Goal: Transaction & Acquisition: Complete application form

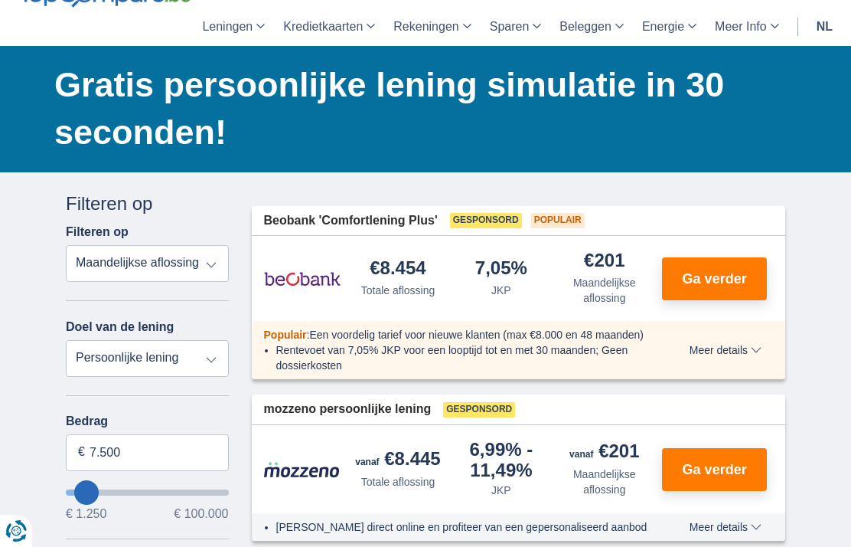
scroll to position [93, 0]
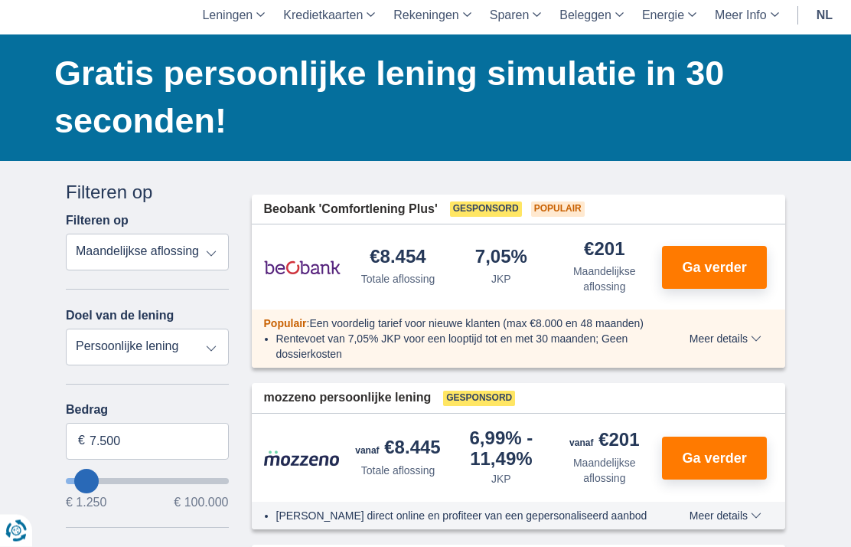
type input "16.250"
type input "16250"
type input "17.250"
type input "17250"
type input "18.250"
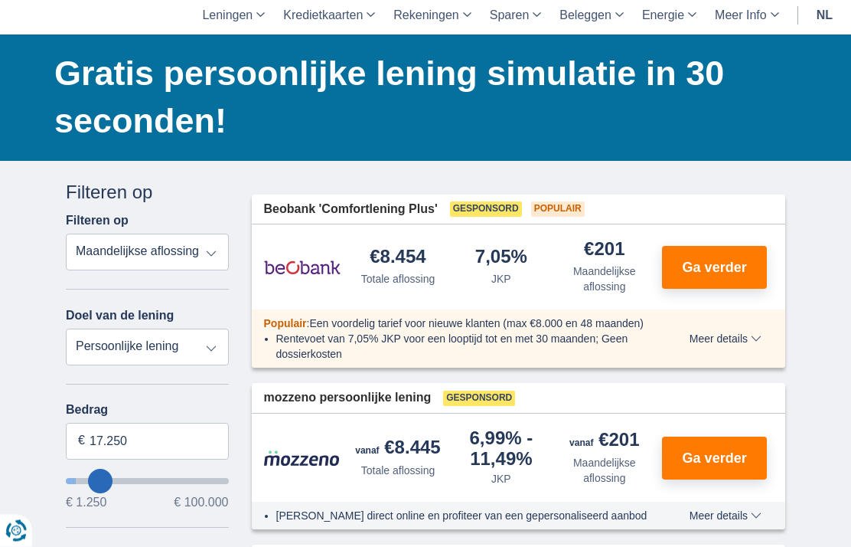
type input "18250"
type input "19.250"
type input "19250"
type input "20.250"
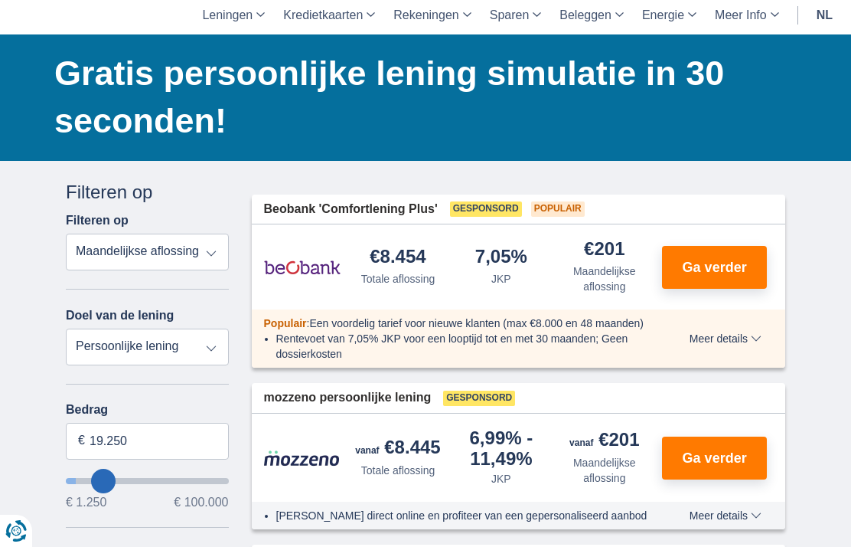
type input "20250"
type input "21.250"
type input "21250"
select select "120"
type input "22.250"
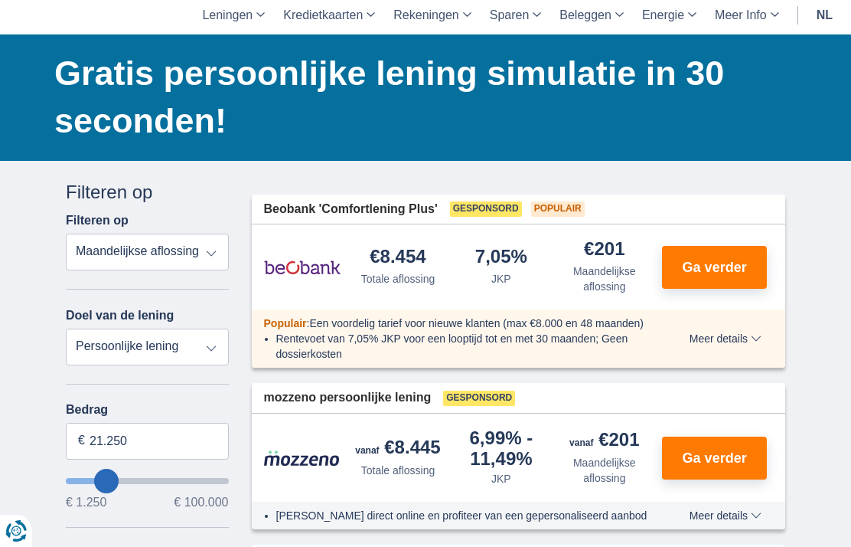
type input "22250"
type input "20.250"
type input "20250"
type input "19.250"
type input "19250"
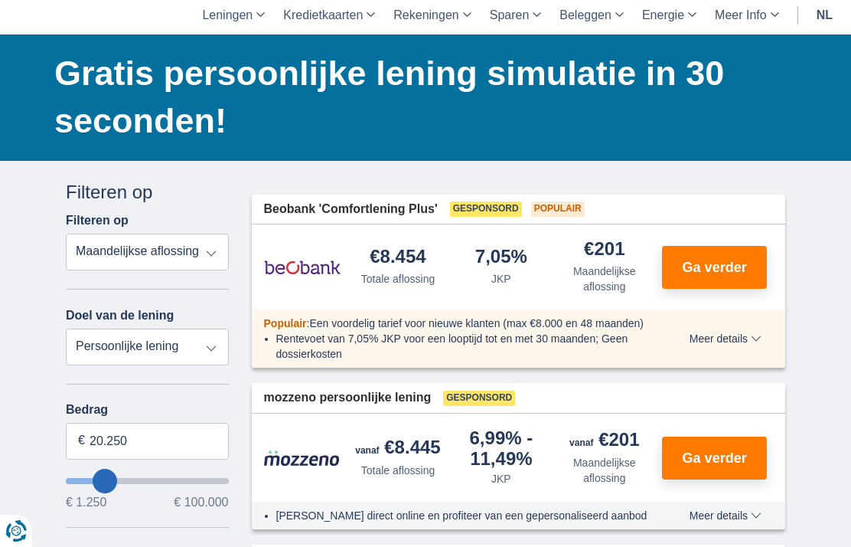
select select "84"
type input "18.250"
type input "18250"
type input "17.250"
type input "17250"
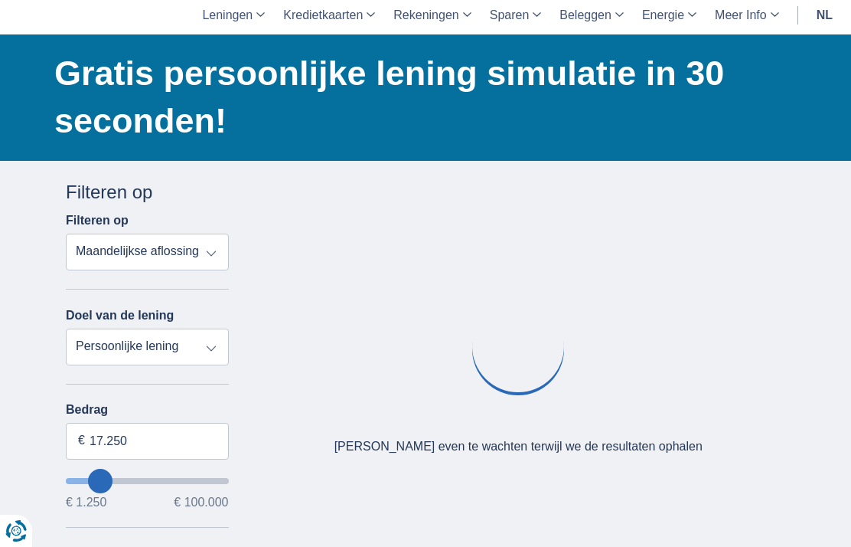
type input "16.250"
type input "16250"
type input "15.250"
type input "15250"
type input "14.250"
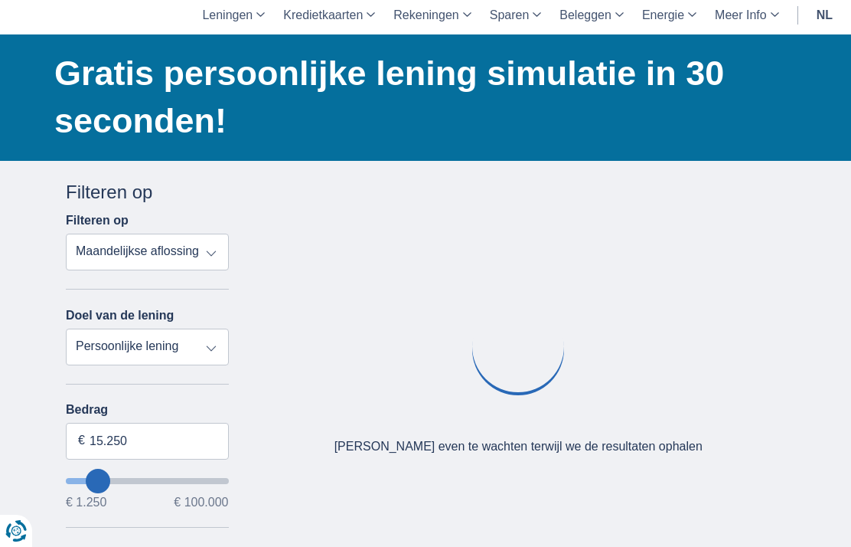
type input "14250"
select select "60"
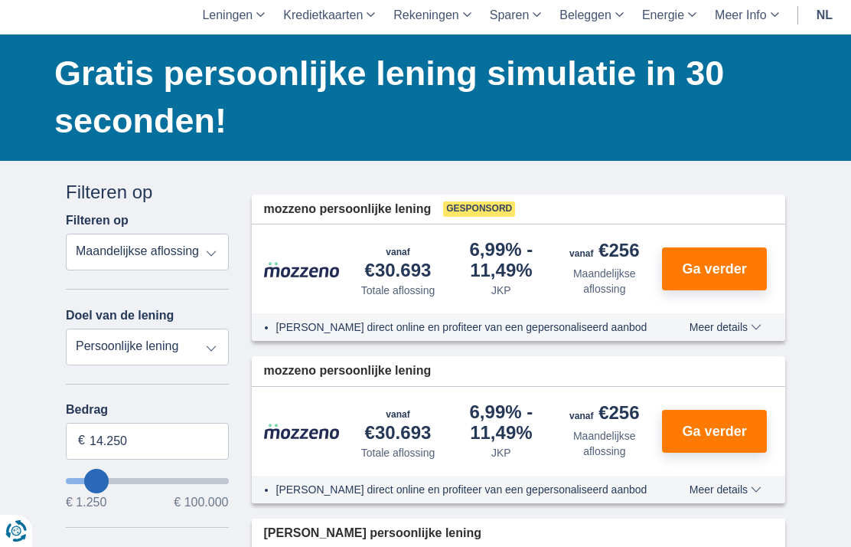
type input "13.250"
type input "13250"
type input "12.250"
type input "12250"
type input "11.250"
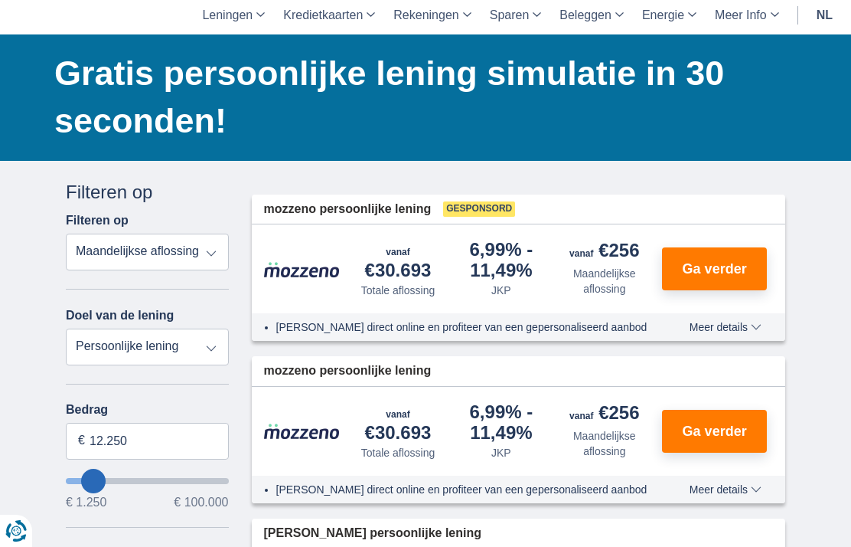
type input "11250"
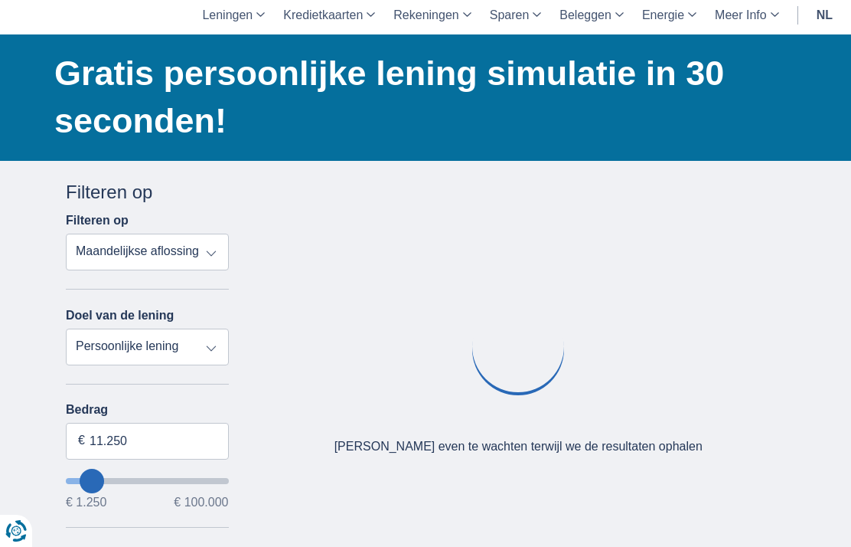
type input "10.250"
type input "10250"
type input "9.250"
type input "9250"
select select "48"
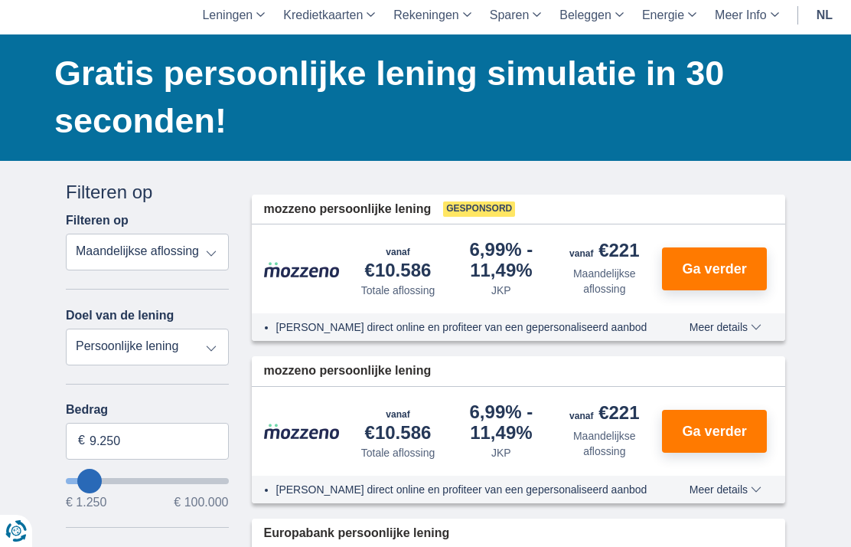
type input "10.250"
type input "10250"
select select "60"
type input "11.250"
type input "11250"
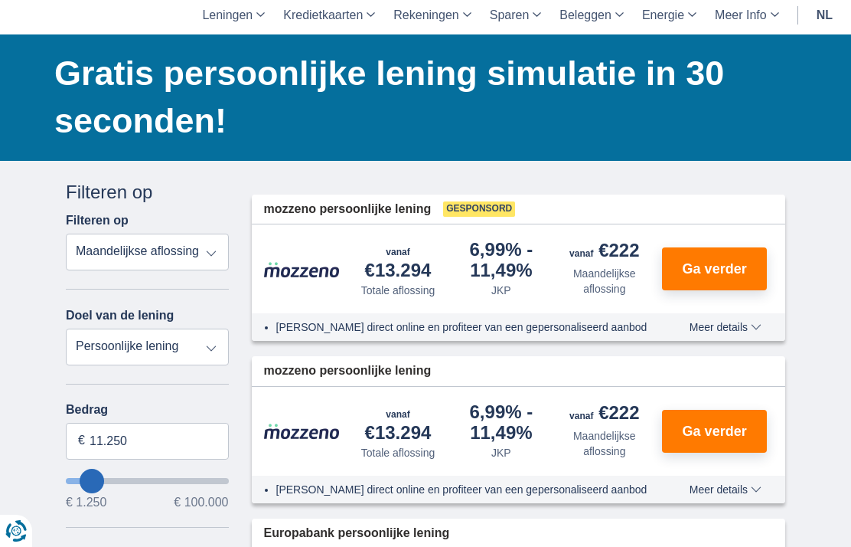
type input "12.250"
type input "12250"
type input "11.250"
type input "11250"
type input "10.250"
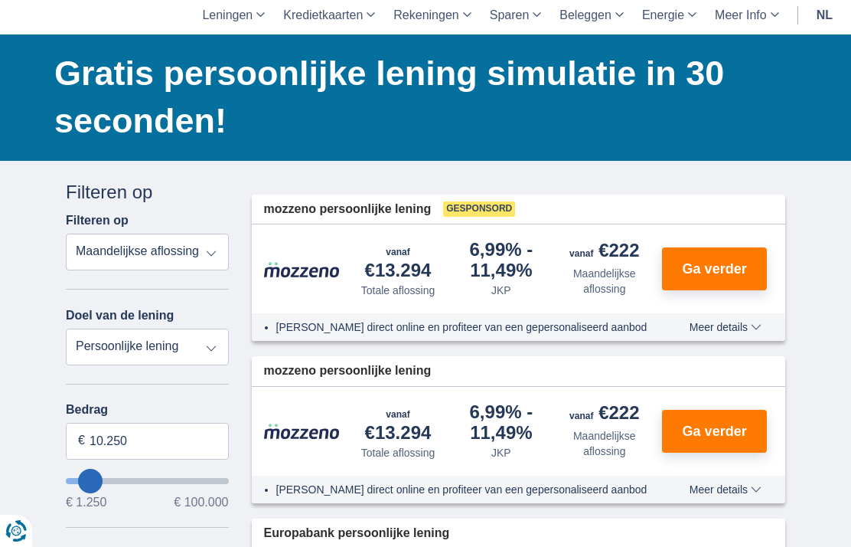
type input "10250"
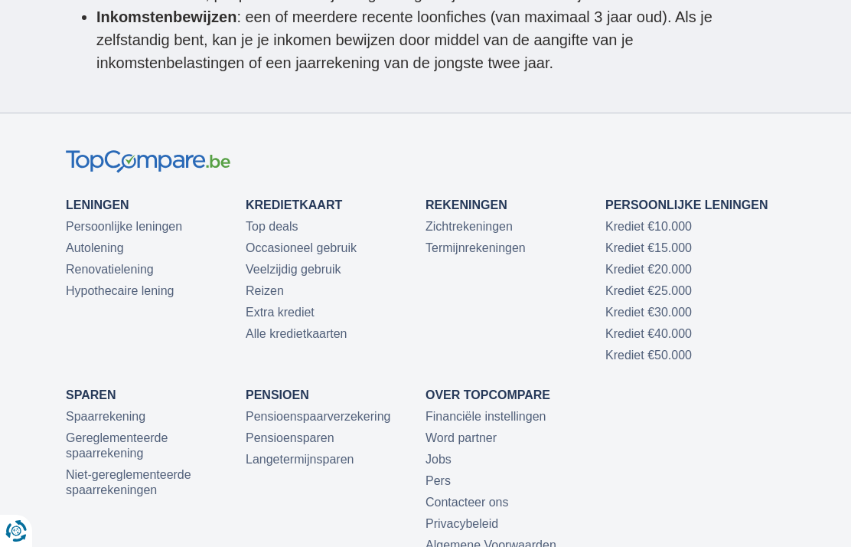
scroll to position [5167, 0]
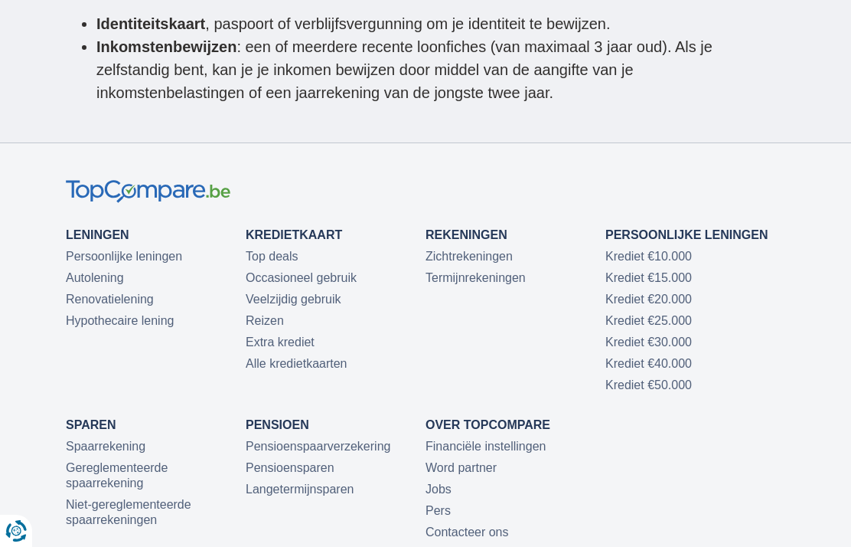
click at [655, 250] on link "Krediet €10.000" at bounding box center [649, 256] width 87 height 13
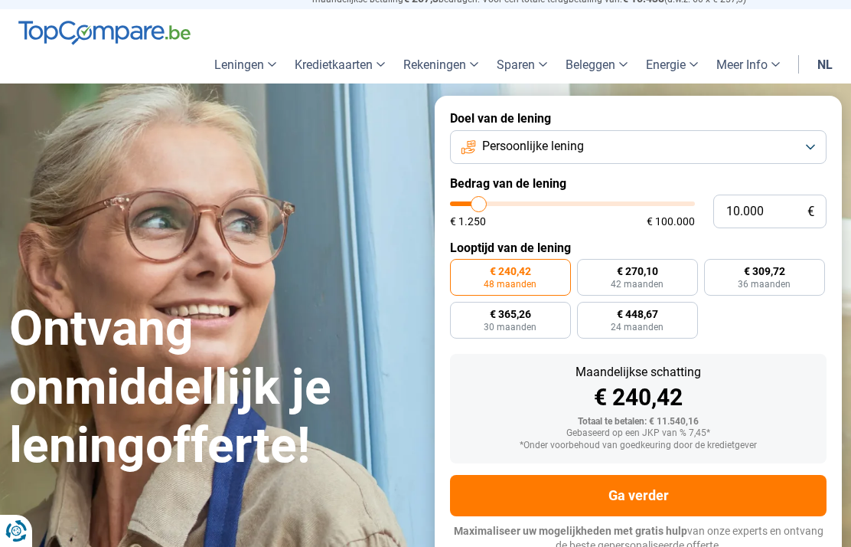
type input "11.750"
type input "11750"
type input "12.250"
type input "12250"
type input "12.500"
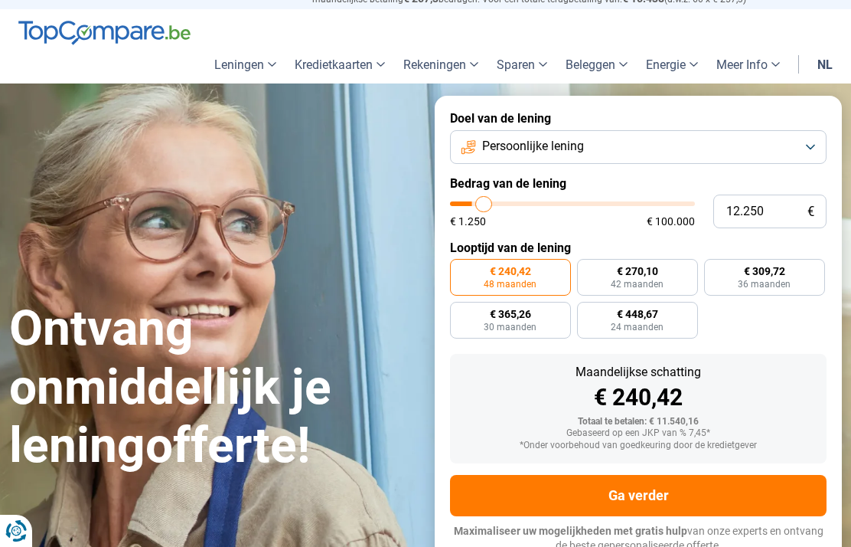
type input "12500"
type input "12.750"
type input "12750"
type input "13.500"
type input "13500"
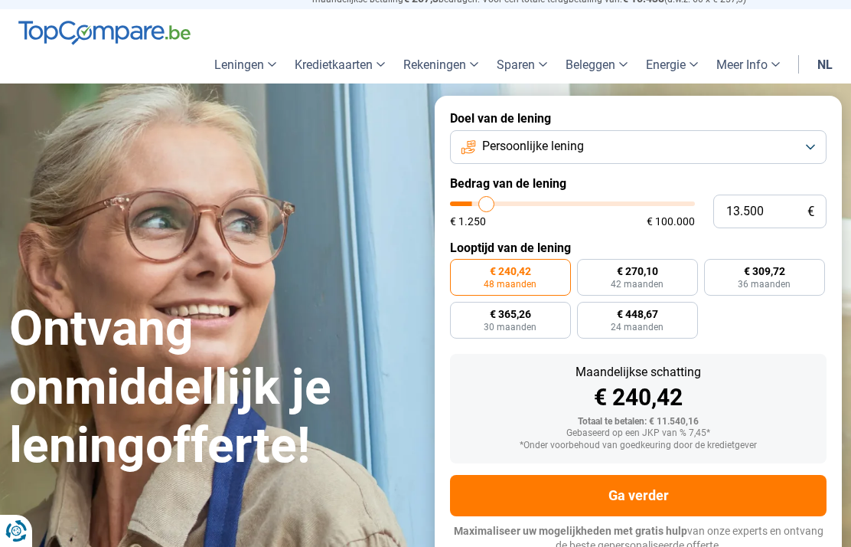
type input "13.750"
type input "13750"
type input "14.000"
type input "14000"
type input "14.750"
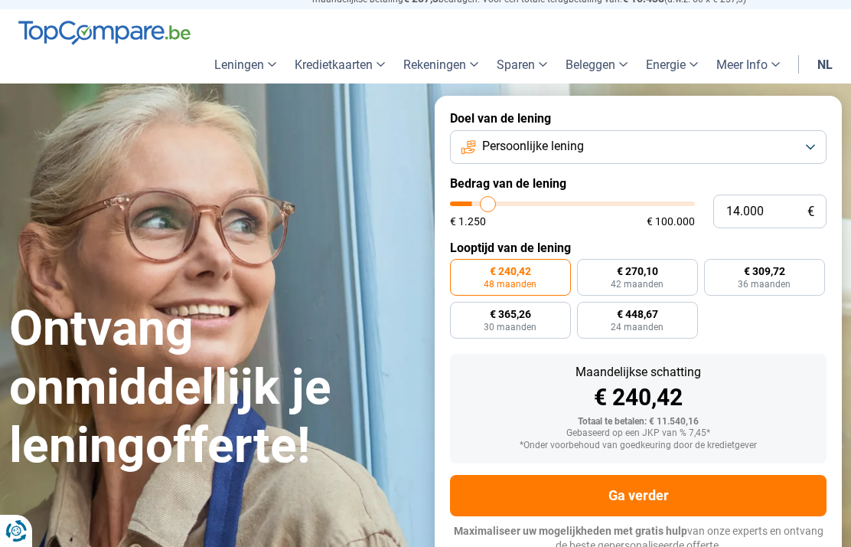
type input "14750"
type input "15.000"
type input "15000"
type input "15.750"
type input "15750"
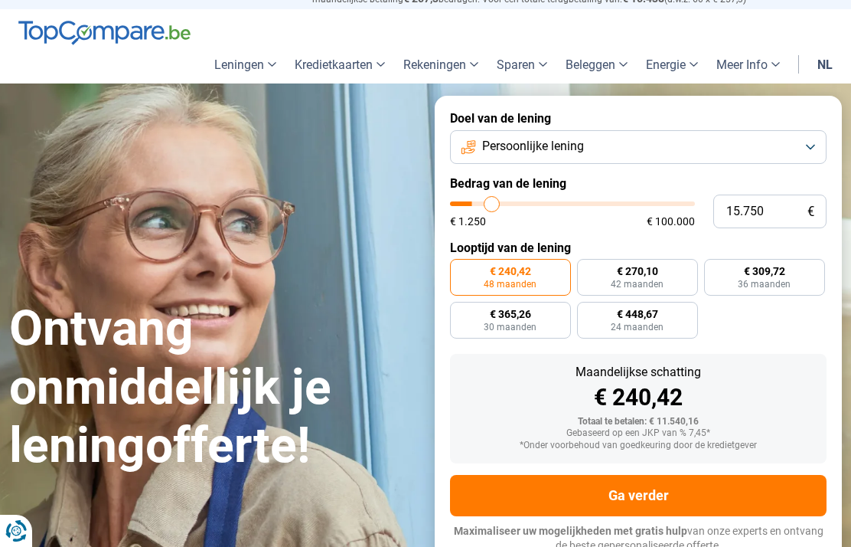
type input "16.000"
type input "16000"
type input "16.750"
type input "16750"
type input "17.500"
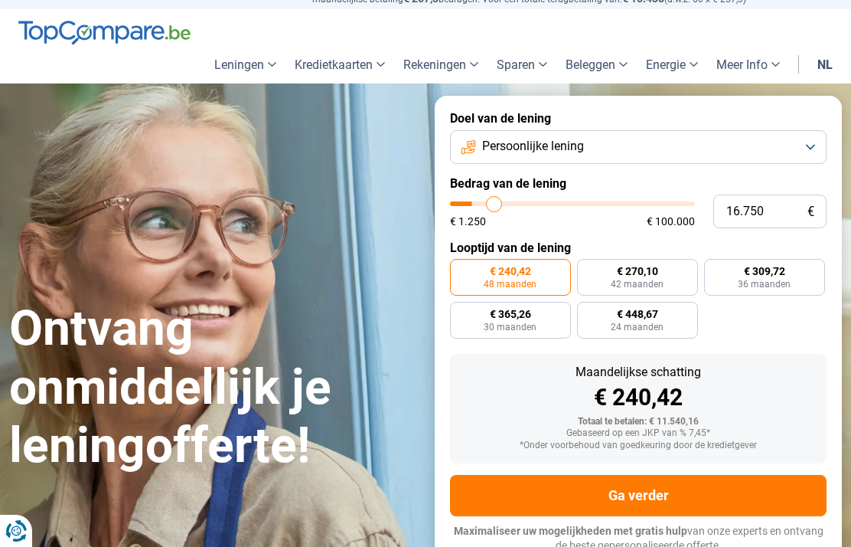
type input "17500"
type input "17.750"
type input "17750"
type input "18.250"
type input "18250"
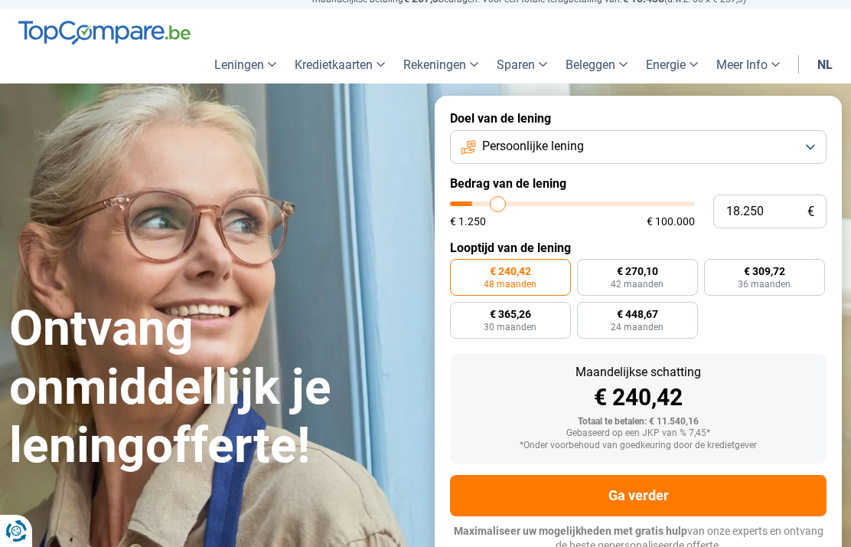
type input "18.750"
type input "18750"
type input "19.250"
type input "19250"
type input "19.750"
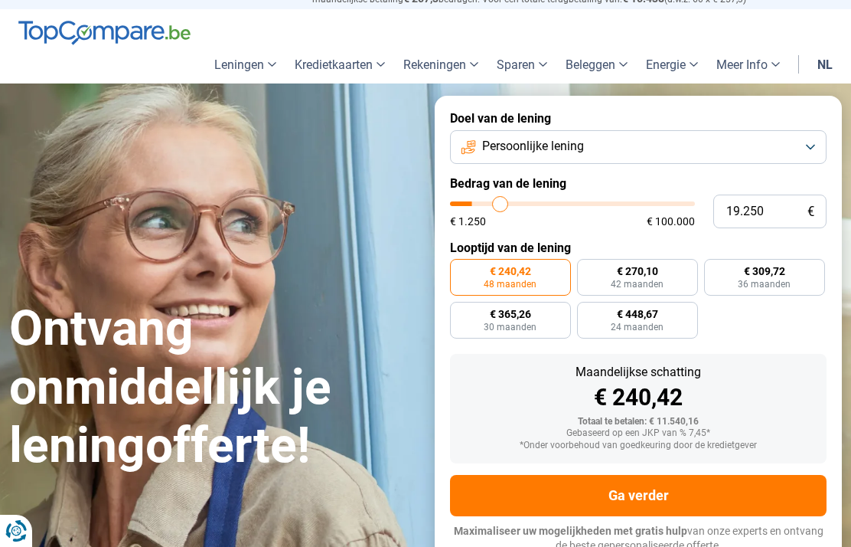
type input "19750"
type input "20.000"
type input "20000"
type input "20.750"
type input "20750"
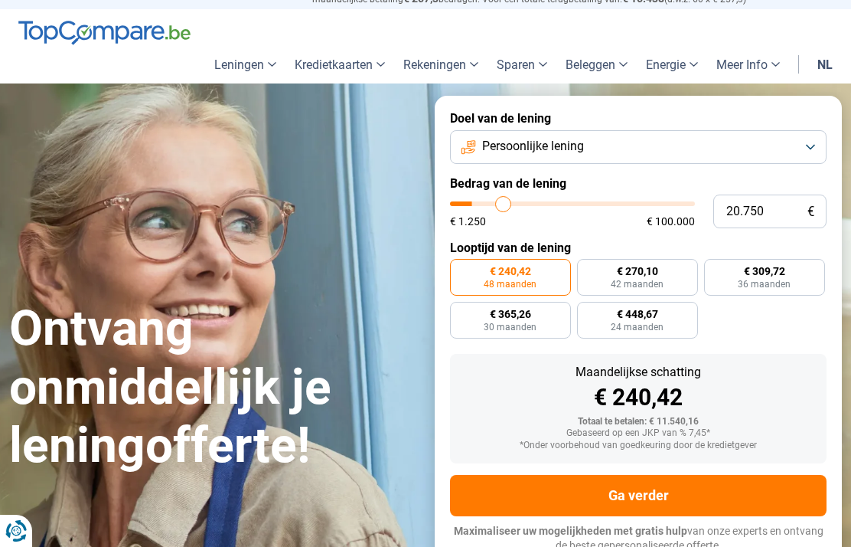
type input "21.000"
type input "21000"
type input "21.250"
type input "21250"
type input "21.750"
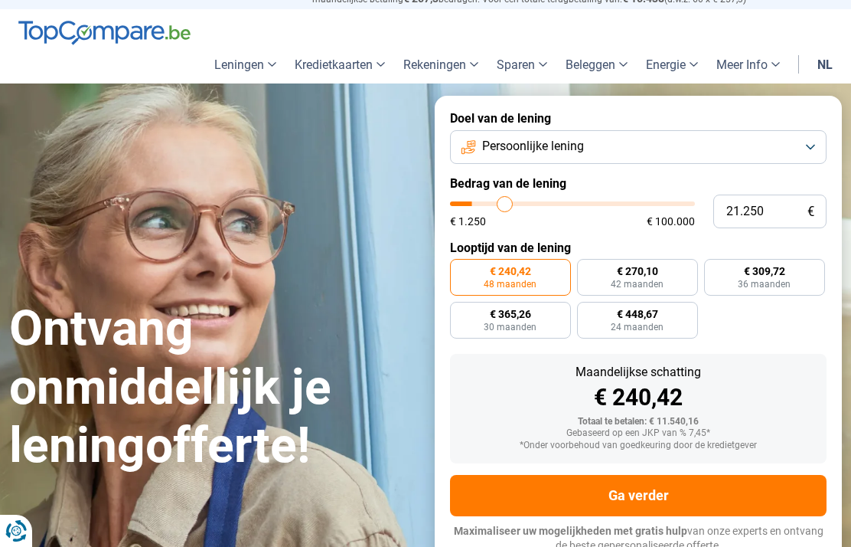
type input "21750"
type input "22.000"
type input "22000"
type input "22.250"
type input "22250"
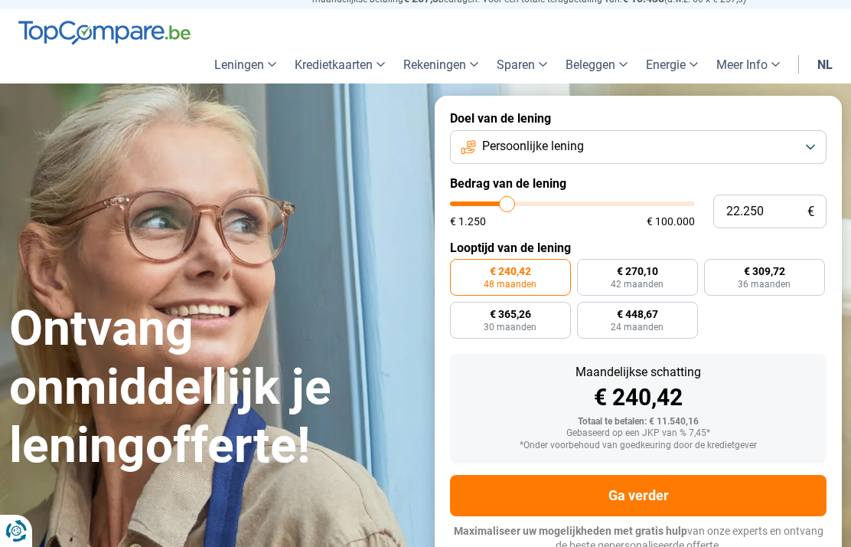
type input "22.750"
type input "22750"
type input "23.000"
type input "23000"
type input "23.250"
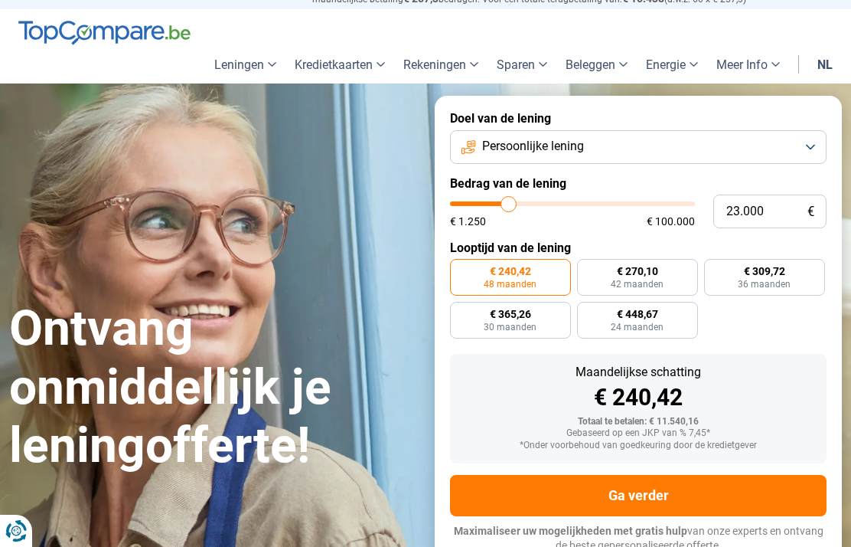
type input "23250"
type input "23.750"
type input "23750"
type input "24.000"
type input "24000"
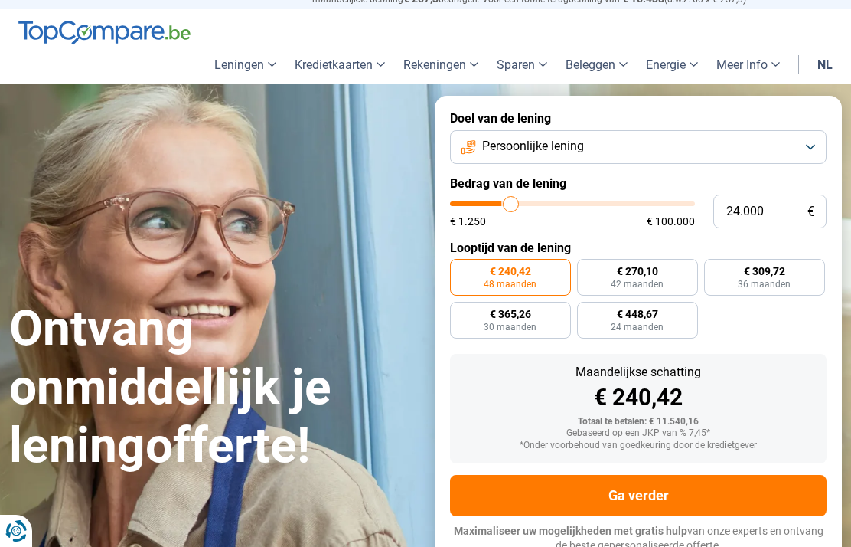
type input "24.250"
type input "24250"
type input "24.750"
type input "24750"
type input "25.000"
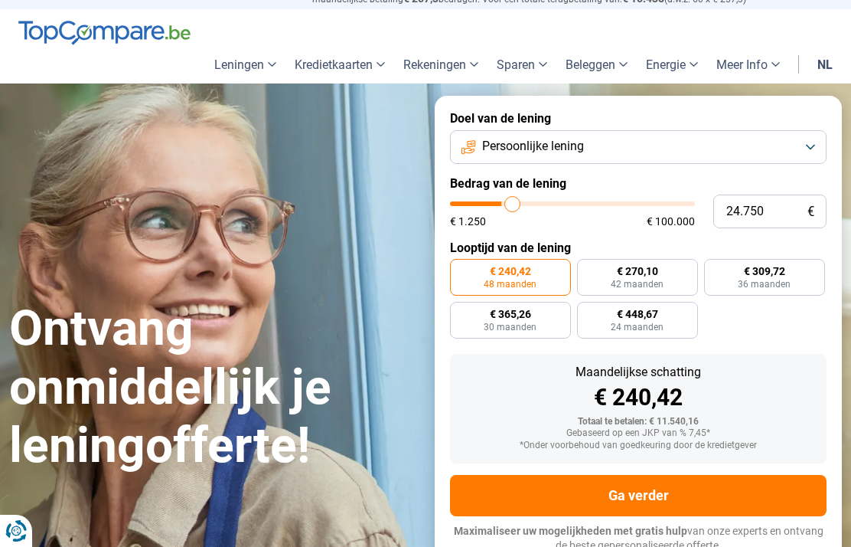
type input "25000"
type input "25.250"
type input "25250"
type input "25.750"
type input "25750"
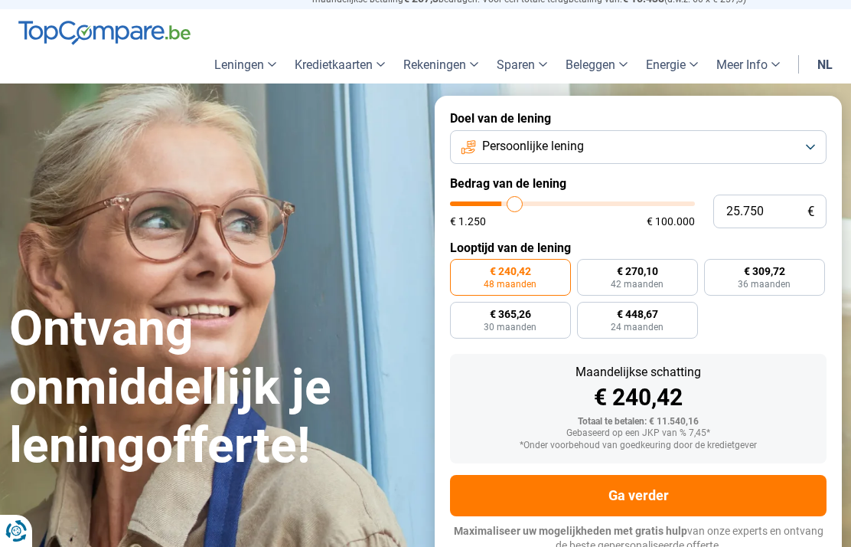
type input "26.000"
type input "26000"
type input "26.250"
type input "26250"
type input "26.750"
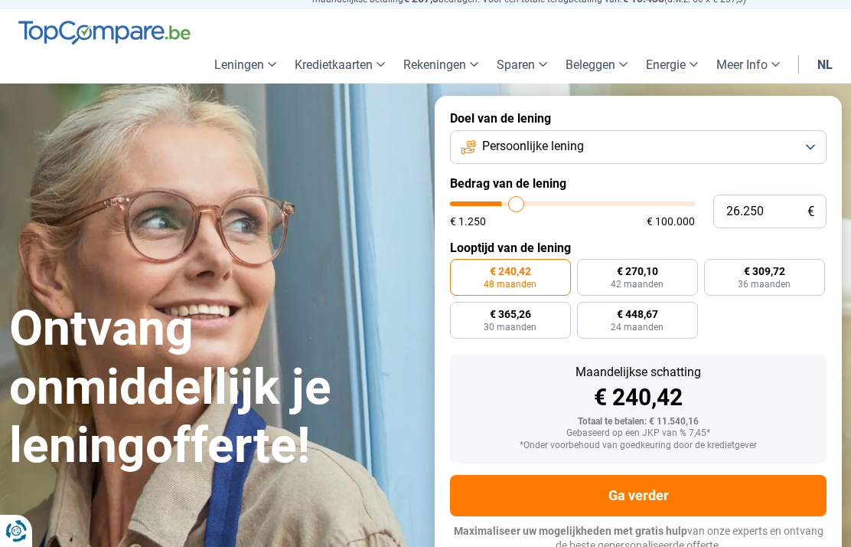
type input "26750"
type input "27.000"
type input "27000"
type input "27.250"
type input "27250"
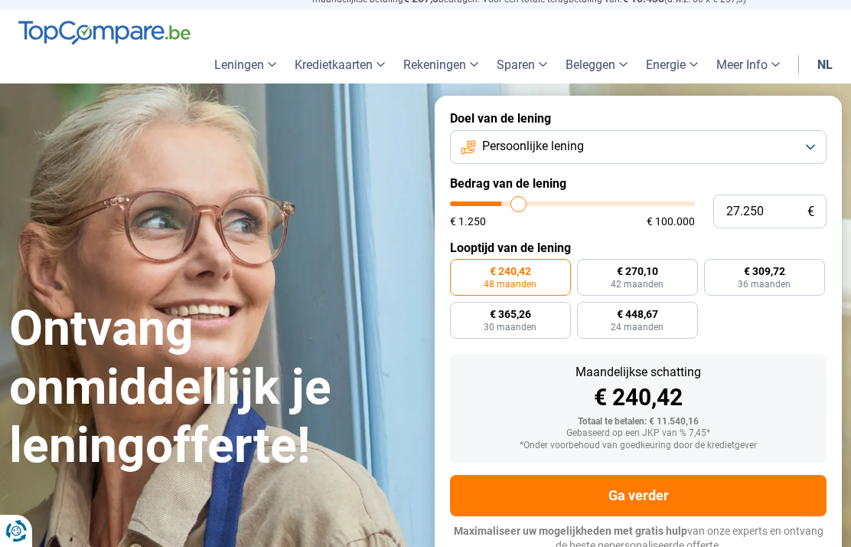
type input "27.750"
type input "27750"
type input "28.000"
type input "28000"
type input "28.250"
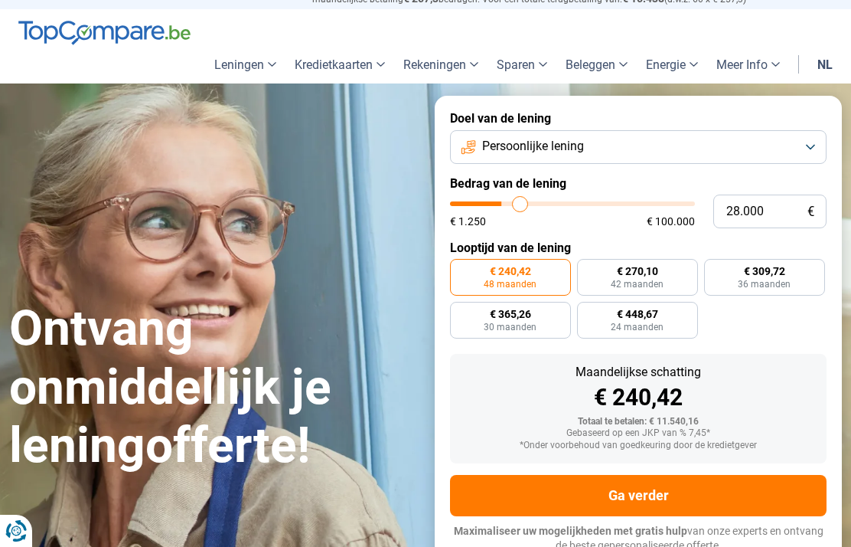
type input "28250"
type input "28.750"
type input "28750"
type input "29.000"
type input "29000"
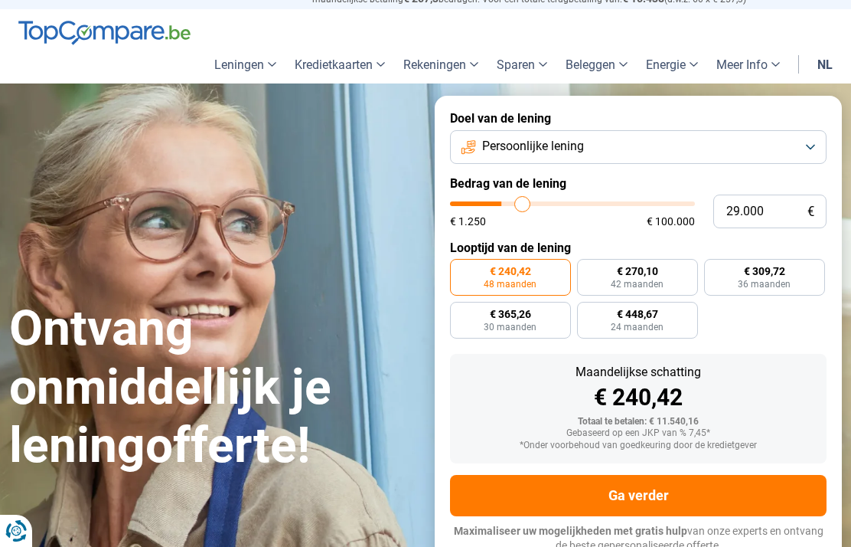
type input "29.250"
type input "29250"
type input "29.750"
type input "29750"
type input "30.000"
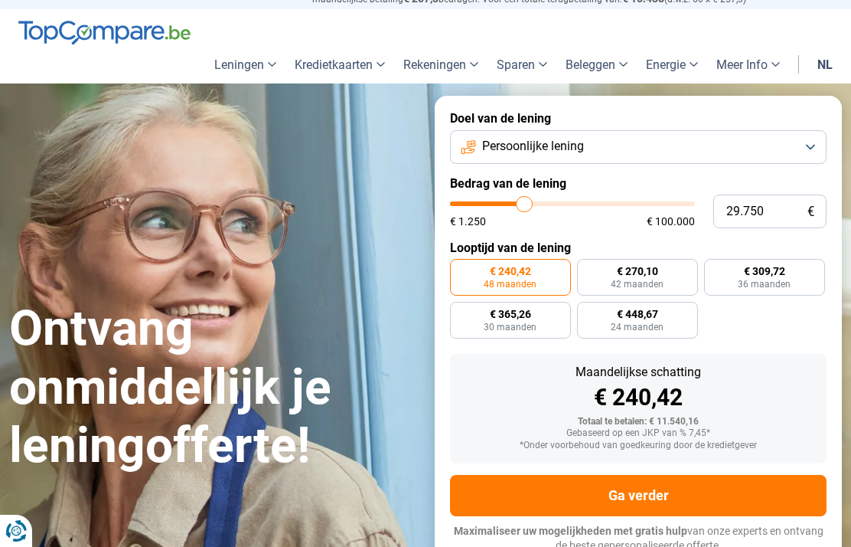
type input "30000"
type input "30.250"
type input "30250"
type input "30.750"
type input "30750"
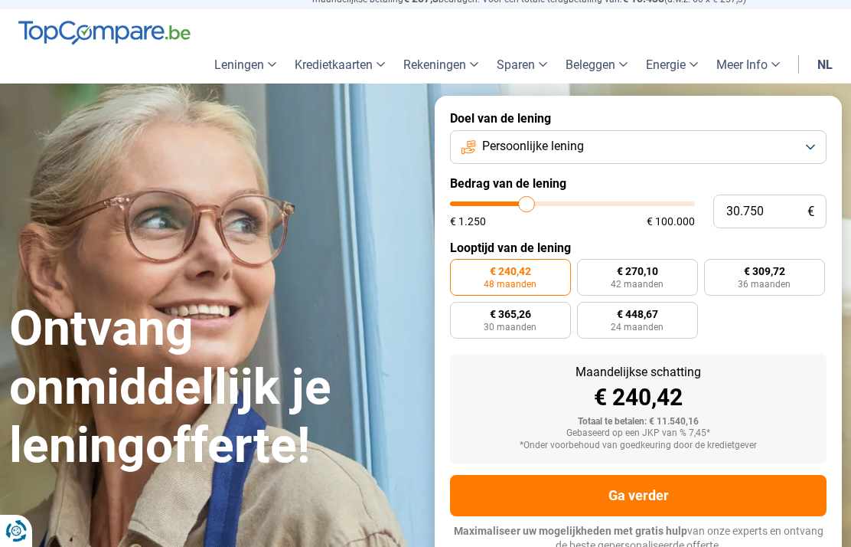
type input "31.000"
type input "31000"
type input "31.250"
type input "31250"
type input "31.750"
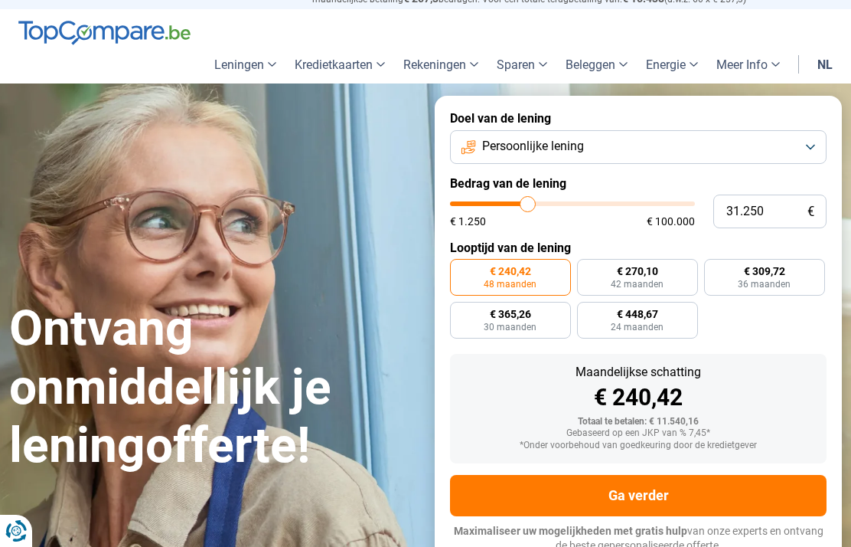
type input "31750"
type input "32.000"
type input "32000"
type input "32.250"
type input "32250"
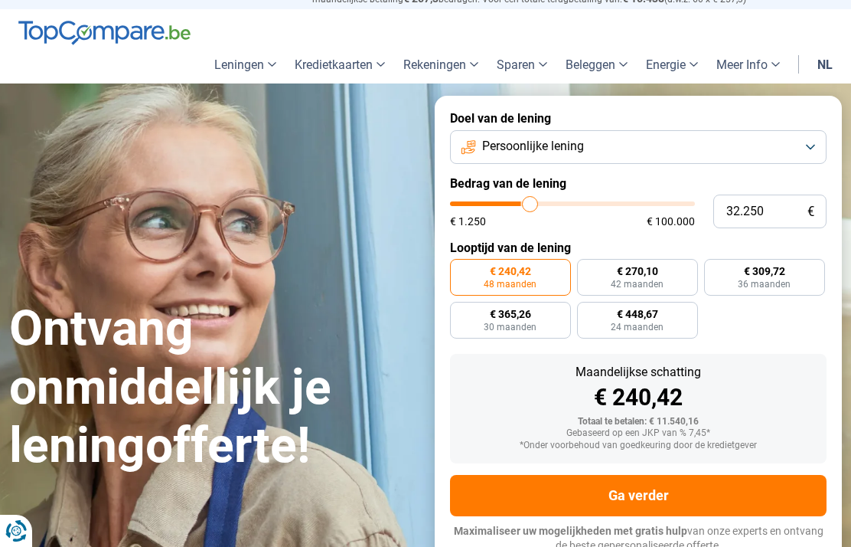
type input "32.750"
type input "32750"
type input "33.000"
type input "33000"
type input "33.250"
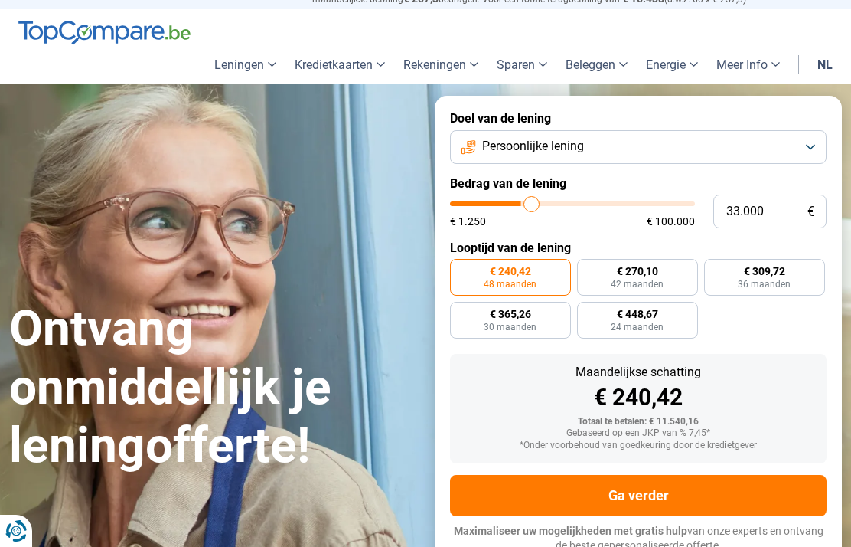
type input "33250"
type input "33.750"
type input "33750"
type input "34.000"
type input "34000"
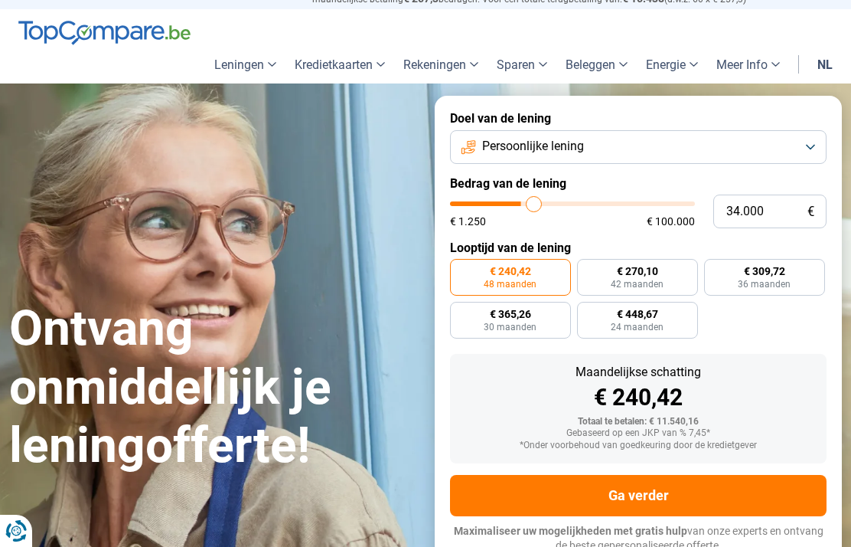
type input "34.250"
type input "34250"
type input "34.750"
type input "34750"
type input "35.000"
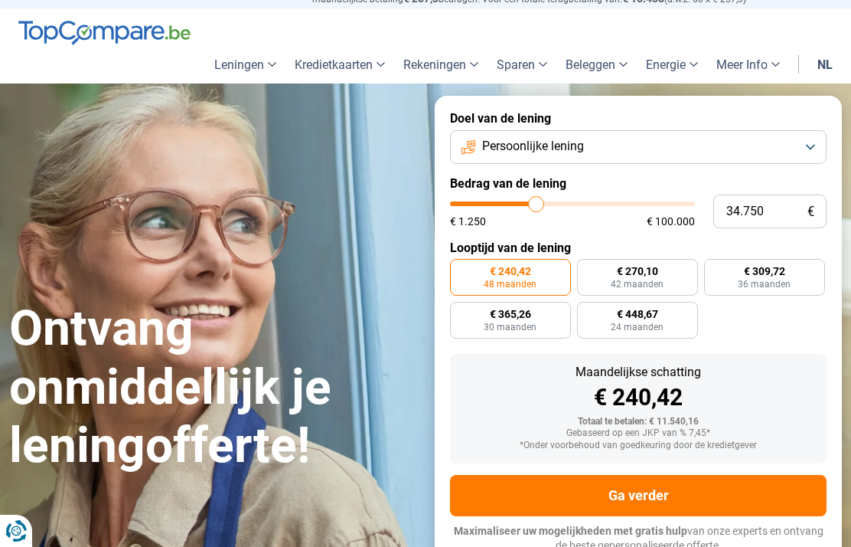
type input "35000"
type input "35.250"
type input "35250"
type input "35.750"
type input "35750"
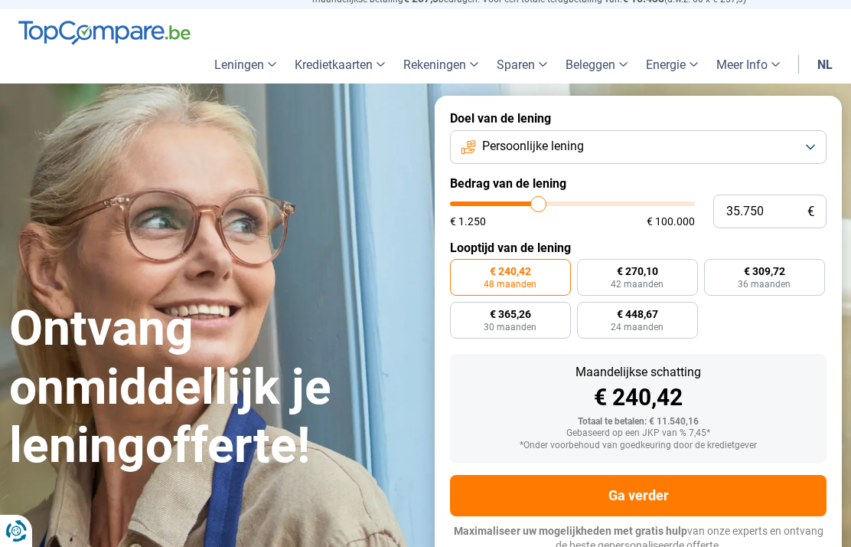
type input "36.000"
type input "36000"
type input "35.750"
type input "35750"
type input "35.000"
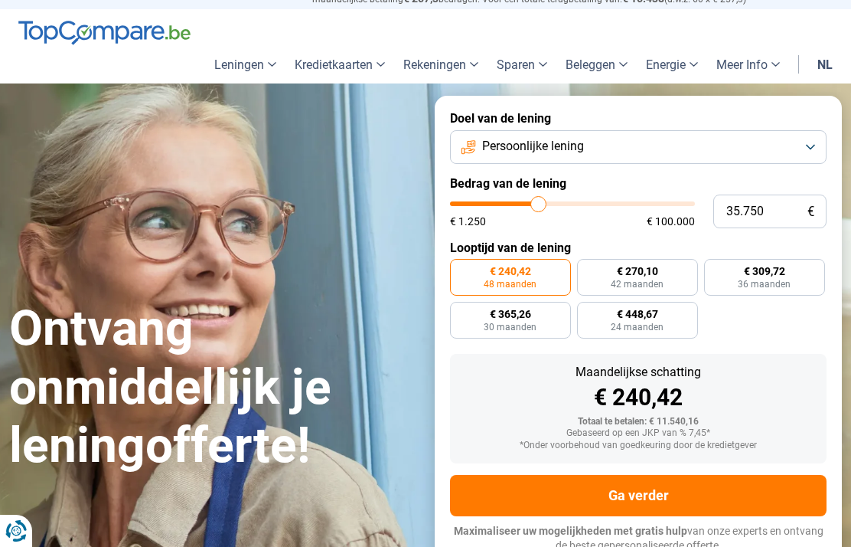
type input "35000"
type input "34.250"
type input "34250"
type input "33.750"
type input "33750"
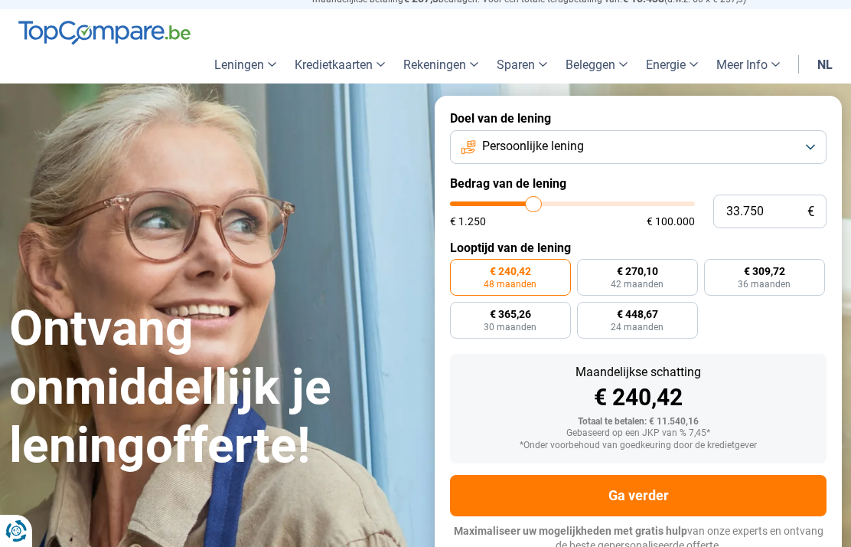
type input "33.000"
type input "33000"
type input "32.250"
type input "32250"
type input "31.250"
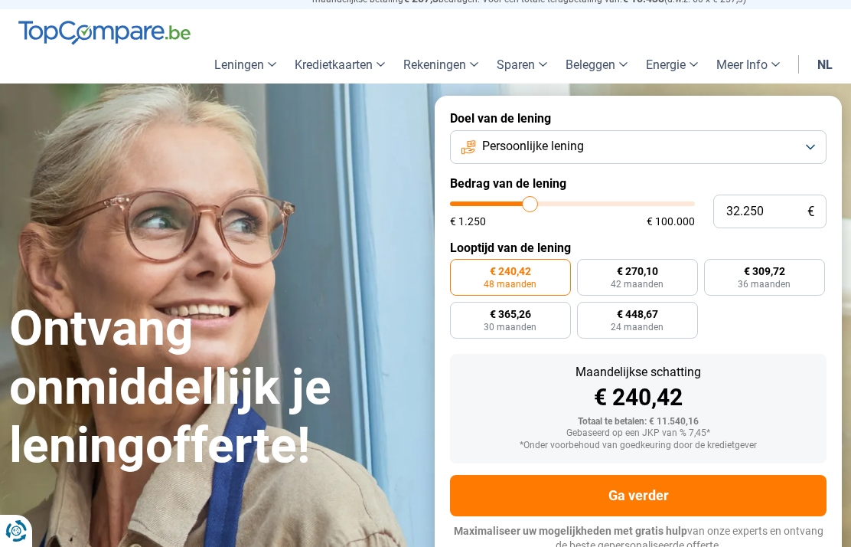
type input "31250"
type input "30.750"
type input "30750"
type input "30.000"
type input "30000"
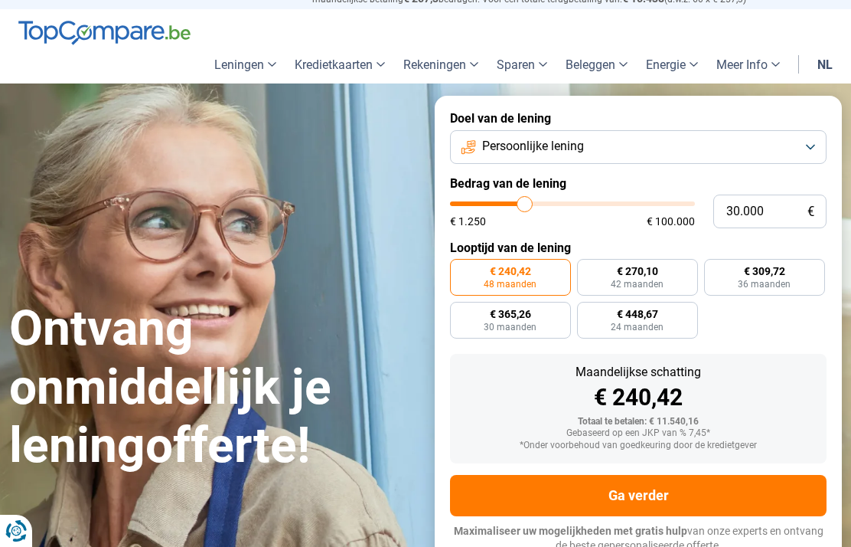
type input "29.250"
type input "29250"
type input "28.250"
type input "28250"
type input "27.750"
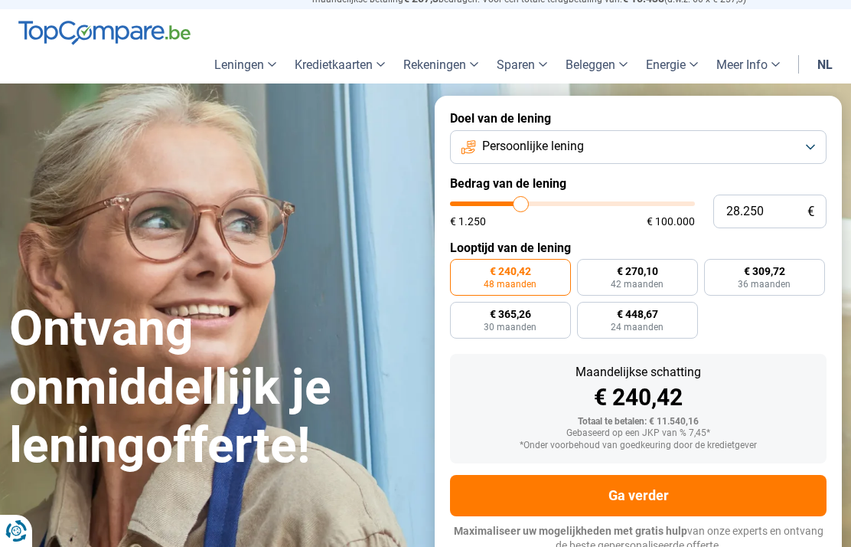
type input "27750"
type input "26.750"
type input "26750"
type input "26.000"
type input "26000"
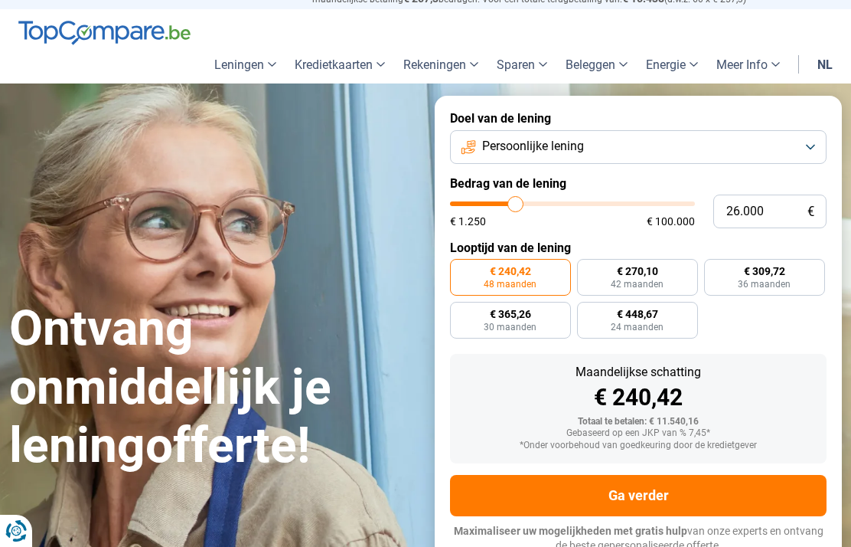
type input "25.000"
type input "25000"
type input "24.000"
type input "24000"
type input "23.250"
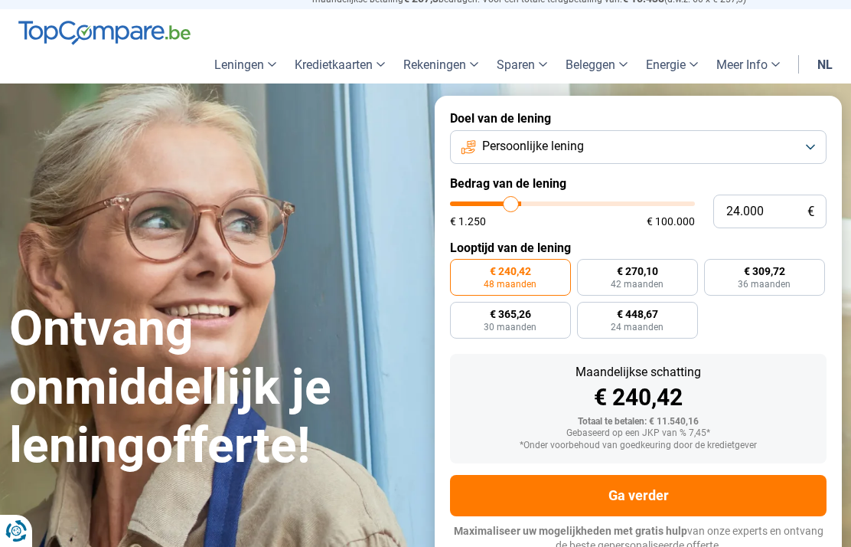
type input "23250"
type input "22.250"
type input "22250"
type input "21.750"
type input "21750"
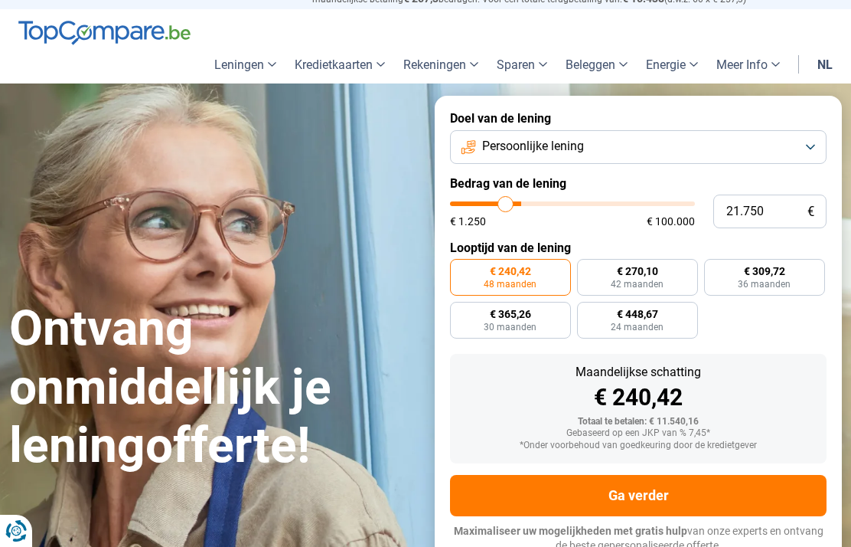
type input "20.750"
type input "20750"
type input "20.000"
type input "20000"
type input "19.250"
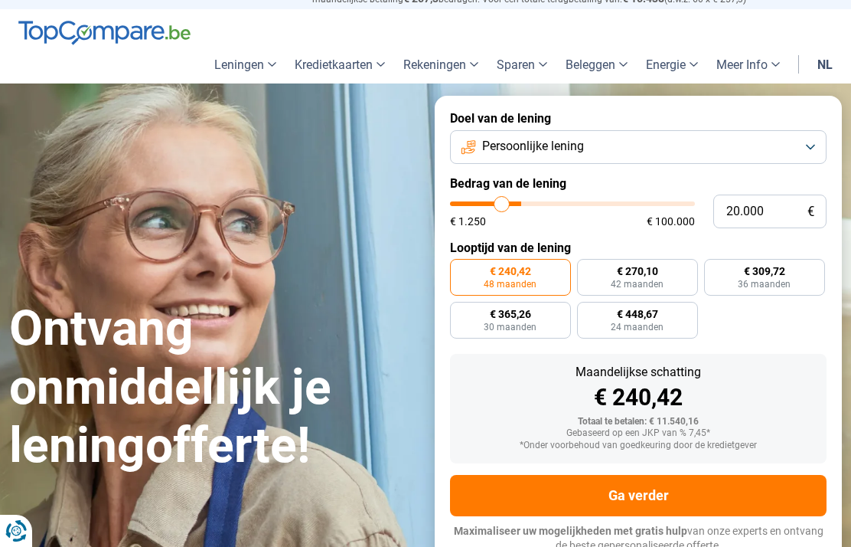
type input "19250"
type input "18.250"
type input "18250"
type input "17.750"
type input "17750"
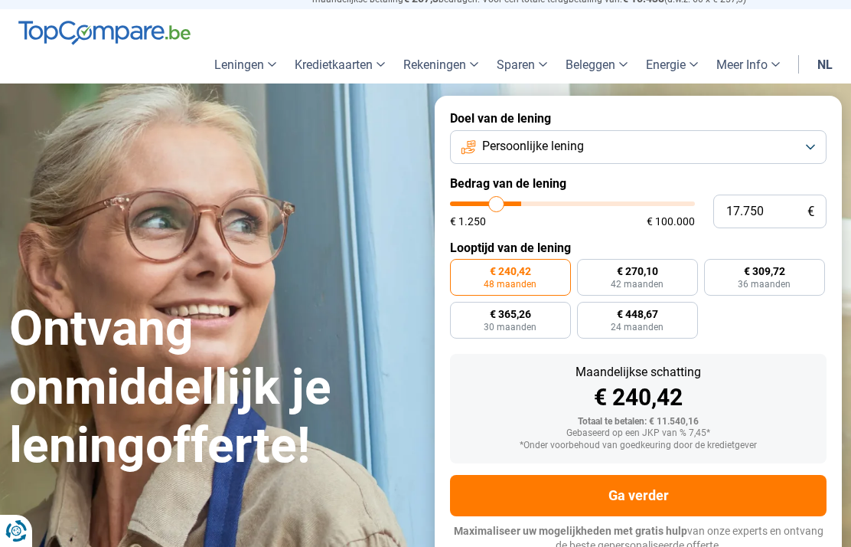
type input "17.500"
type input "17500"
type input "16.750"
type input "16750"
type input "16.000"
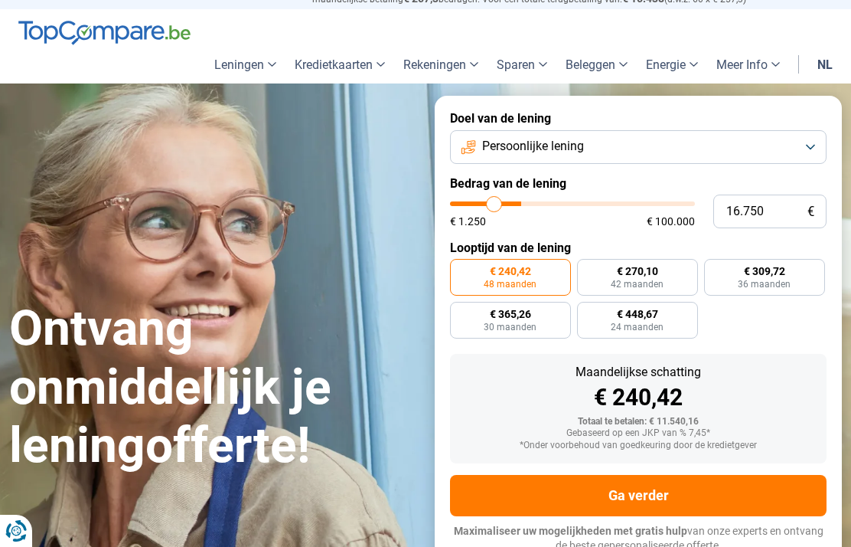
type input "16000"
type input "15.500"
type input "15500"
type input "15.000"
type input "15000"
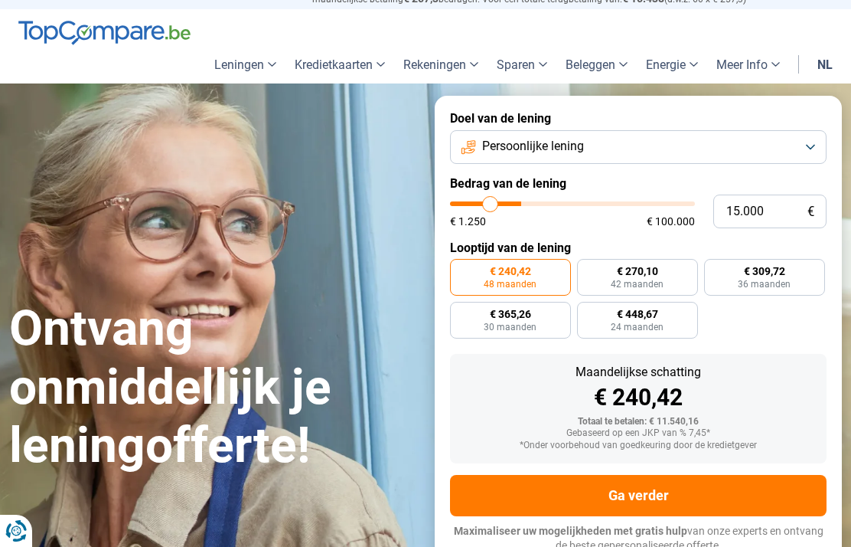
type input "14.750"
type input "14750"
type input "14.500"
type input "14500"
type input "13.750"
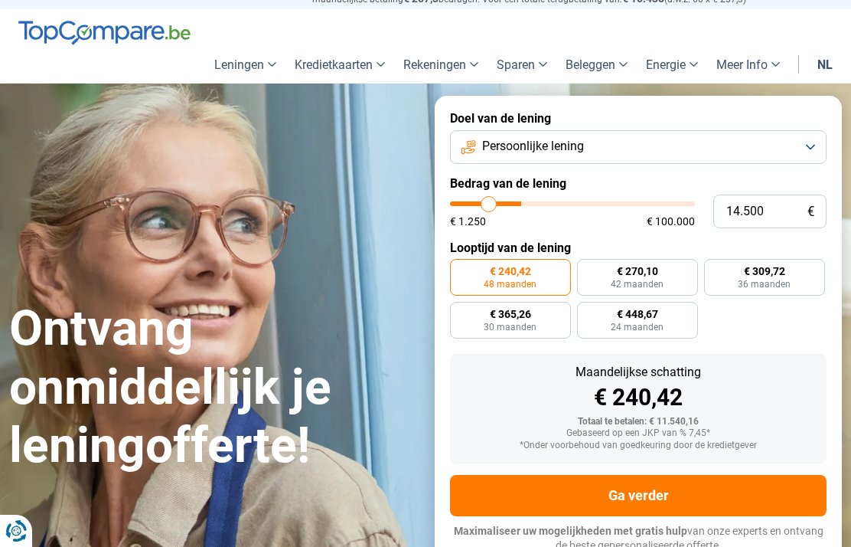
type input "13750"
type input "13.500"
type input "13500"
type input "13.000"
type input "13000"
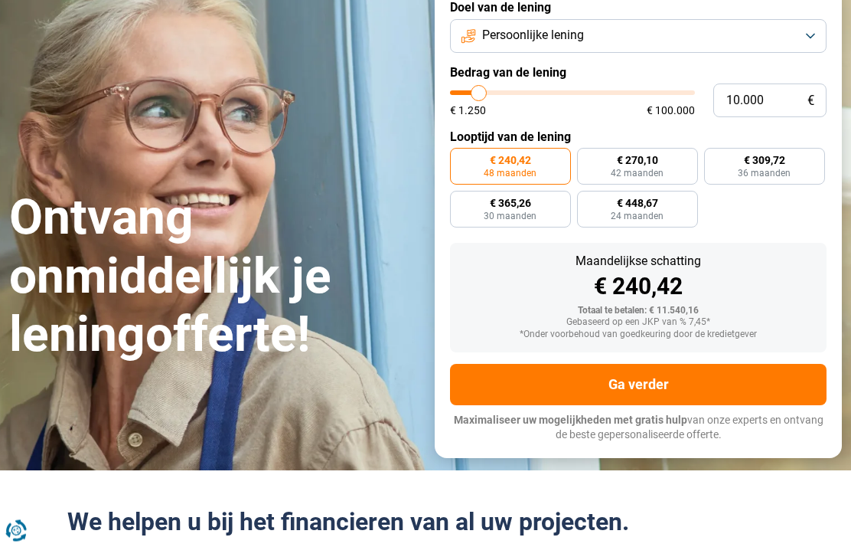
scroll to position [150, 0]
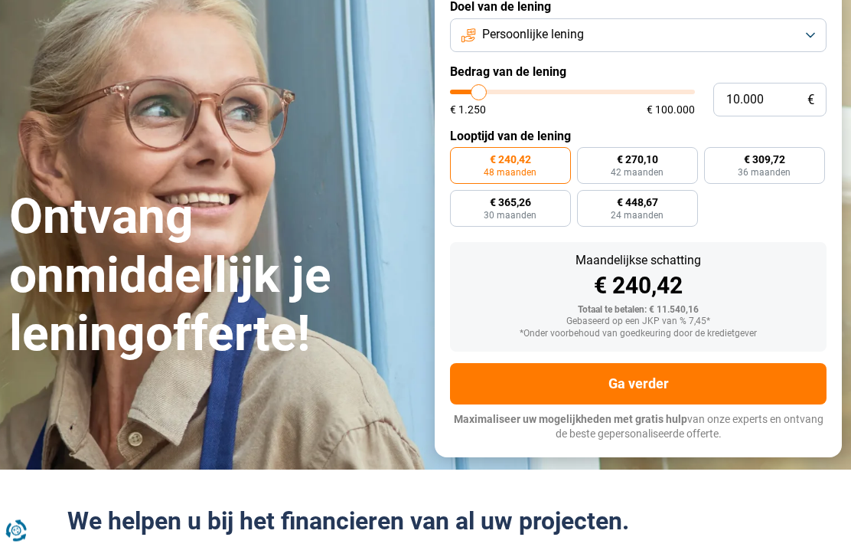
click at [584, 377] on button "Ga verder" at bounding box center [638, 384] width 377 height 41
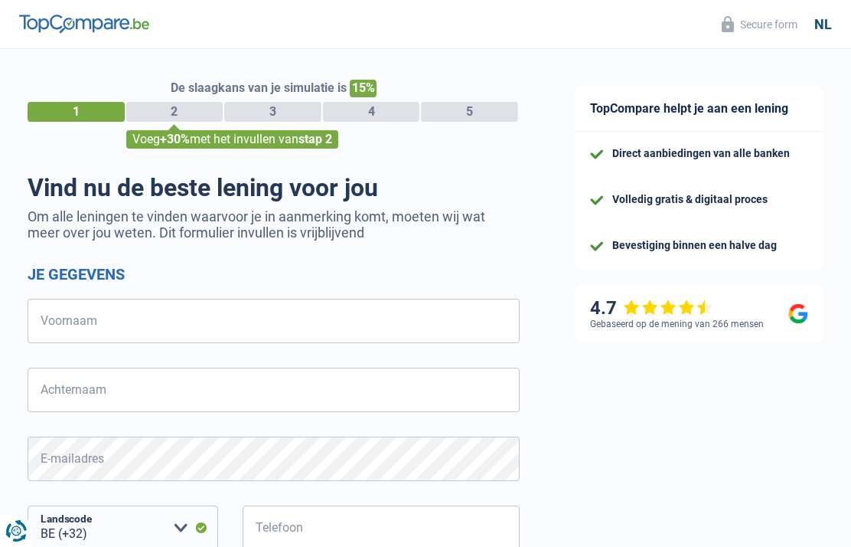
select select "32"
click at [68, 325] on input "Voornaam" at bounding box center [274, 321] width 492 height 44
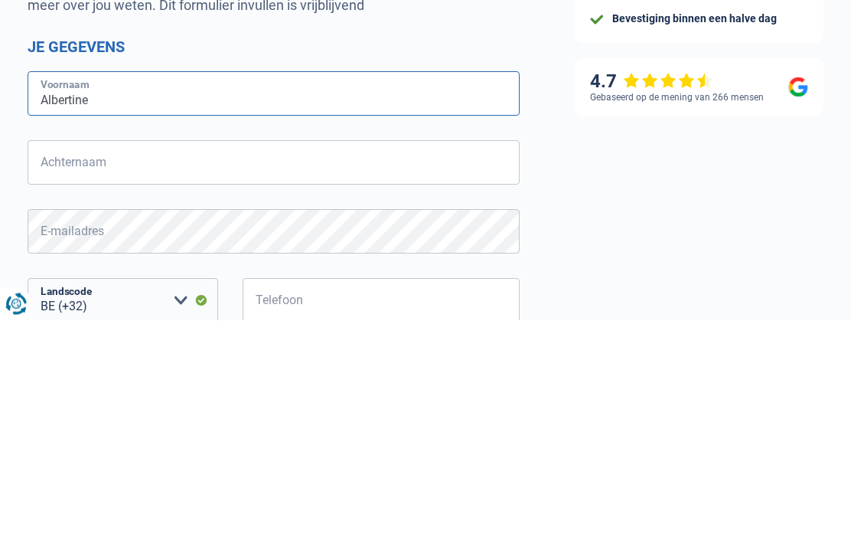
type input "Albertine"
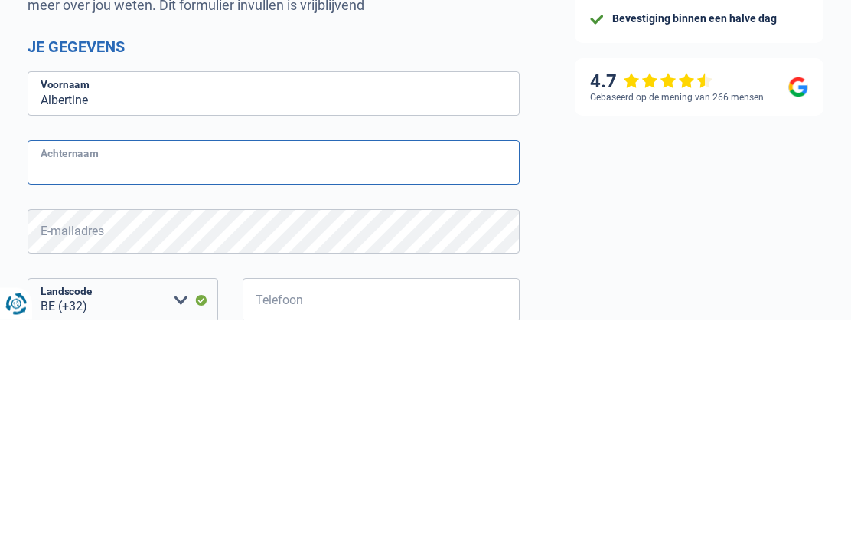
click at [71, 368] on input "Achternaam" at bounding box center [274, 390] width 492 height 44
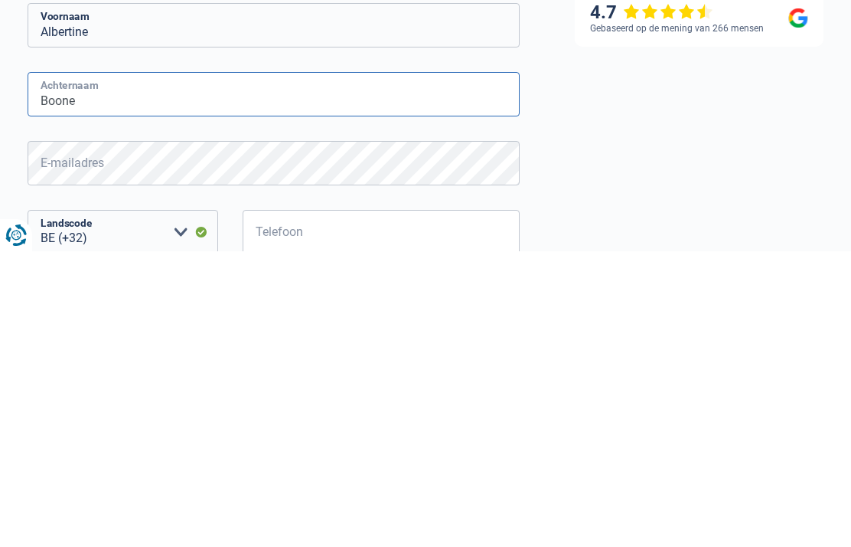
type input "Boone"
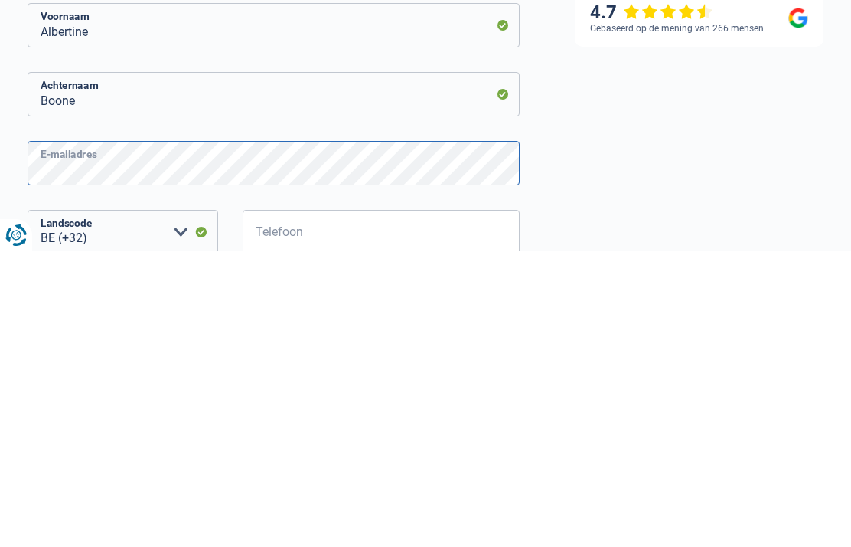
scroll to position [7, 0]
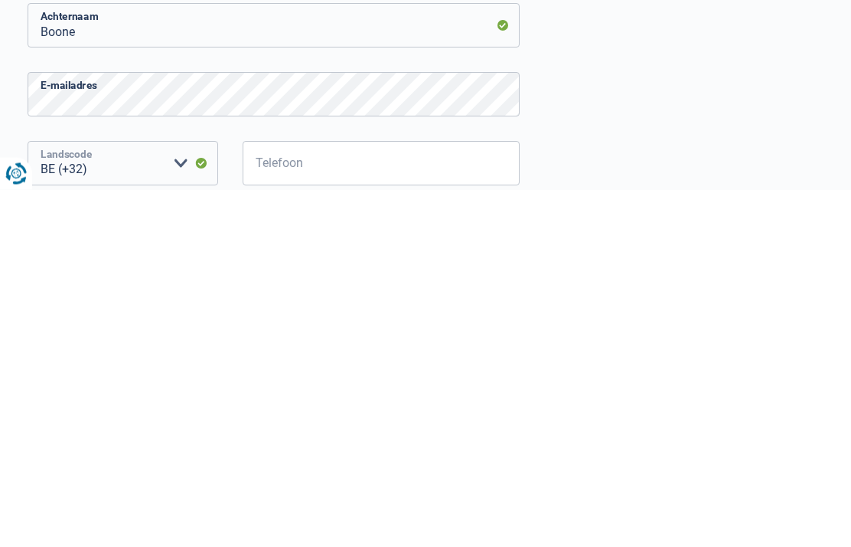
click at [112, 498] on select "BE (+32) LU (+352) Maak een keuze a.u.b" at bounding box center [123, 520] width 191 height 44
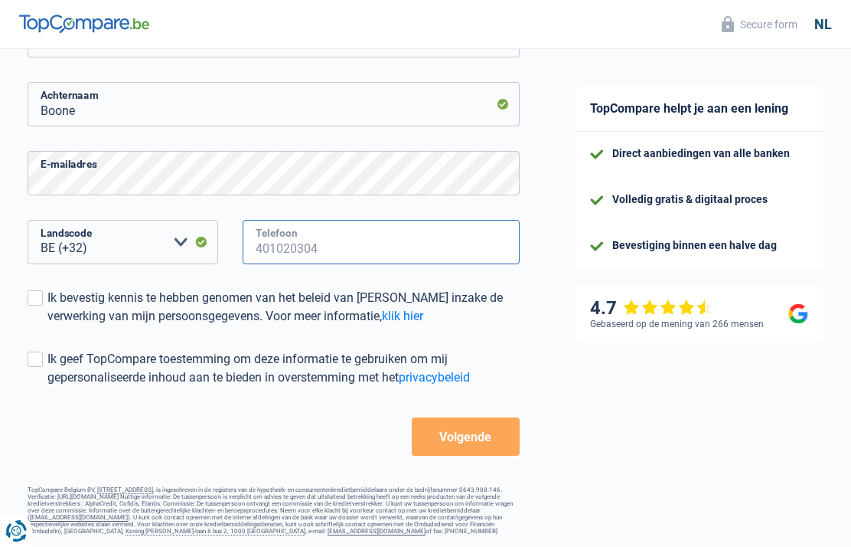
click at [265, 237] on input "Telefoon" at bounding box center [381, 242] width 277 height 44
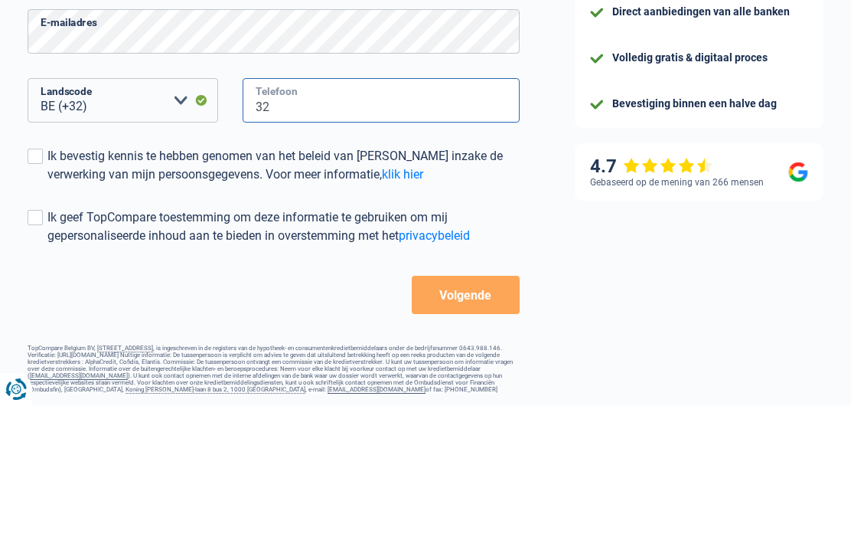
type input "3"
type input "0473356665"
click at [47, 289] on label "Ik bevestig kennis te hebben genomen van het beleid van [PERSON_NAME] inzake de…" at bounding box center [274, 307] width 492 height 37
click at [47, 325] on input "Ik bevestig kennis te hebben genomen van het beleid van [PERSON_NAME] inzake de…" at bounding box center [47, 325] width 0 height 0
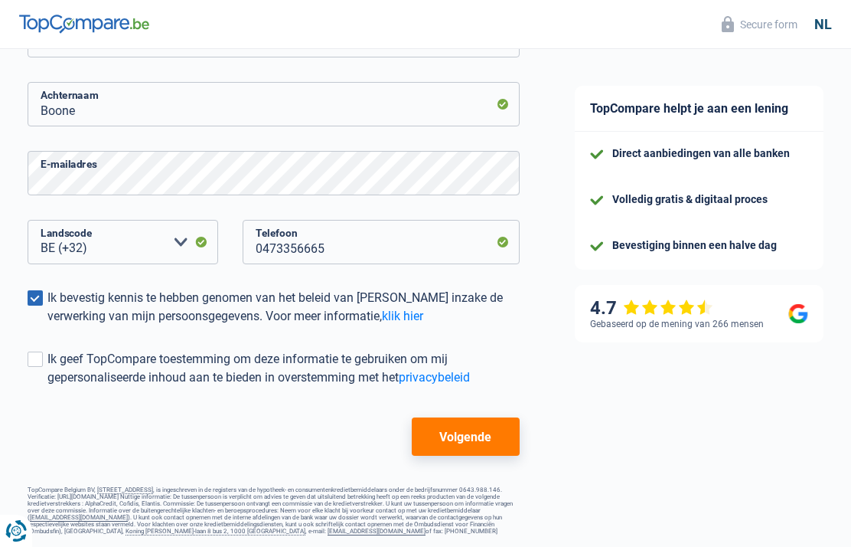
click at [472, 429] on button "Volgende" at bounding box center [466, 436] width 108 height 38
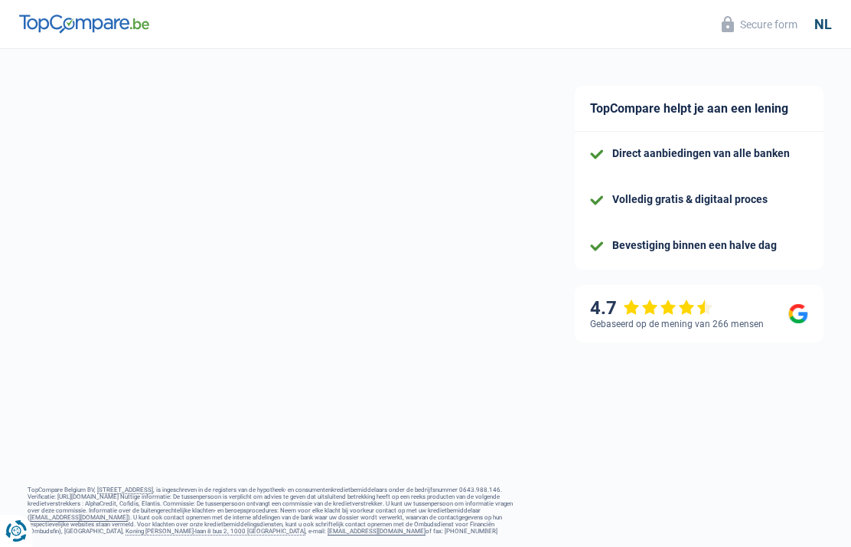
scroll to position [164, 0]
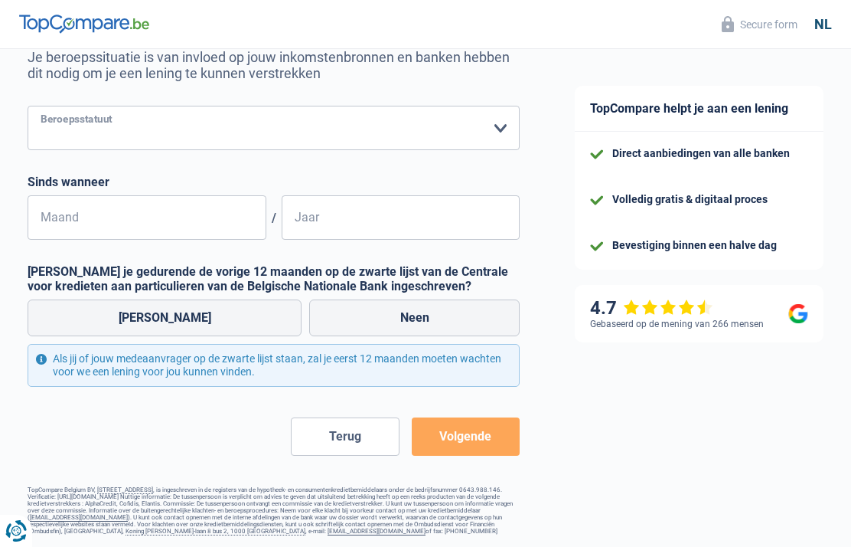
click at [499, 133] on select "Arbeider Bediende (privésector) Ambtenaar (overheidssector) Invalide Zelfstandi…" at bounding box center [274, 128] width 492 height 44
select select "retired"
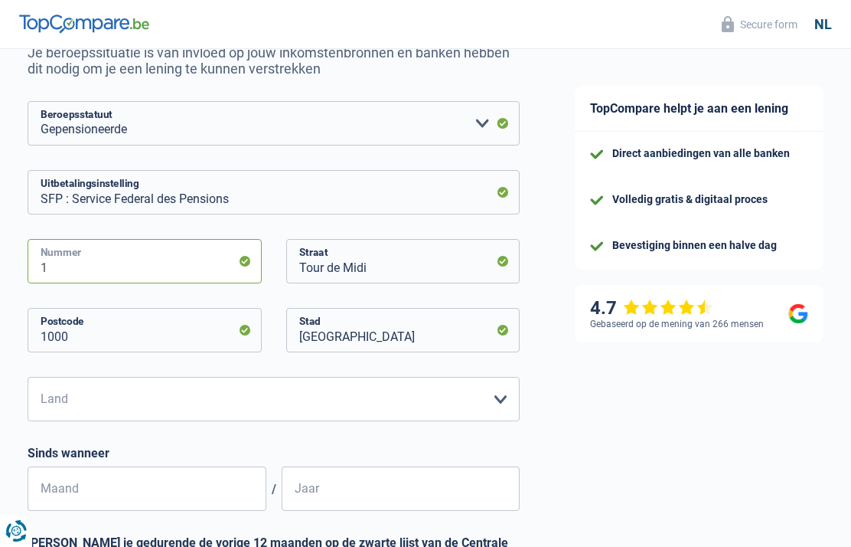
click at [252, 266] on input "1" at bounding box center [145, 261] width 234 height 44
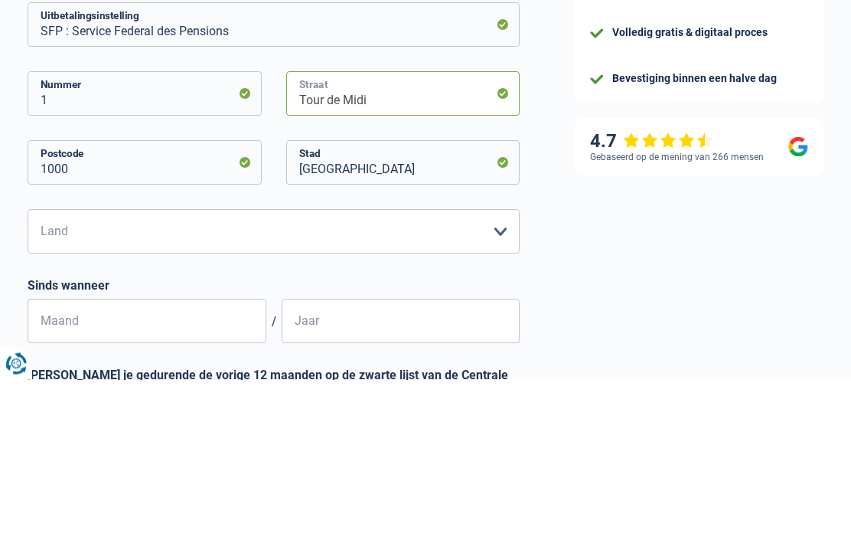
click at [510, 239] on input "Tour de Midi" at bounding box center [403, 261] width 234 height 44
type input "T"
type input "[STREET_ADDRESS] 0001"
click at [364, 308] on input "[GEOGRAPHIC_DATA]" at bounding box center [403, 330] width 234 height 44
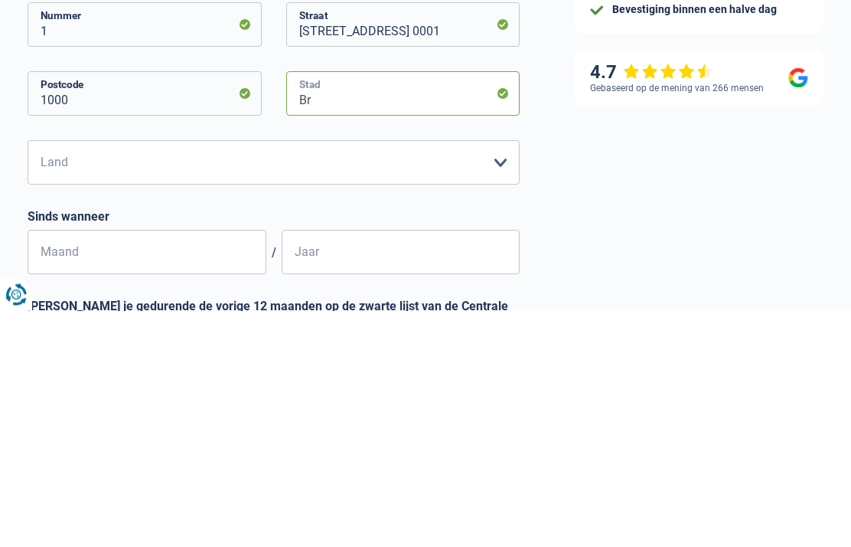
type input "B"
type input "Gavere asper"
click at [69, 308] on input "1000" at bounding box center [145, 330] width 234 height 44
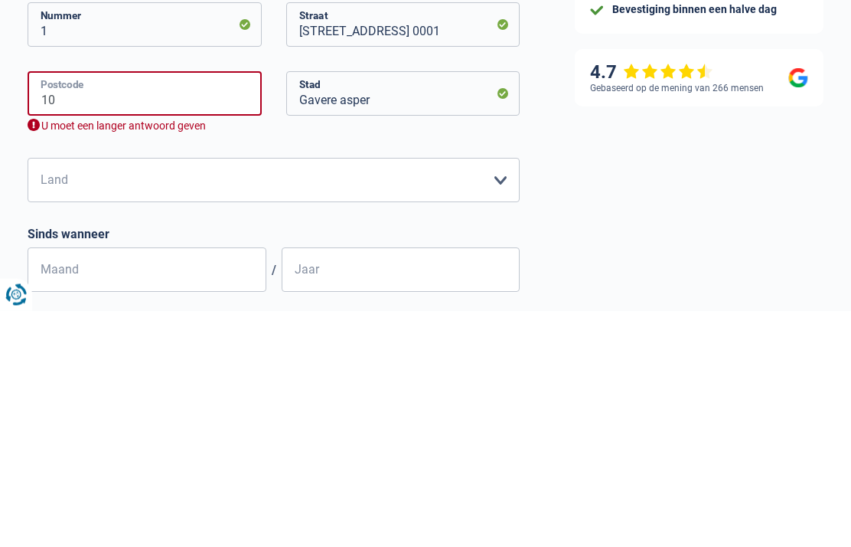
type input "1"
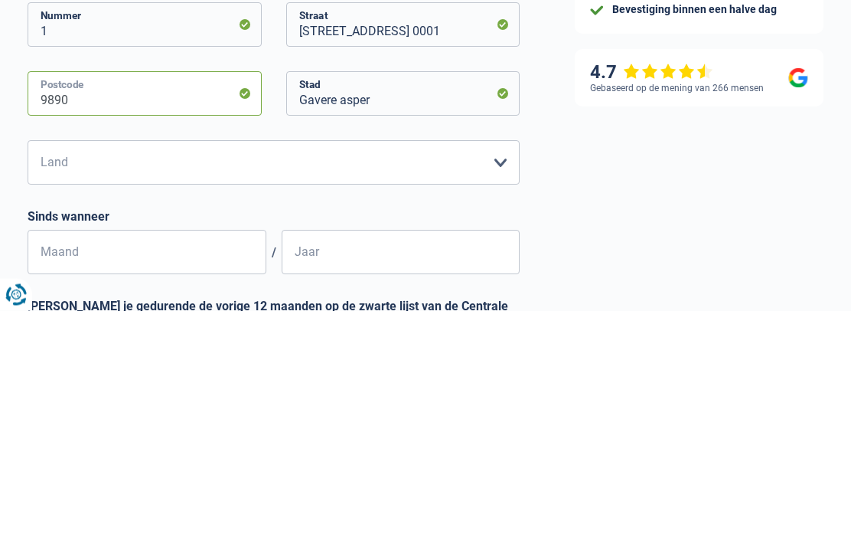
type input "9890"
click at [506, 377] on select "België Luxemburg Maak een keuze a.u.b" at bounding box center [274, 399] width 492 height 44
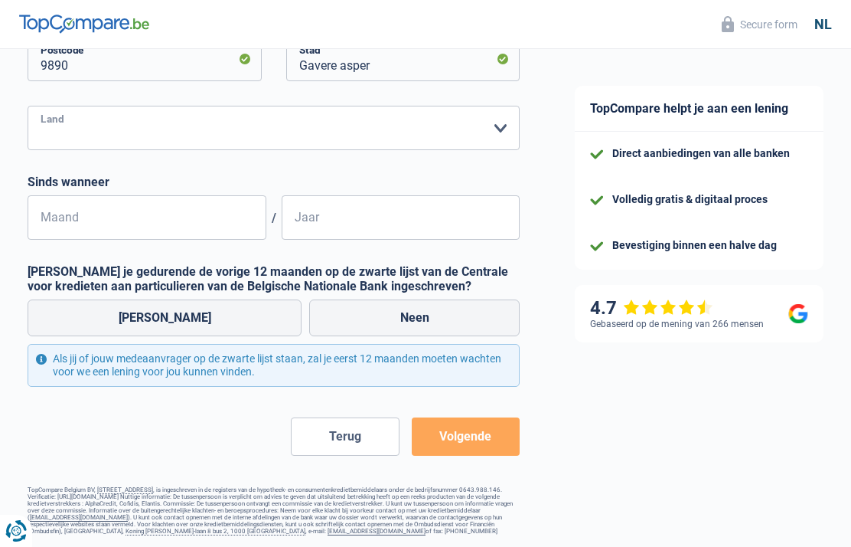
select select "BE"
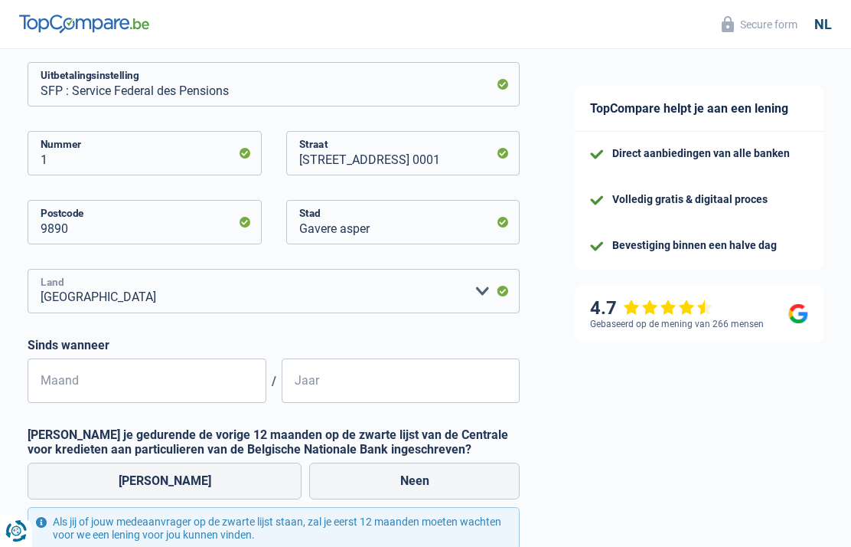
scroll to position [305, 0]
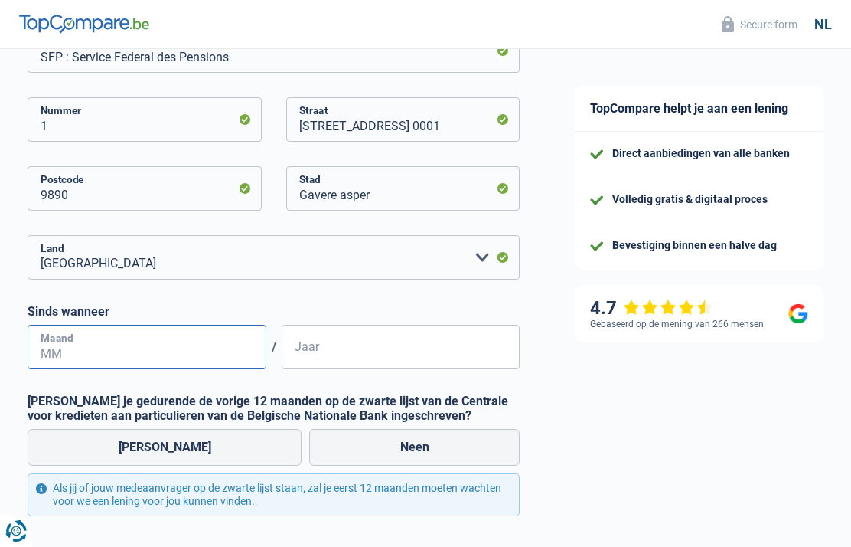
click at [65, 354] on input "Maand" at bounding box center [147, 347] width 239 height 44
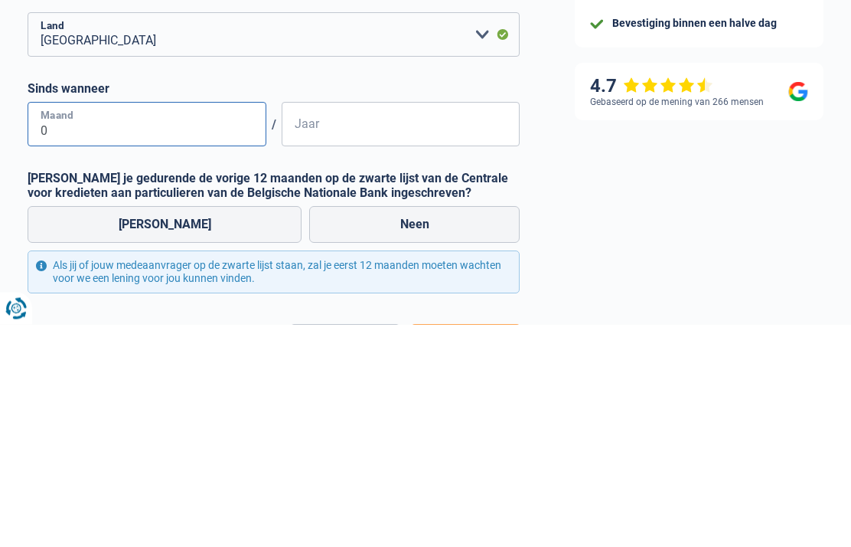
type input "02"
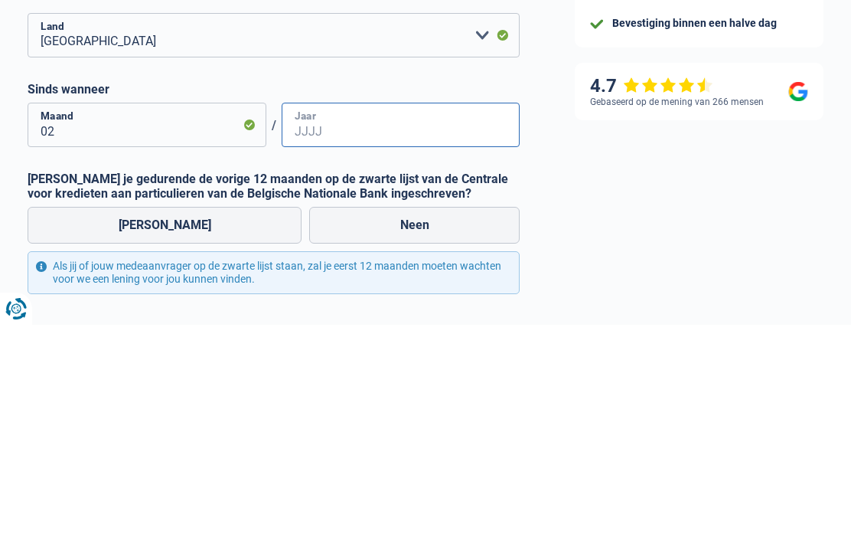
type input "1"
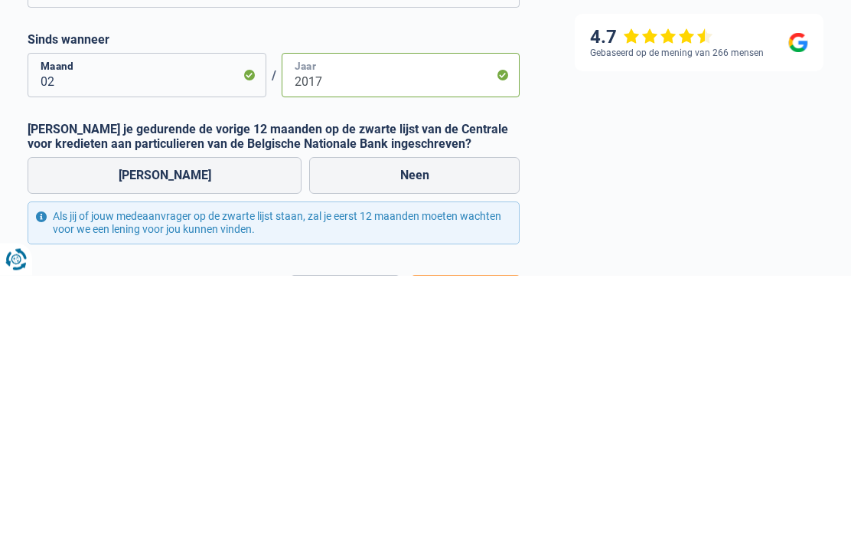
type input "2017"
click at [358, 429] on label "Neen" at bounding box center [414, 447] width 211 height 37
click at [358, 429] on input "Neen" at bounding box center [414, 447] width 211 height 37
radio input "true"
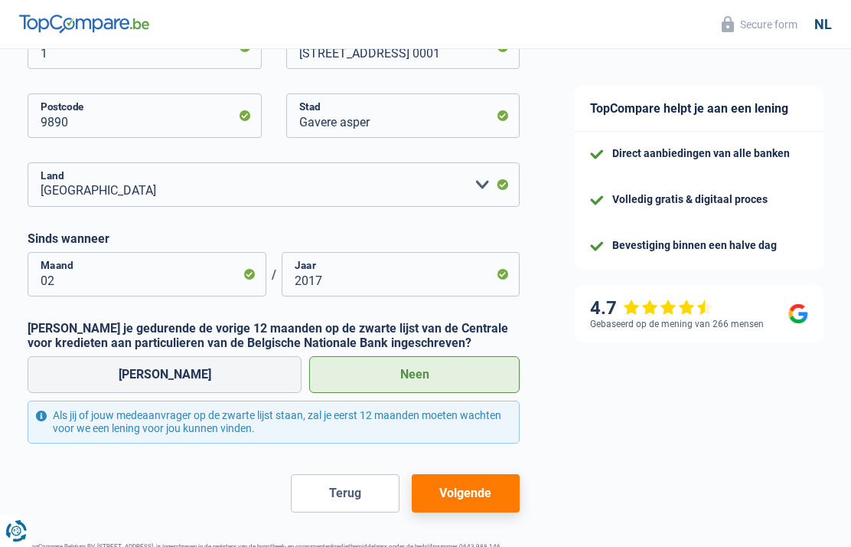
scroll to position [439, 0]
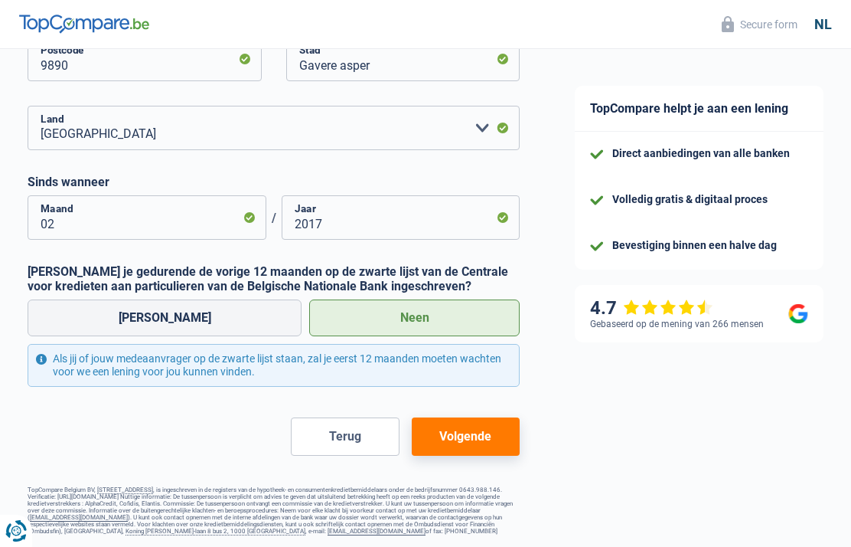
click at [459, 431] on button "Volgende" at bounding box center [466, 436] width 108 height 38
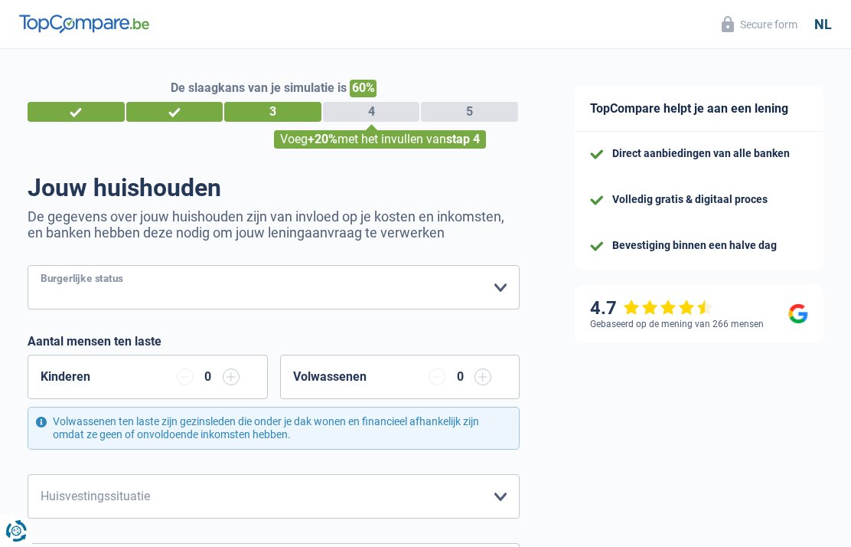
click at [502, 283] on select "Alleenstaand Getrouwd Samenwonend Uit de echt gescheiden Weduwe/weduwnaar Gehuw…" at bounding box center [274, 287] width 492 height 44
select select "widowed"
click at [235, 382] on input "button" at bounding box center [231, 376] width 17 height 17
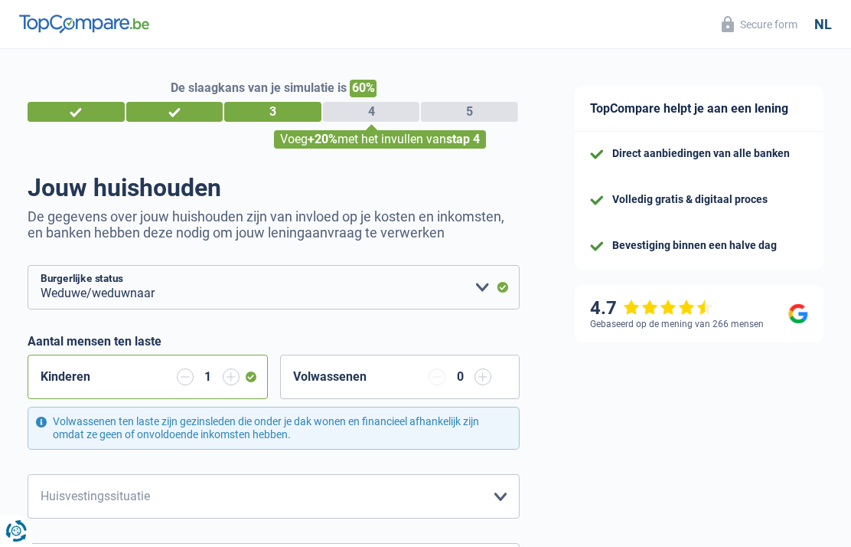
click at [235, 381] on input "button" at bounding box center [231, 376] width 17 height 17
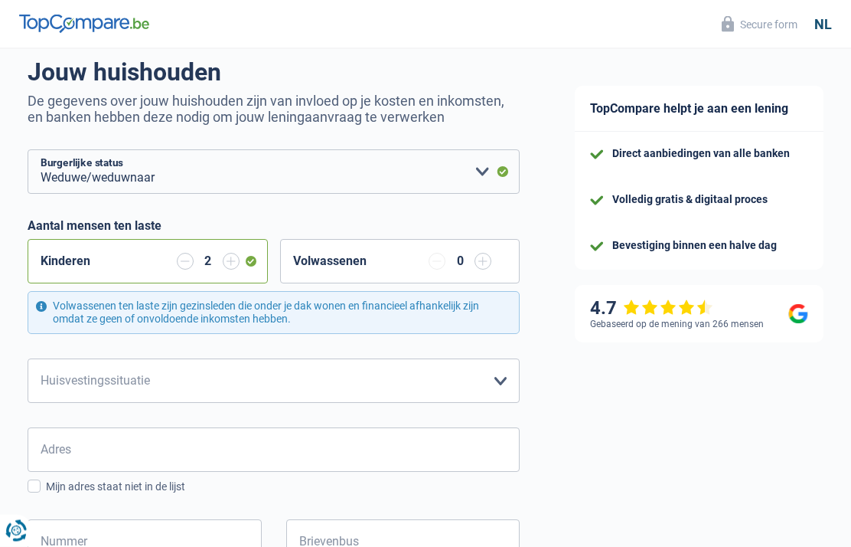
scroll to position [123, 0]
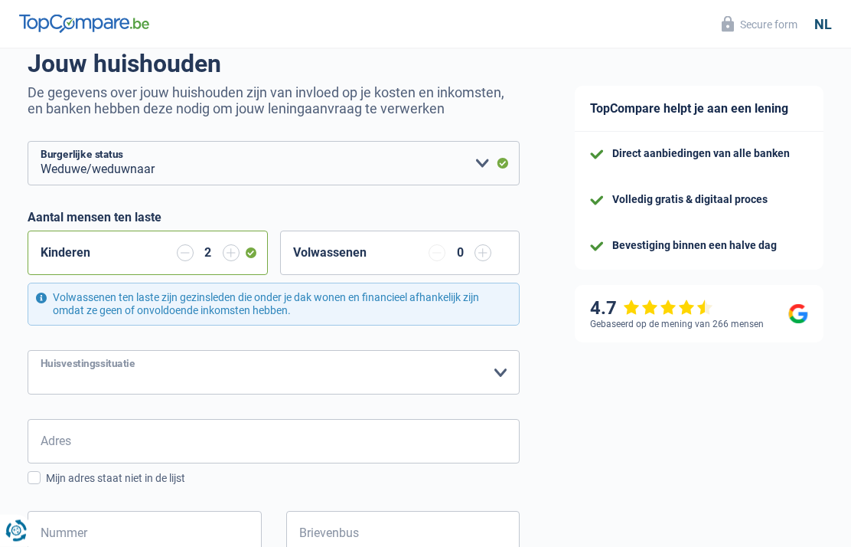
click at [493, 371] on select "Huurder [PERSON_NAME] met een hypothecaire lening Eigenaar zonder hypothecaire …" at bounding box center [274, 373] width 492 height 44
select select "rents"
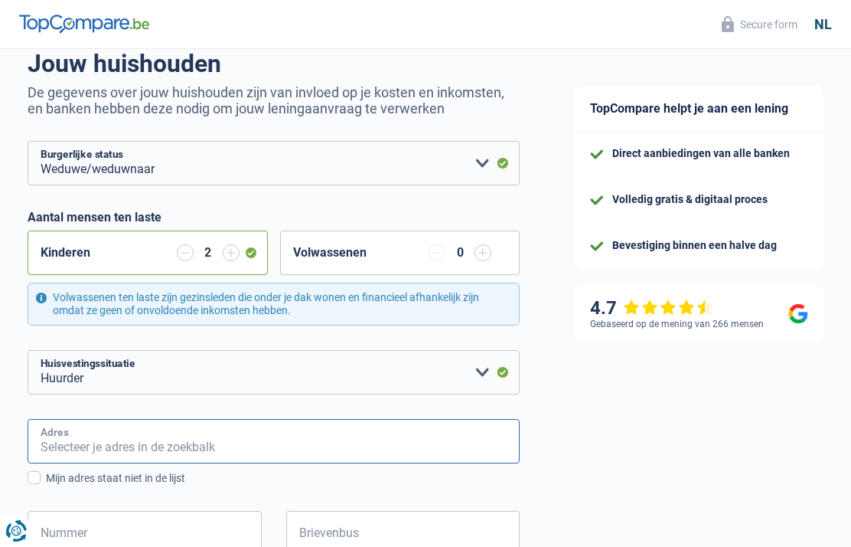
click at [67, 443] on input "Adres" at bounding box center [274, 441] width 492 height 44
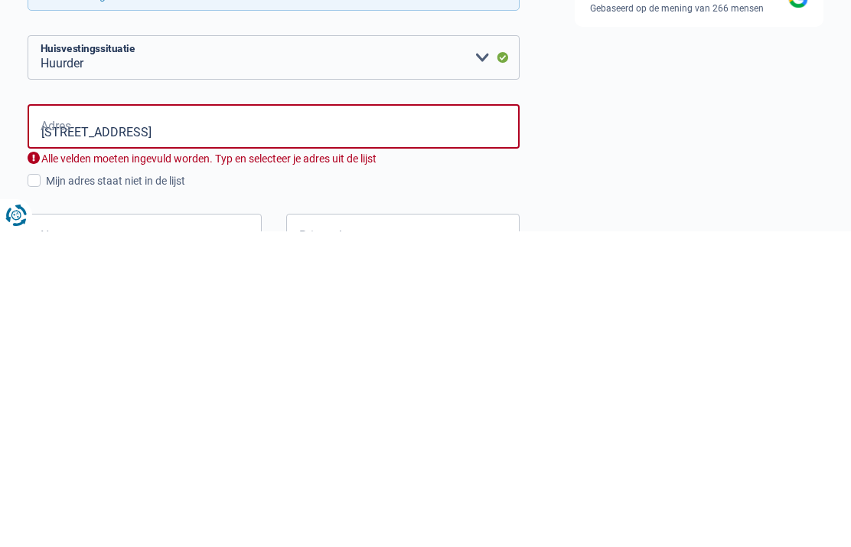
scroll to position [439, 0]
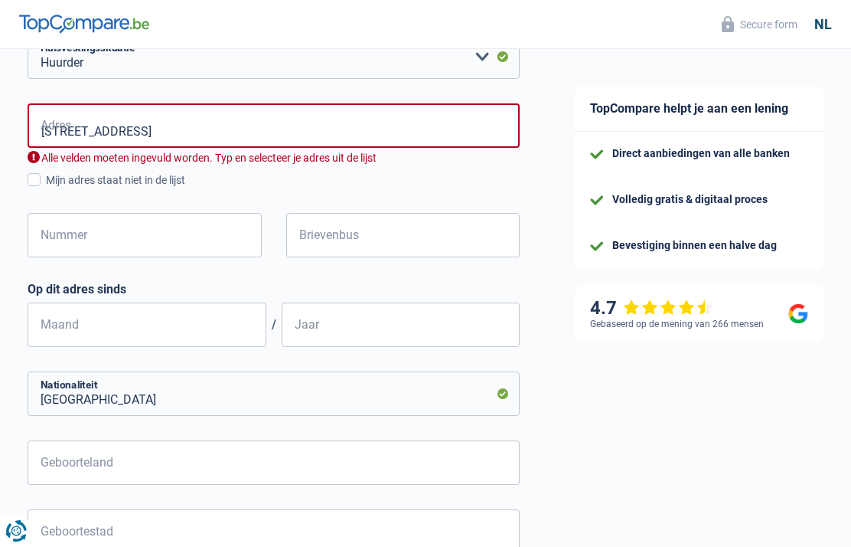
type input "[STREET_ADDRESS]"
type input "13"
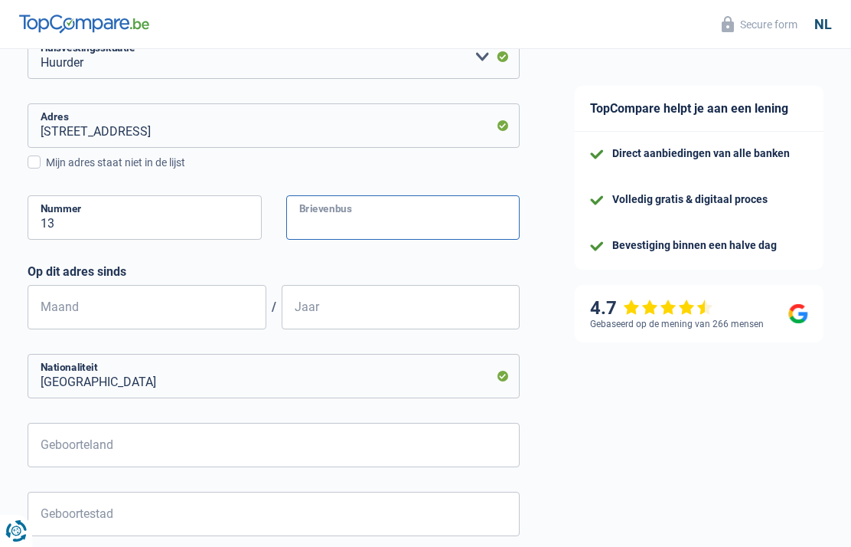
click at [323, 225] on input "Brievenbus" at bounding box center [403, 217] width 234 height 44
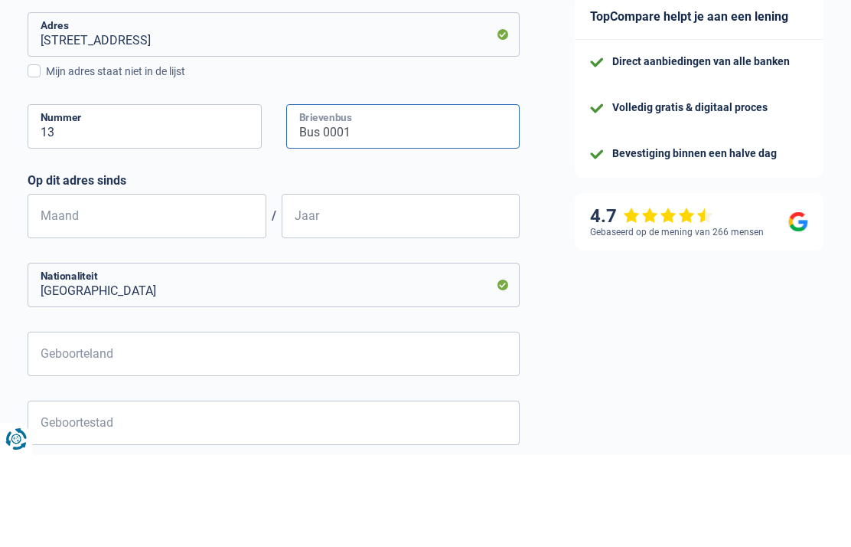
type input "Bus 0001"
click at [77, 286] on input "Maand" at bounding box center [147, 308] width 239 height 44
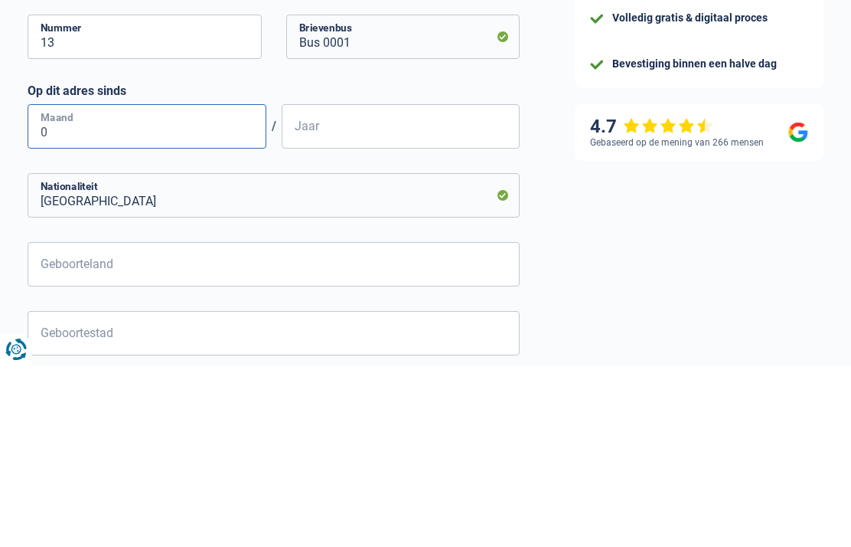
type input "02"
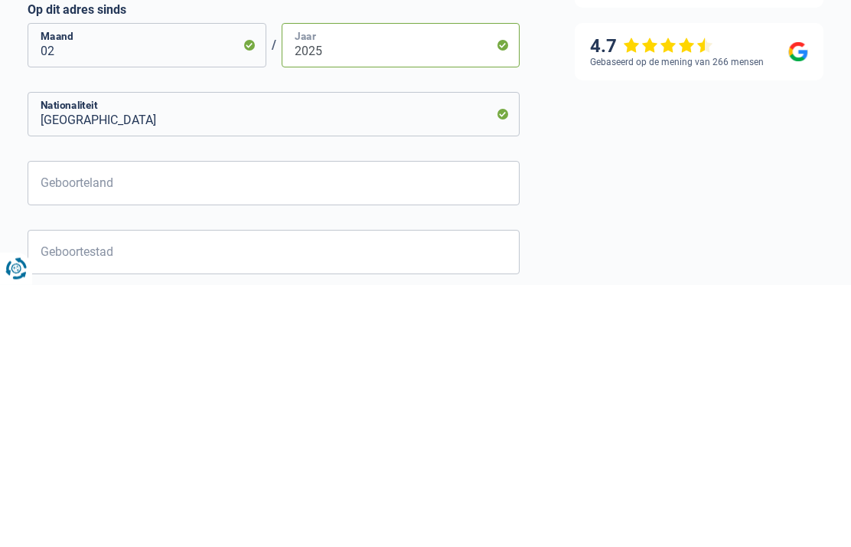
type input "2025"
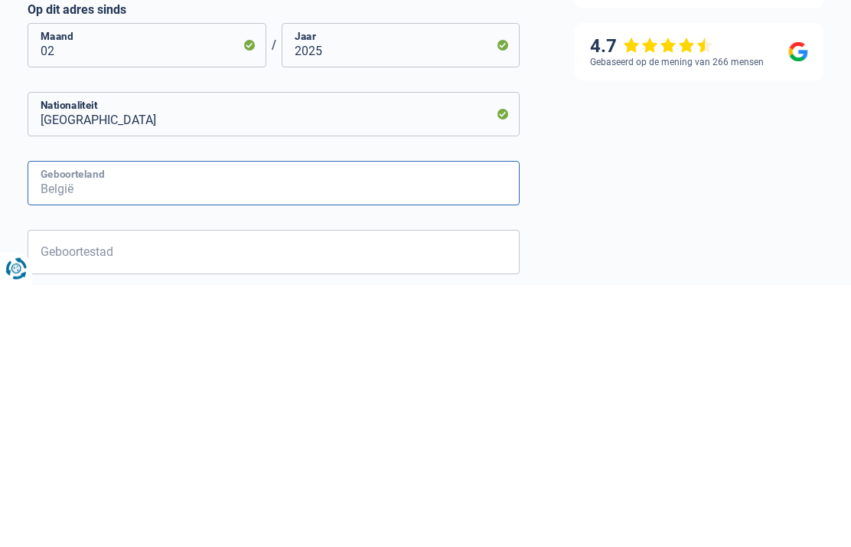
click at [113, 423] on input "Geboorteland" at bounding box center [274, 445] width 492 height 44
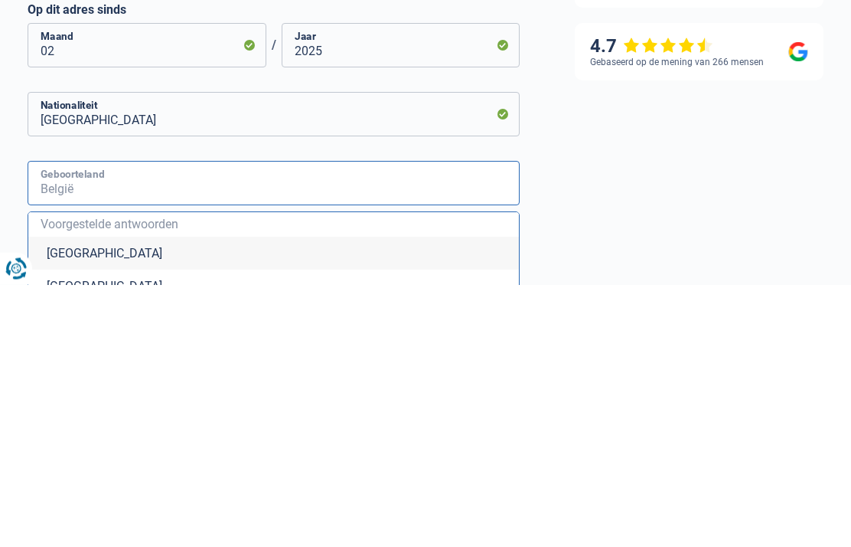
type input "G"
type input "e"
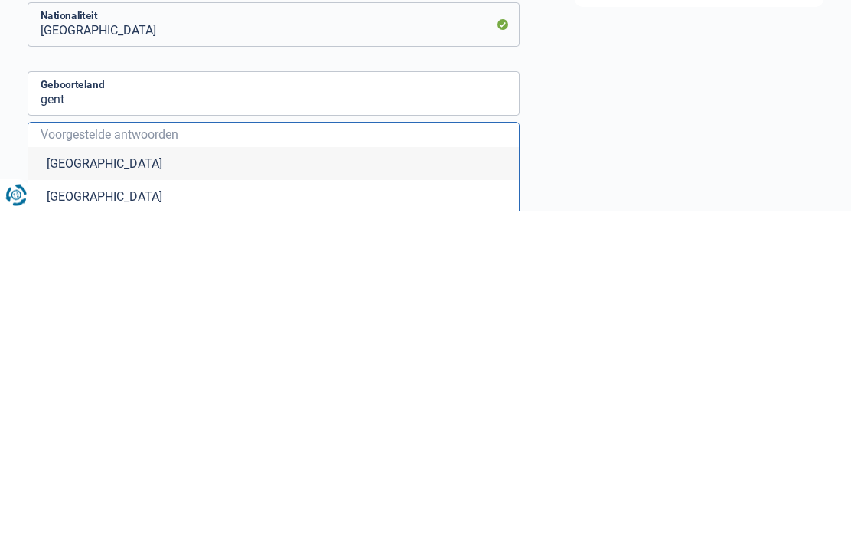
click at [88, 483] on li "[GEOGRAPHIC_DATA]" at bounding box center [273, 499] width 491 height 33
type input "[GEOGRAPHIC_DATA]"
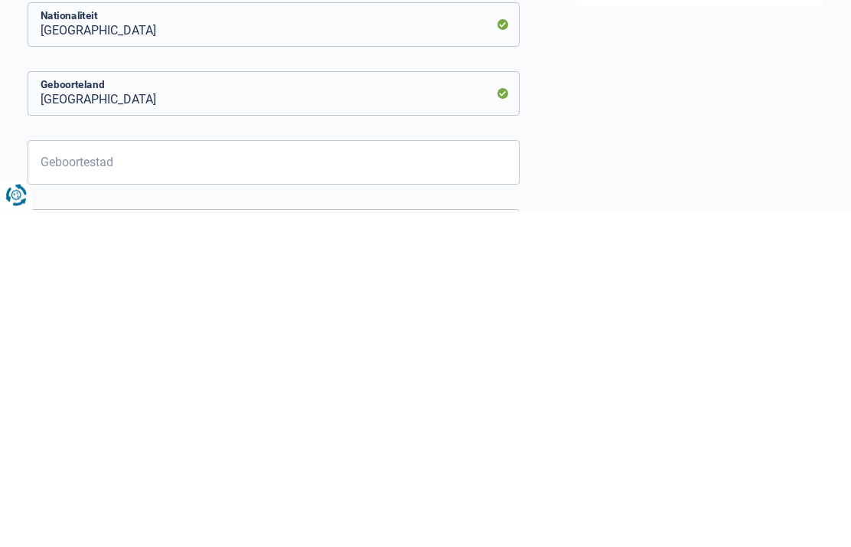
scroll to position [601, 0]
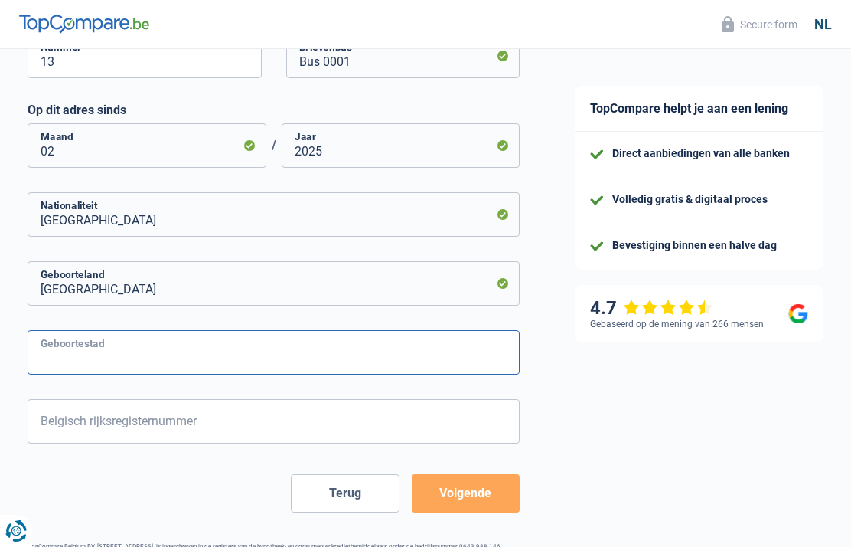
click at [109, 355] on input "Geboortestad" at bounding box center [274, 352] width 492 height 44
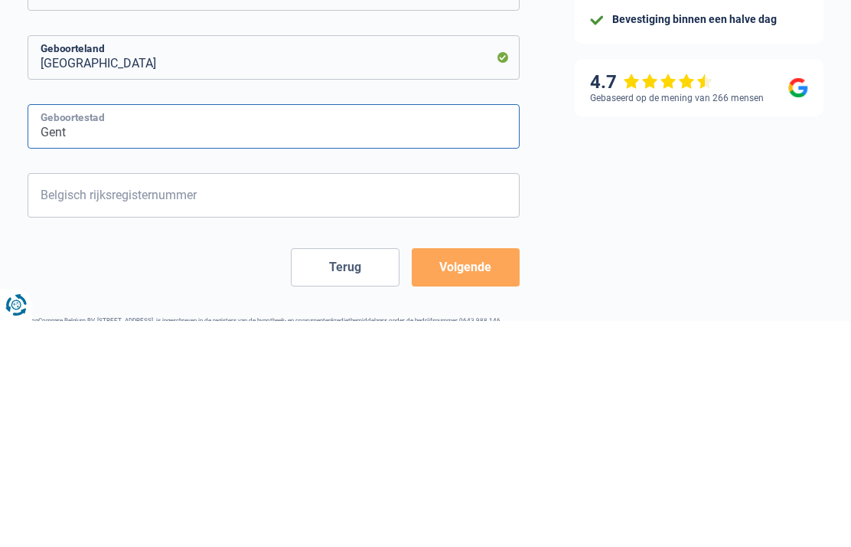
type input "Gent"
click at [112, 399] on input "Belgisch rijksregisternummer" at bounding box center [274, 421] width 492 height 44
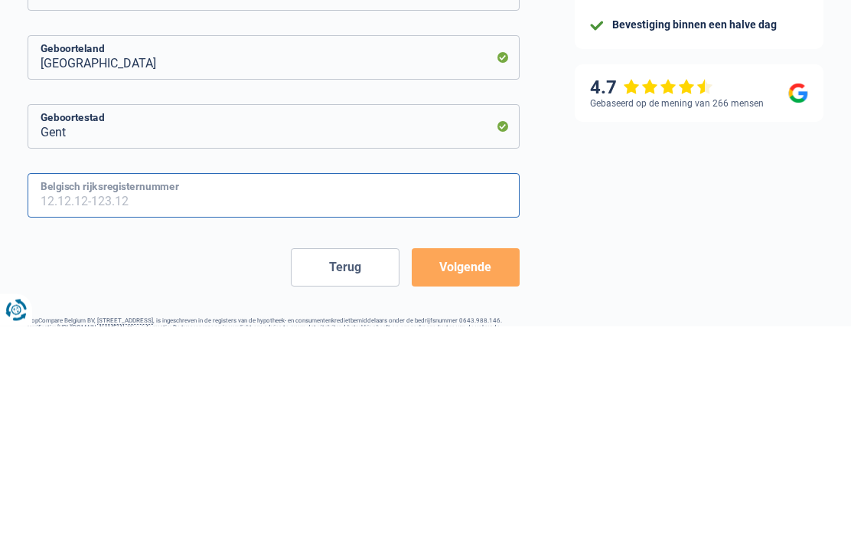
scroll to position [617, 0]
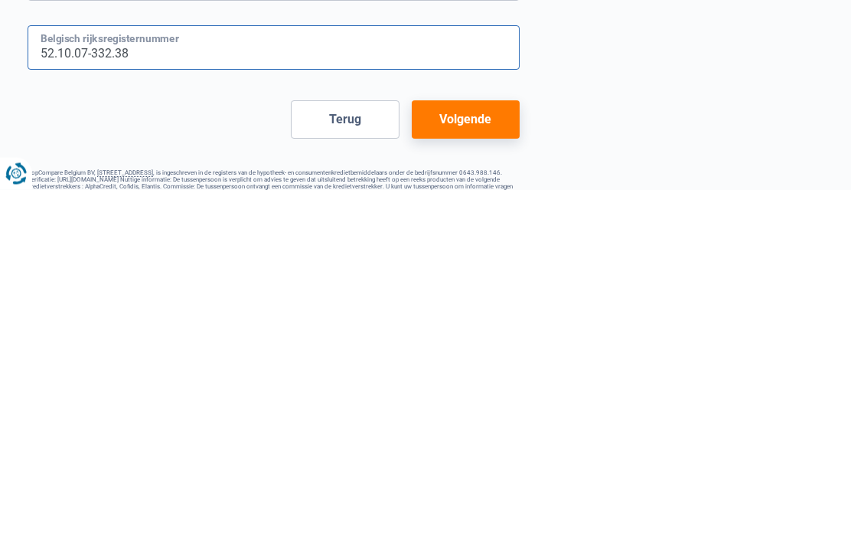
type input "52.10.07-332.38"
click at [472, 458] on button "Volgende" at bounding box center [466, 477] width 108 height 38
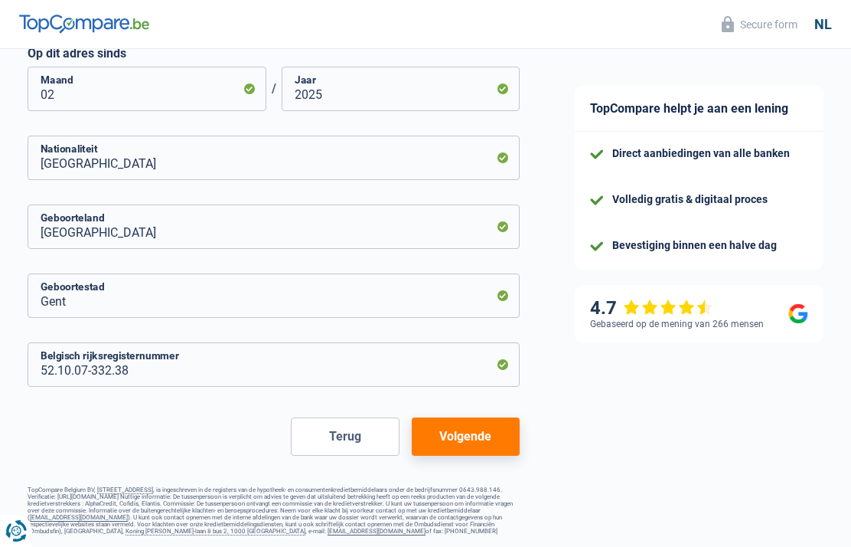
select select "familyAllowances"
select select "pension"
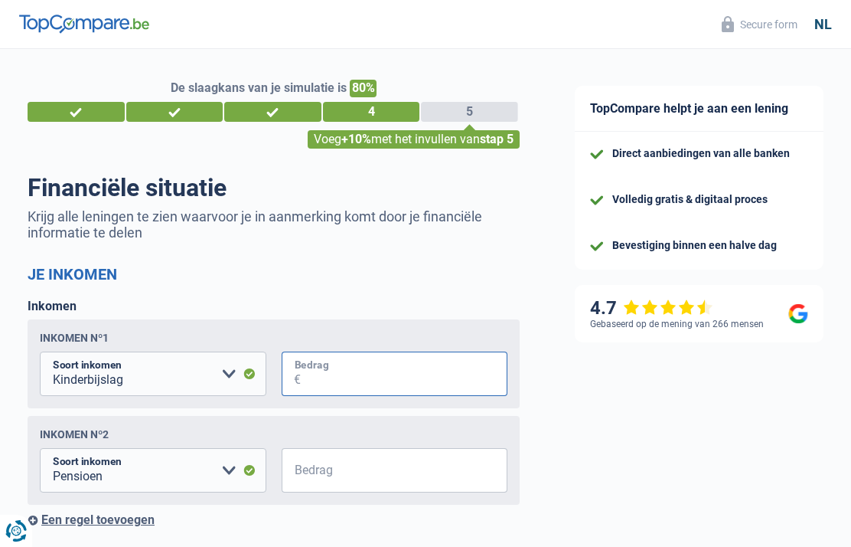
click at [335, 381] on input "Bedrag" at bounding box center [404, 373] width 207 height 44
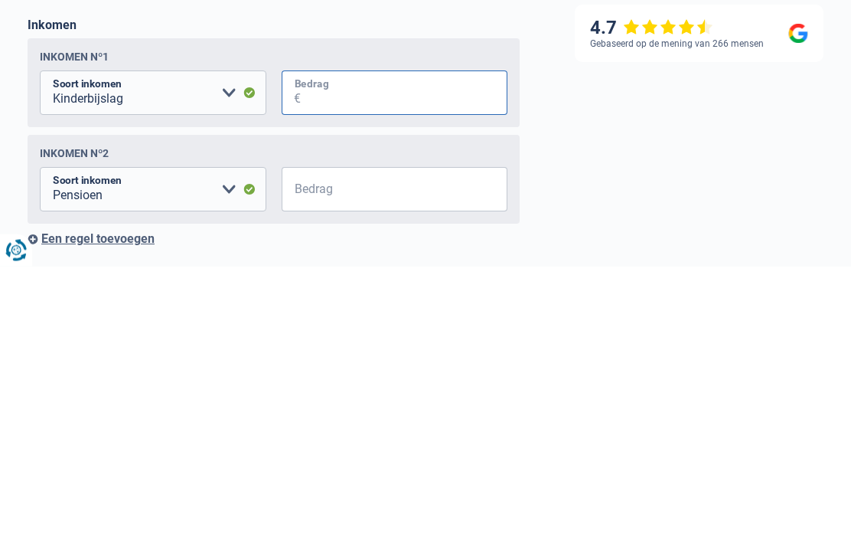
type input "0"
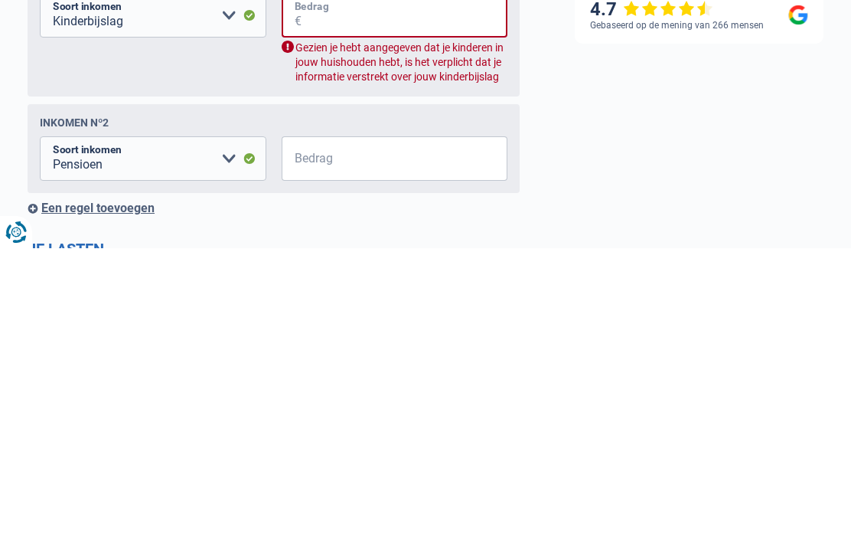
scroll to position [1, 0]
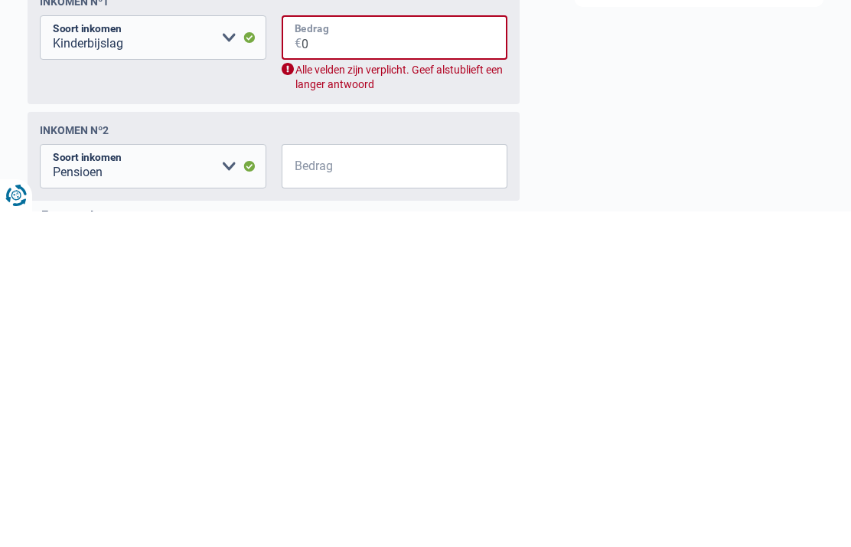
type input "0"
click at [328, 479] on input "Bedrag" at bounding box center [404, 501] width 207 height 44
type input "1.980"
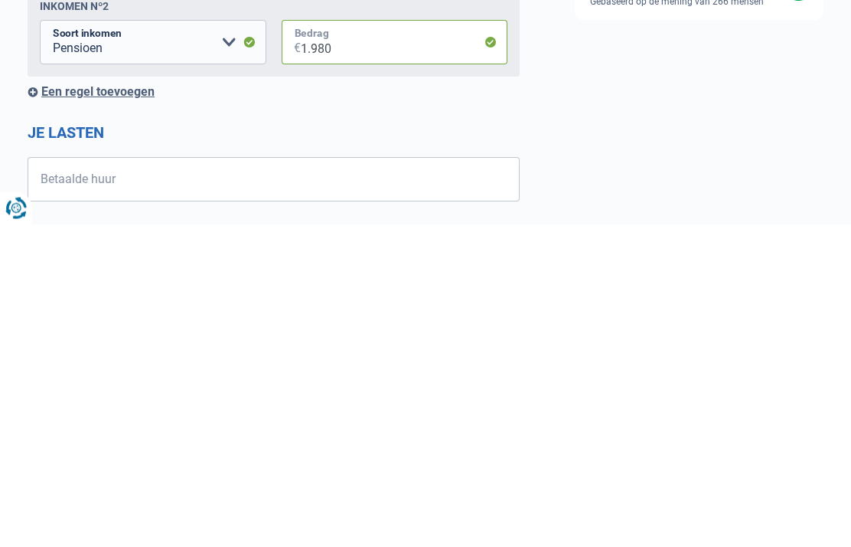
scroll to position [148, 0]
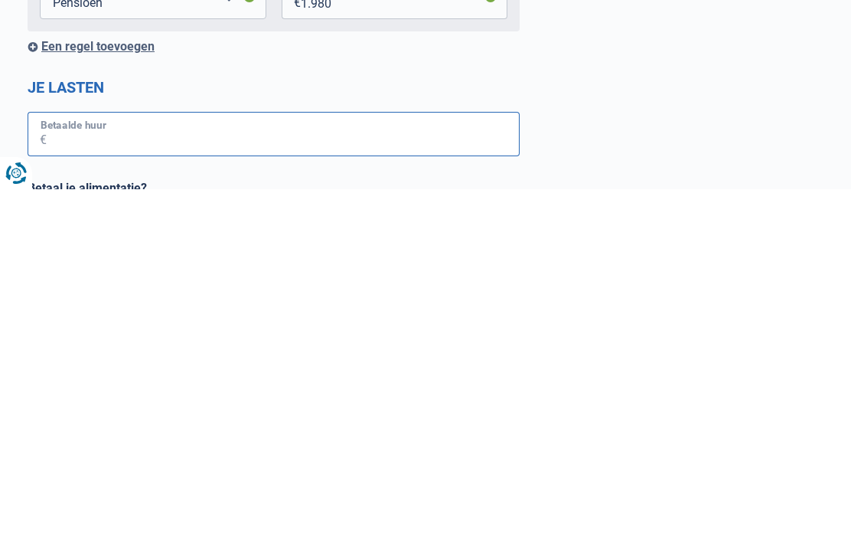
click at [113, 469] on input "Betaalde huur" at bounding box center [283, 491] width 473 height 44
type input "850"
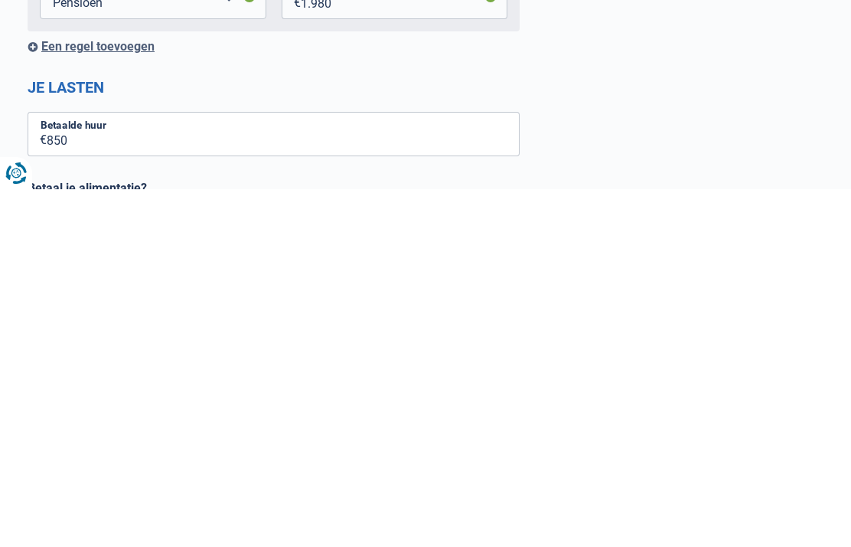
radio input "true"
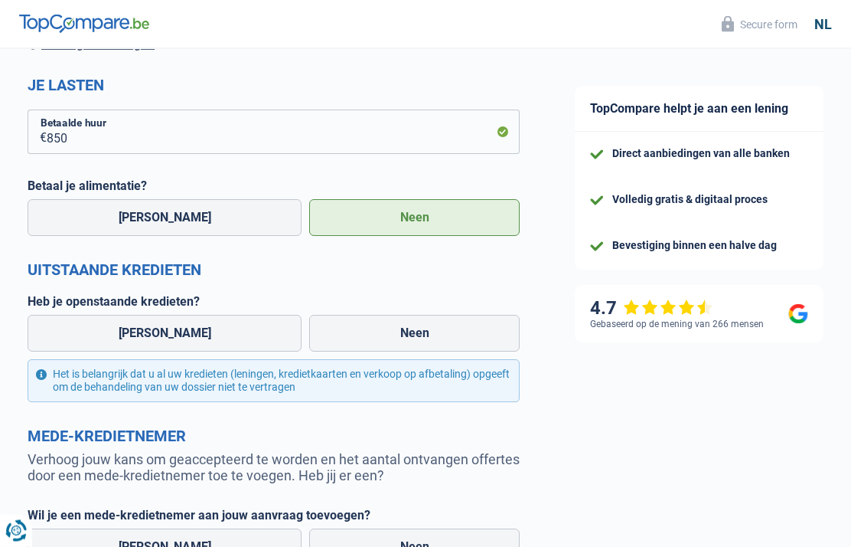
scroll to position [593, 0]
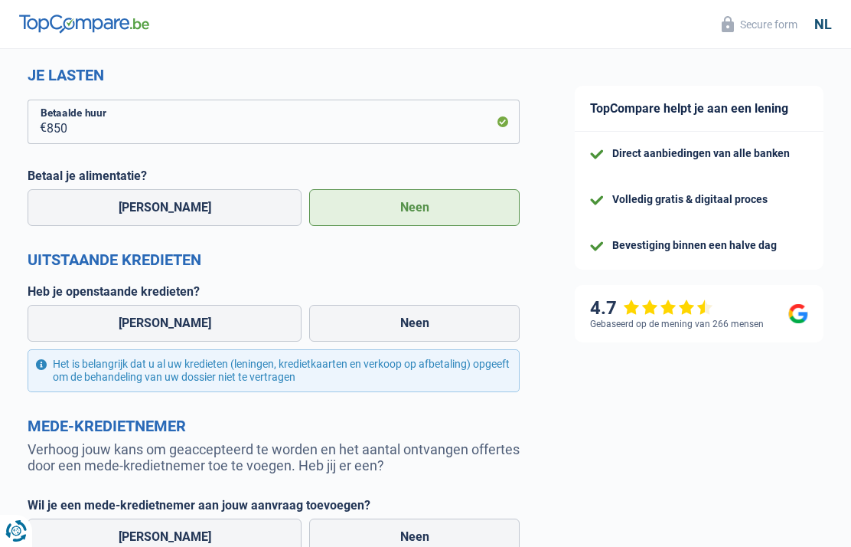
click at [379, 537] on label "Neen" at bounding box center [414, 536] width 211 height 37
click at [379, 537] on input "Neen" at bounding box center [414, 536] width 211 height 37
radio input "true"
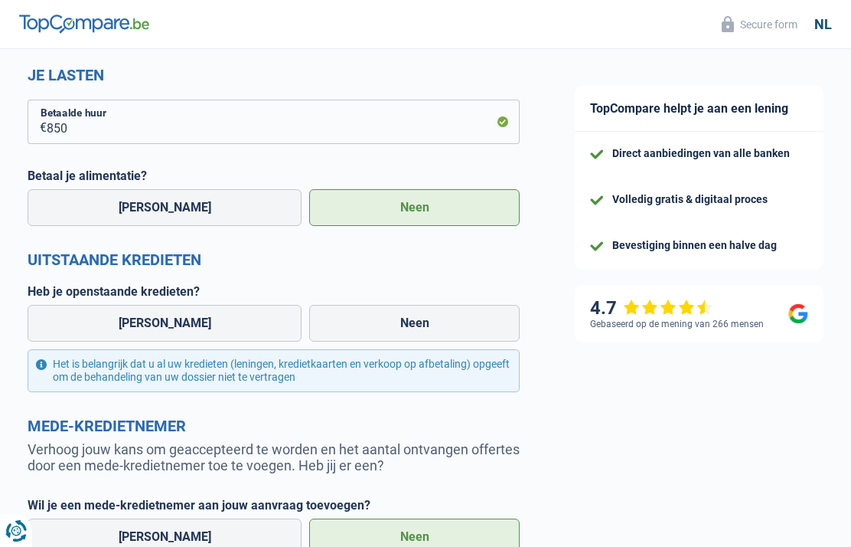
click at [369, 333] on label "Neen" at bounding box center [414, 323] width 211 height 37
click at [369, 333] on input "Neen" at bounding box center [414, 323] width 211 height 37
radio input "true"
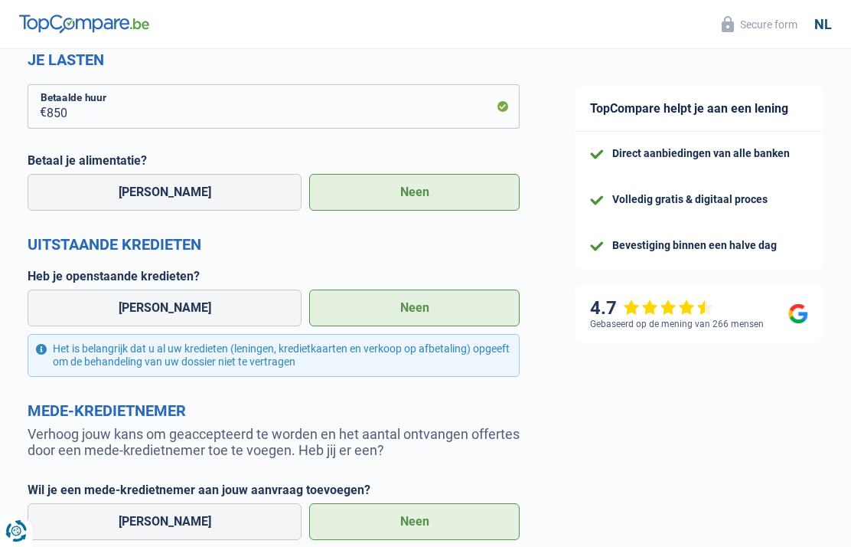
scroll to position [708, 0]
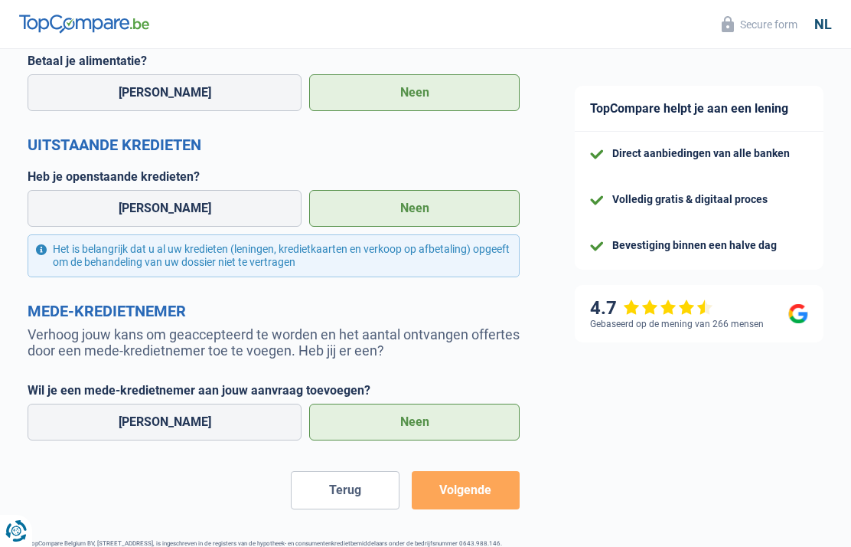
click at [457, 496] on button "Volgende" at bounding box center [466, 490] width 108 height 38
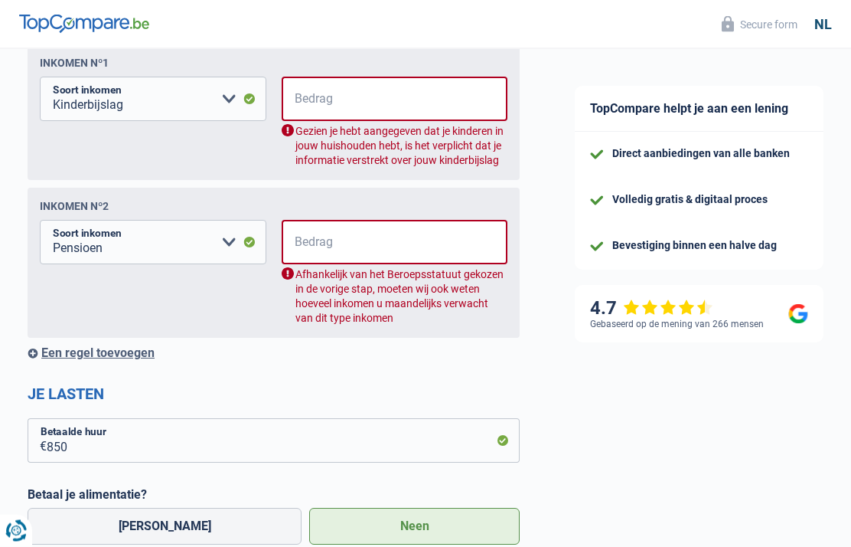
scroll to position [247, 0]
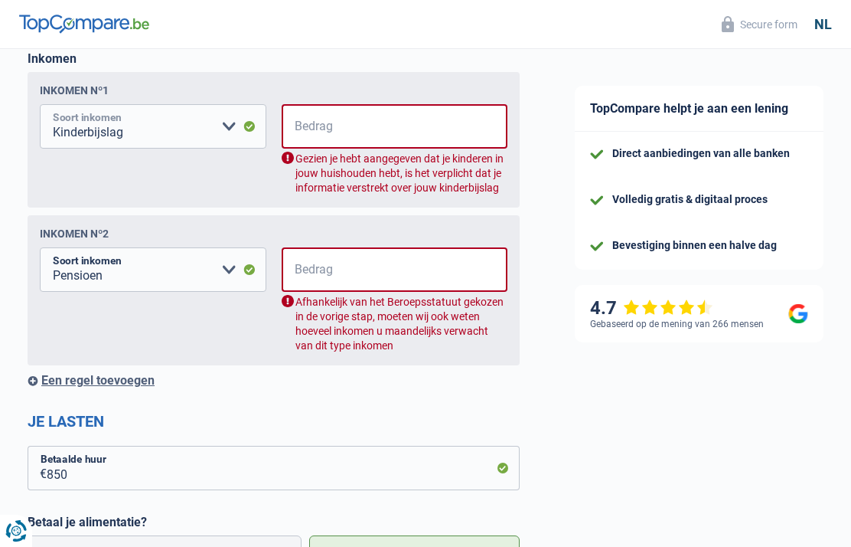
click at [234, 125] on select "Alimentatie geld Bedrijfstoeslag Huurinkomsten Invaliditeitspensioen Kinderbijs…" at bounding box center [153, 126] width 227 height 44
select select "pension"
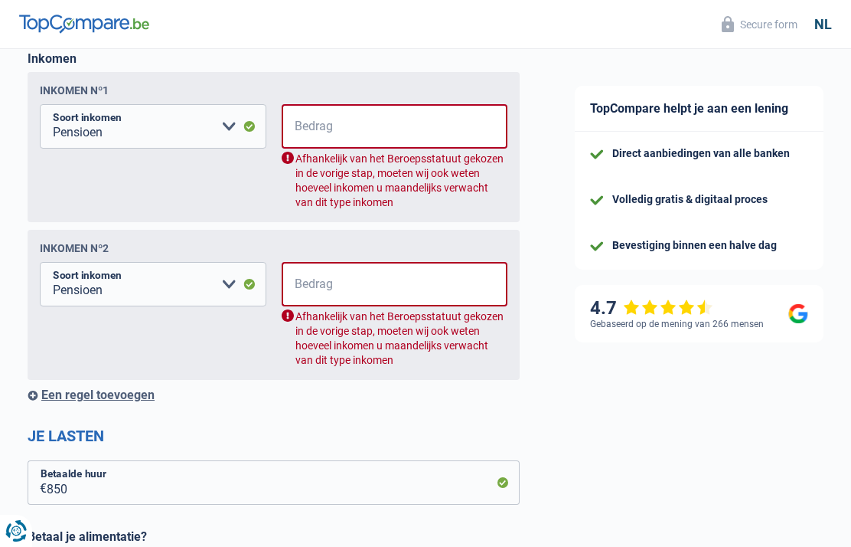
click at [319, 127] on input "Bedrag" at bounding box center [405, 126] width 207 height 44
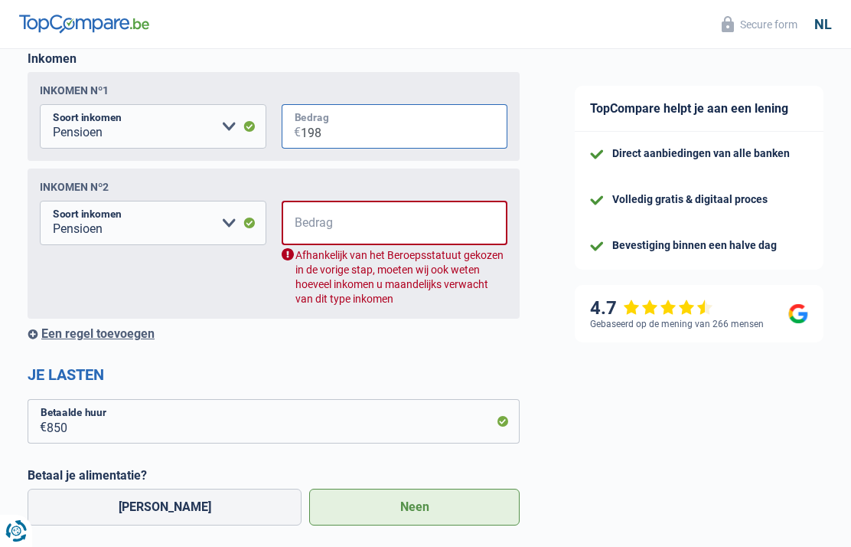
type input "1.980"
click at [543, 194] on div "De slaagkans van je simulatie is 80% 1 2 3 4 5 Voeg +10% met het invullen van s…" at bounding box center [273, 402] width 547 height 1213
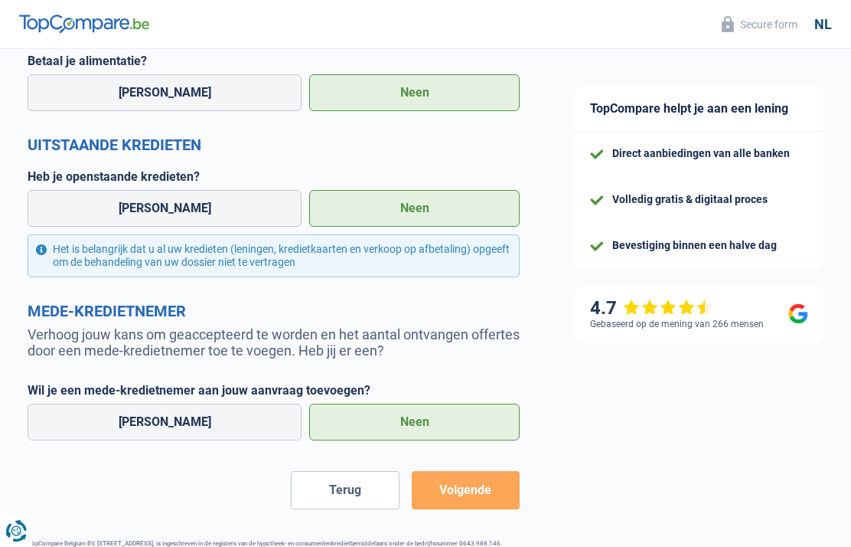
click at [463, 495] on button "Volgende" at bounding box center [466, 490] width 108 height 38
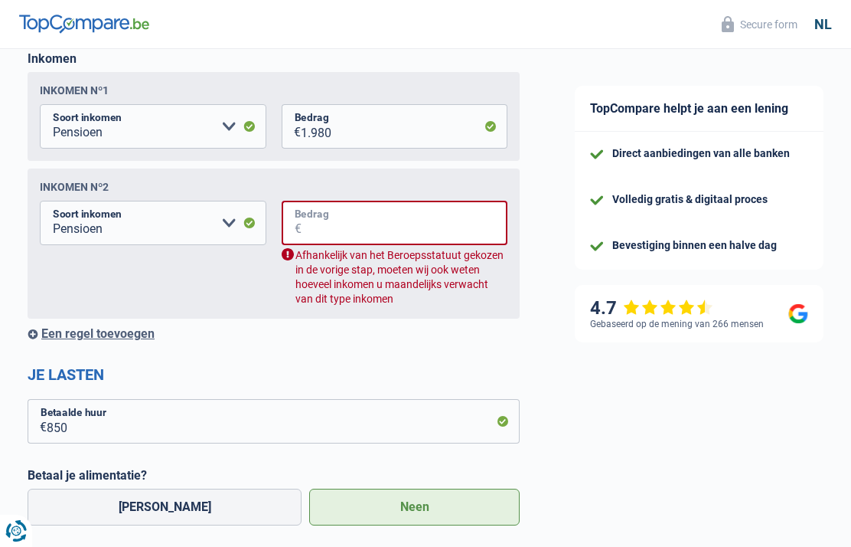
click at [328, 227] on input "Bedrag" at bounding box center [405, 223] width 207 height 44
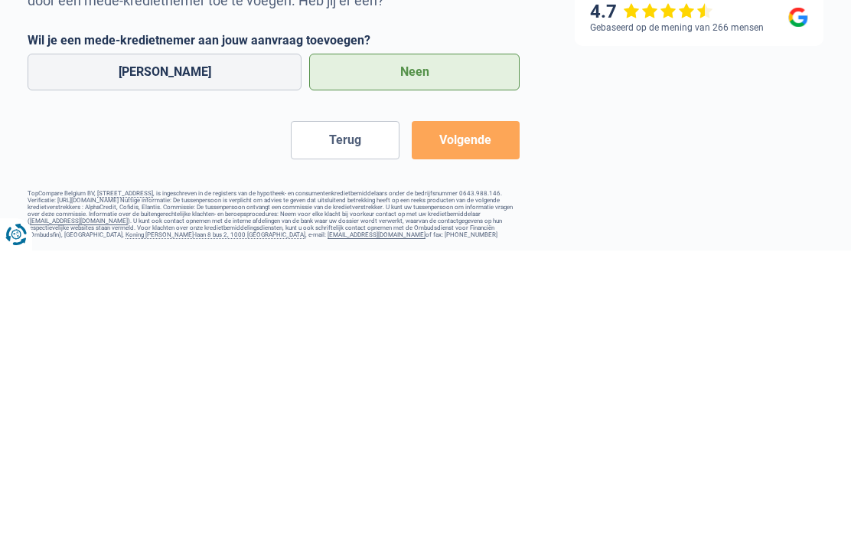
type input "0"
click at [469, 417] on button "Volgende" at bounding box center [466, 436] width 108 height 38
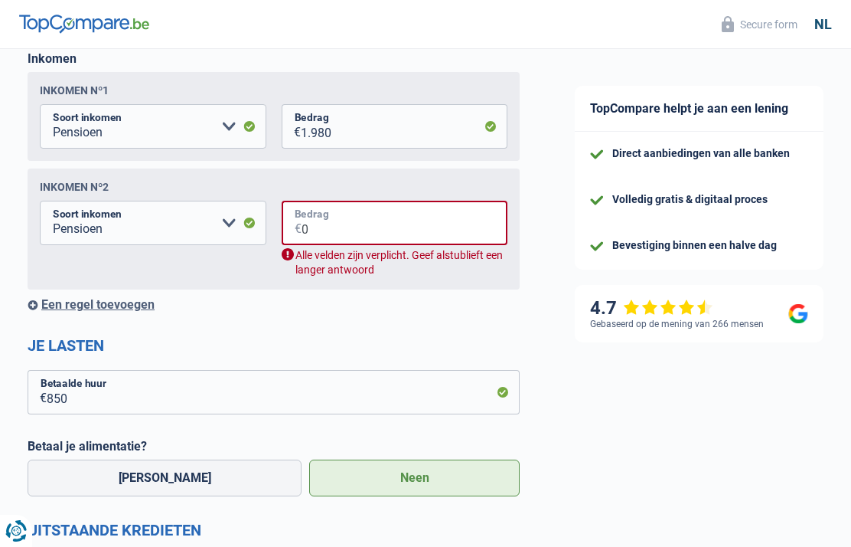
click at [328, 227] on input "0" at bounding box center [405, 223] width 207 height 44
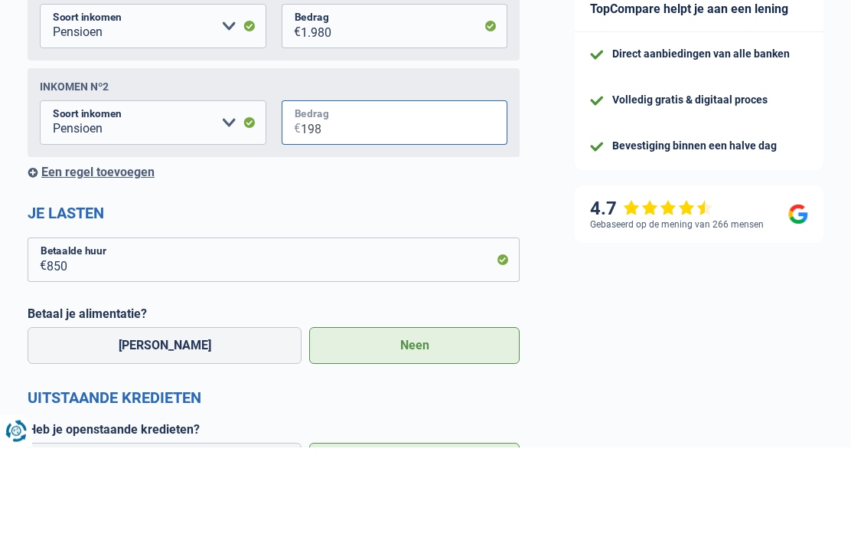
type input "1.980"
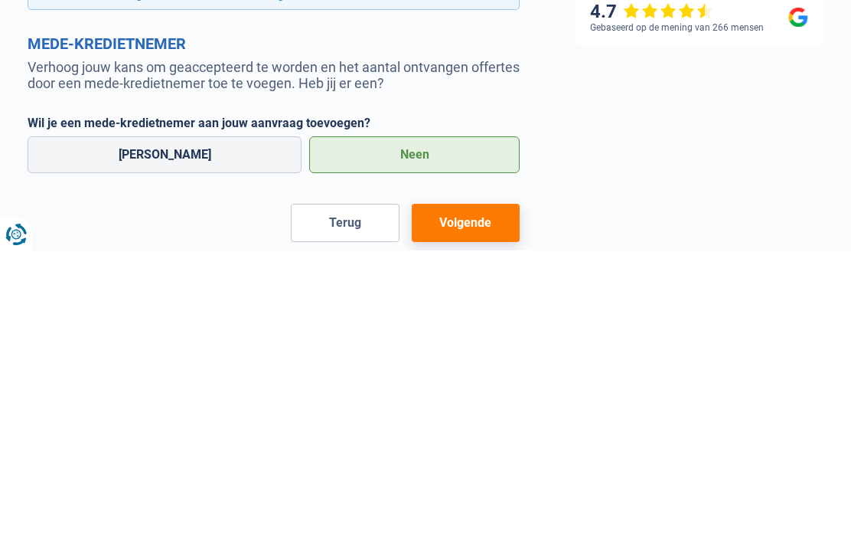
click at [452, 500] on button "Volgende" at bounding box center [466, 519] width 108 height 38
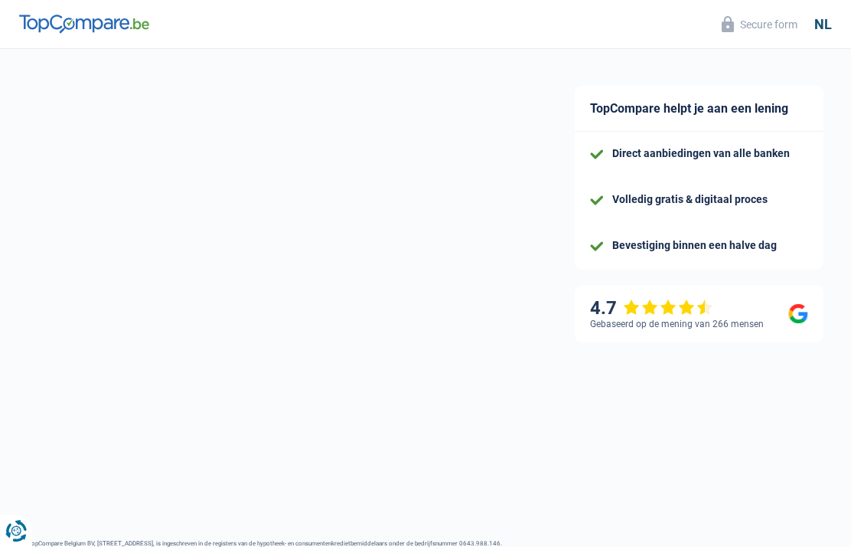
select select "48"
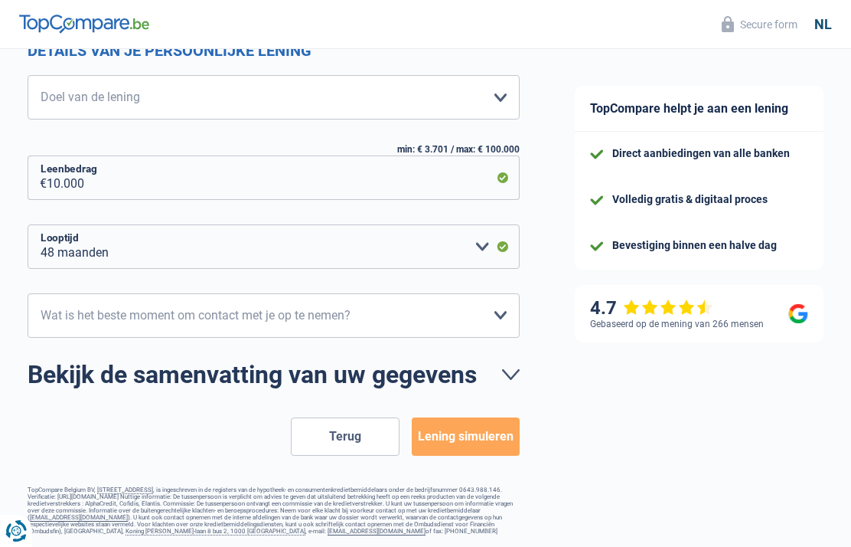
scroll to position [168, 0]
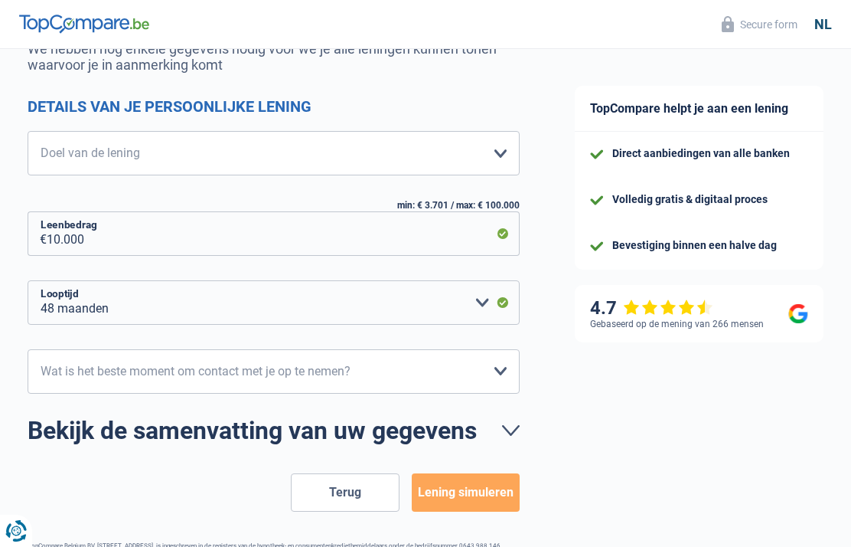
click at [473, 477] on button "Lening simuleren" at bounding box center [466, 492] width 108 height 38
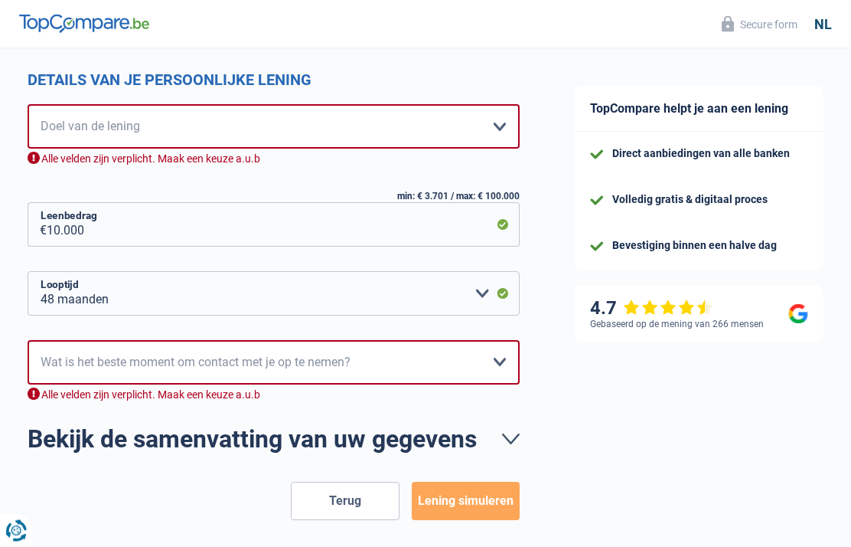
scroll to position [203, 0]
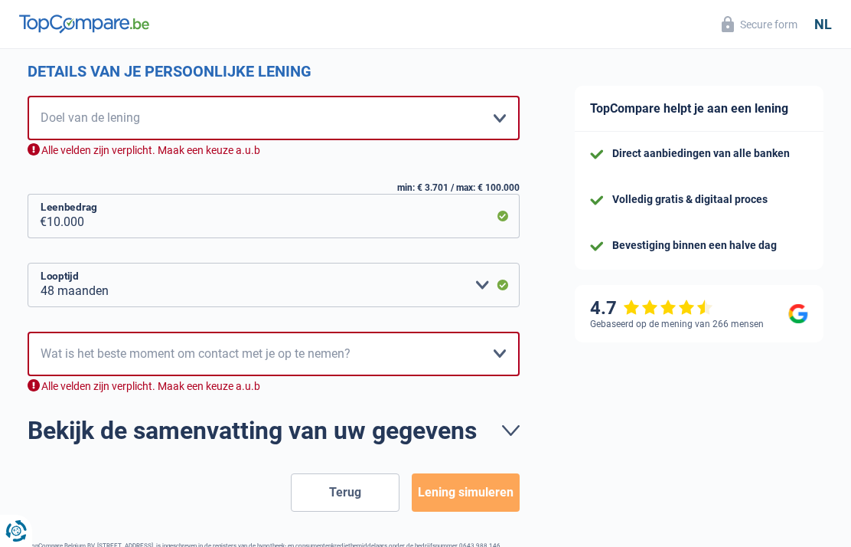
click at [499, 356] on select "10h-12h 12h-14h 14h-16h 16h-18h Maak een keuze a.u.b" at bounding box center [274, 354] width 492 height 44
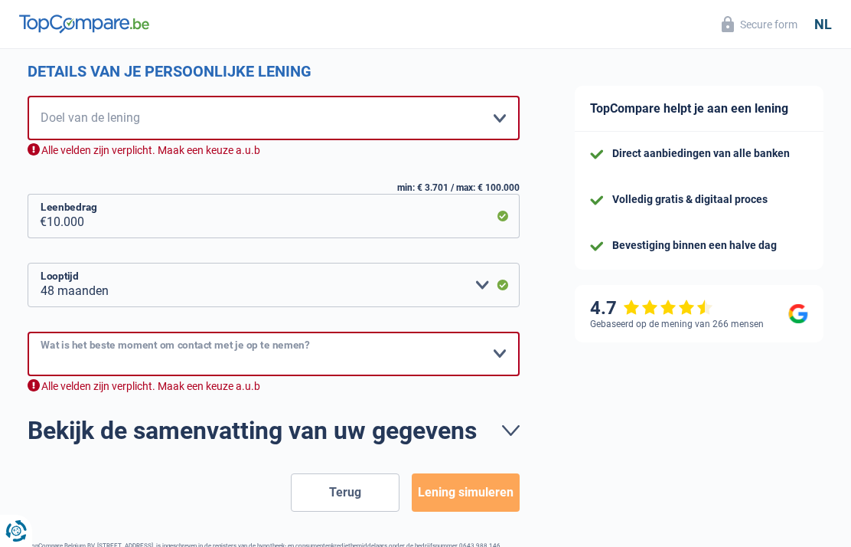
select select "10-12"
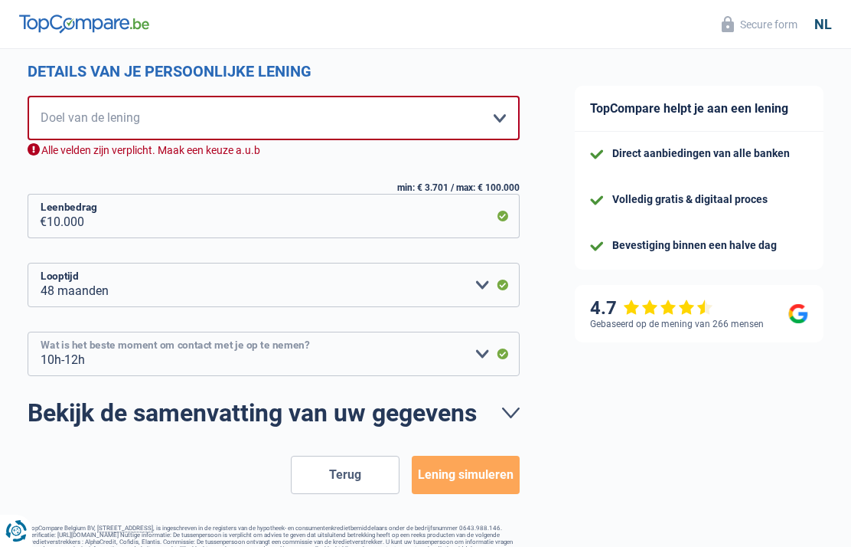
scroll to position [185, 0]
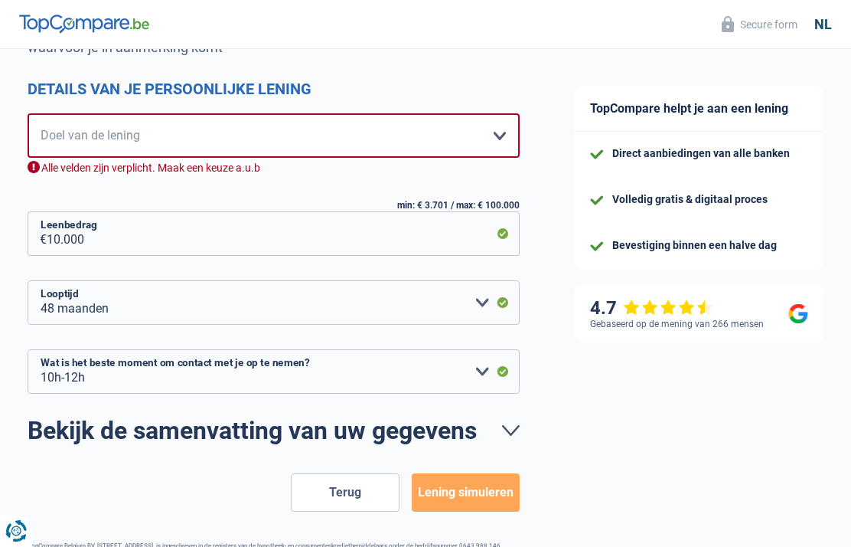
click at [449, 492] on button "Lening simuleren" at bounding box center [466, 492] width 108 height 38
click at [494, 142] on select "Comfort woning: meubels, textiel, toestellen, privé materiaal Hifi, multimedia,…" at bounding box center [274, 135] width 492 height 44
select select "familyEvent"
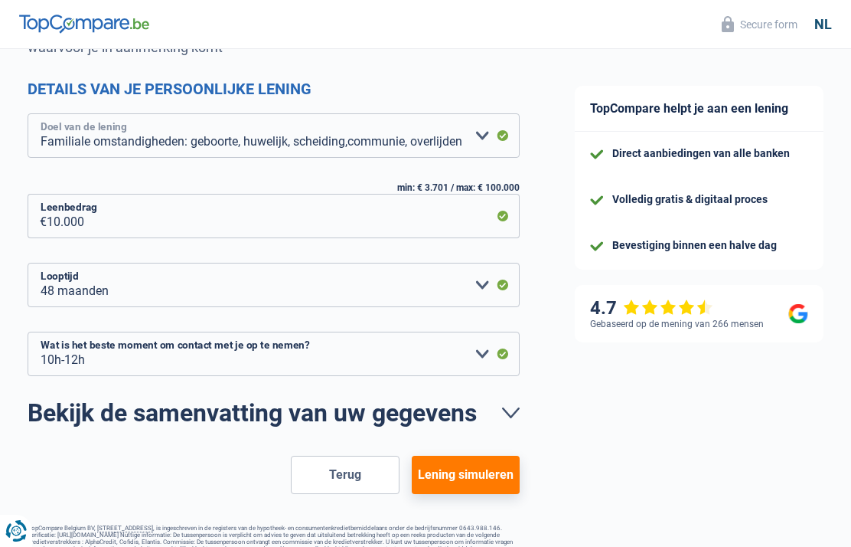
scroll to position [168, 0]
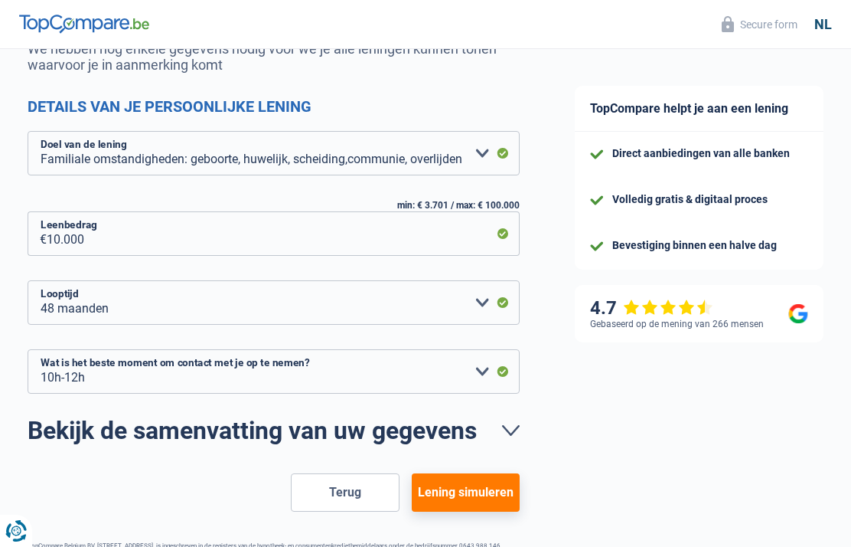
click at [459, 494] on button "Lening simuleren" at bounding box center [466, 492] width 108 height 38
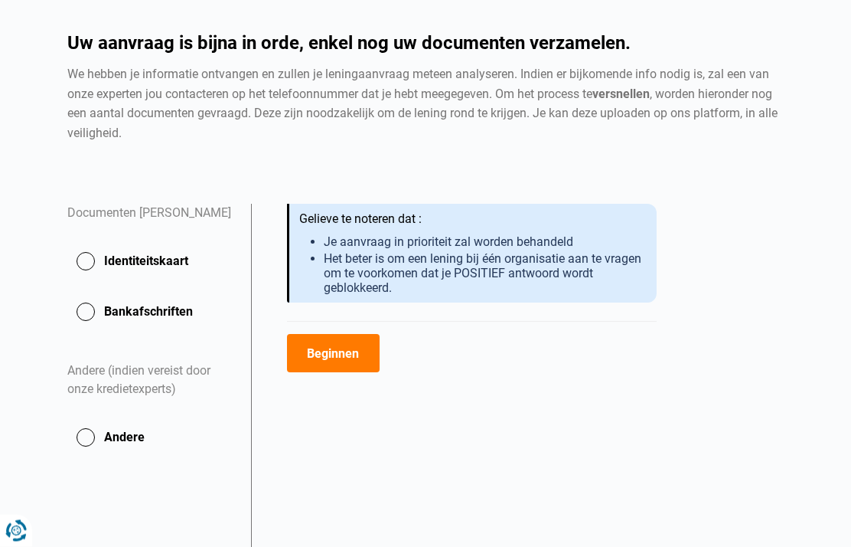
scroll to position [120, 0]
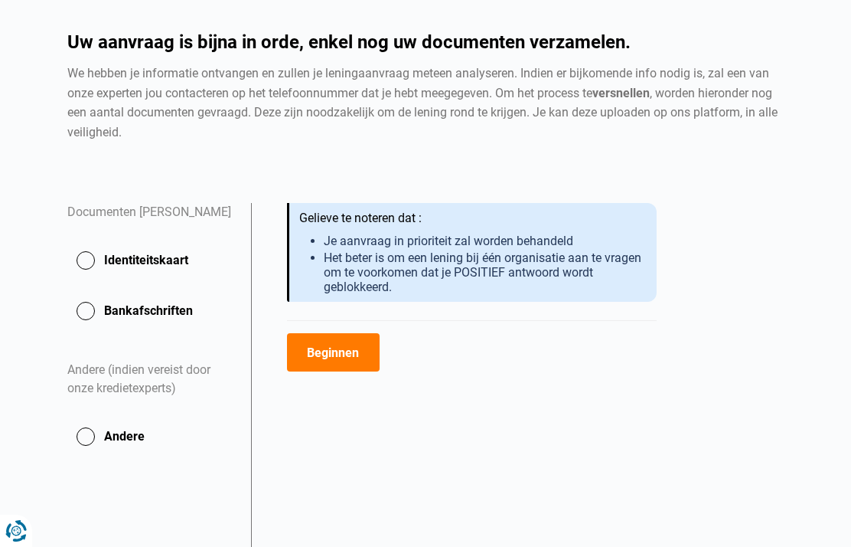
click at [80, 259] on button "Identiteitskaart" at bounding box center [149, 260] width 165 height 38
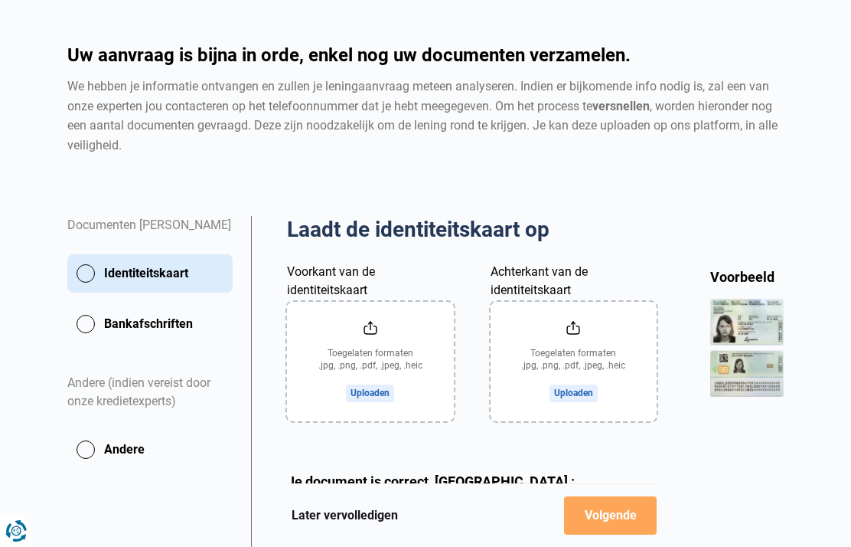
scroll to position [132, 0]
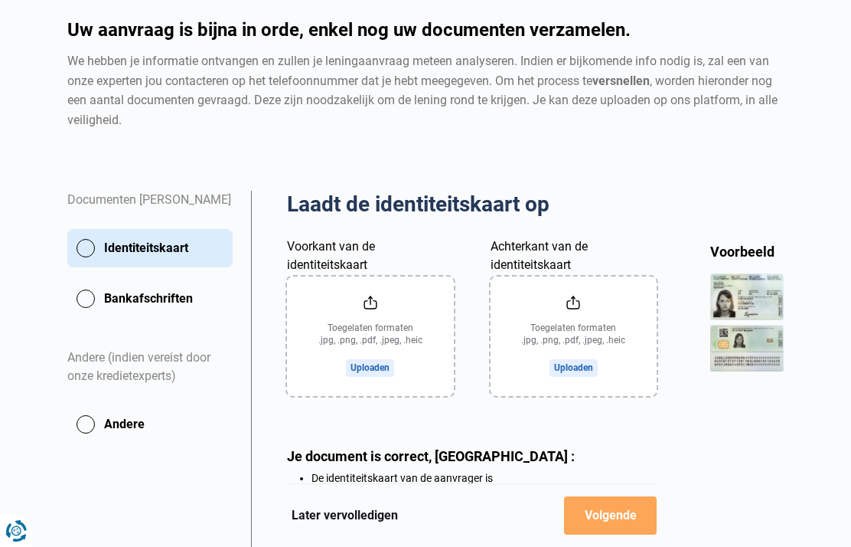
click at [371, 364] on input "Voorkant van de identiteitskaart" at bounding box center [370, 335] width 166 height 119
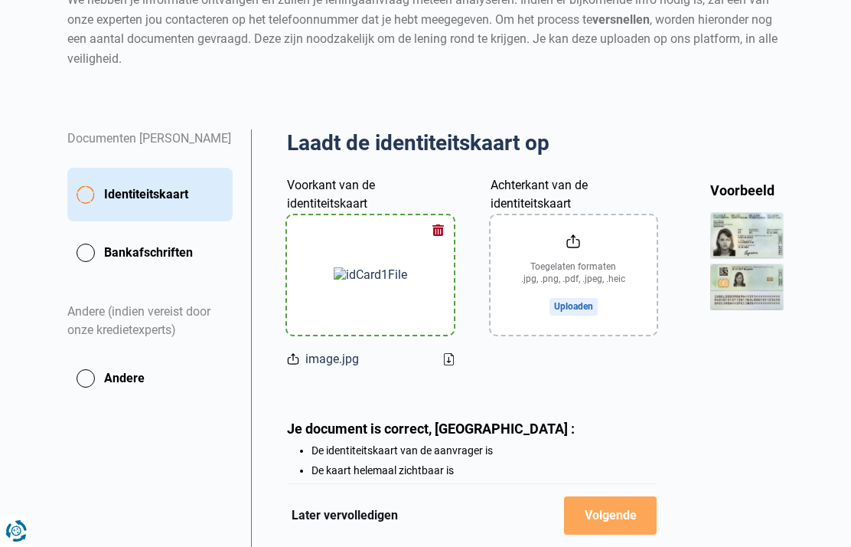
click at [570, 305] on input "Achterkant van de identiteitskaart" at bounding box center [574, 274] width 166 height 119
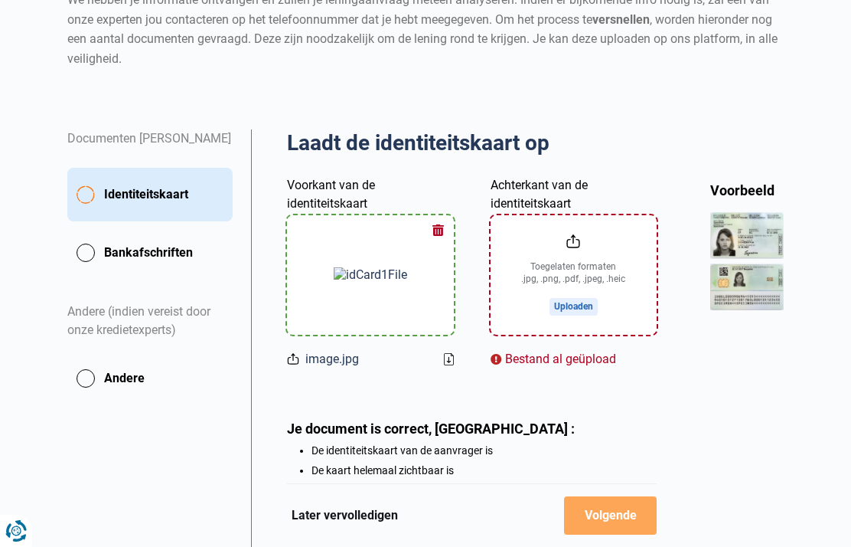
click at [577, 301] on input "Achterkant van de identiteitskaart" at bounding box center [574, 274] width 166 height 119
type input "C:\fakepath\image.jpg"
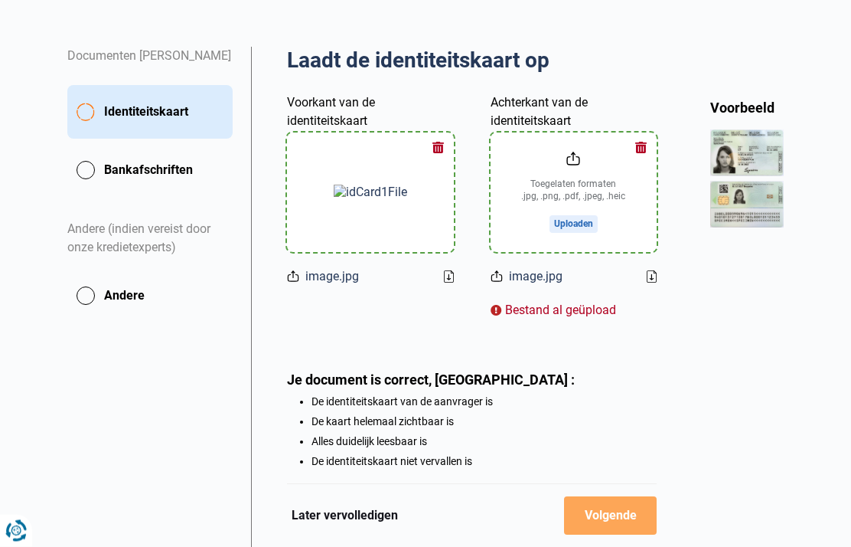
scroll to position [304, 0]
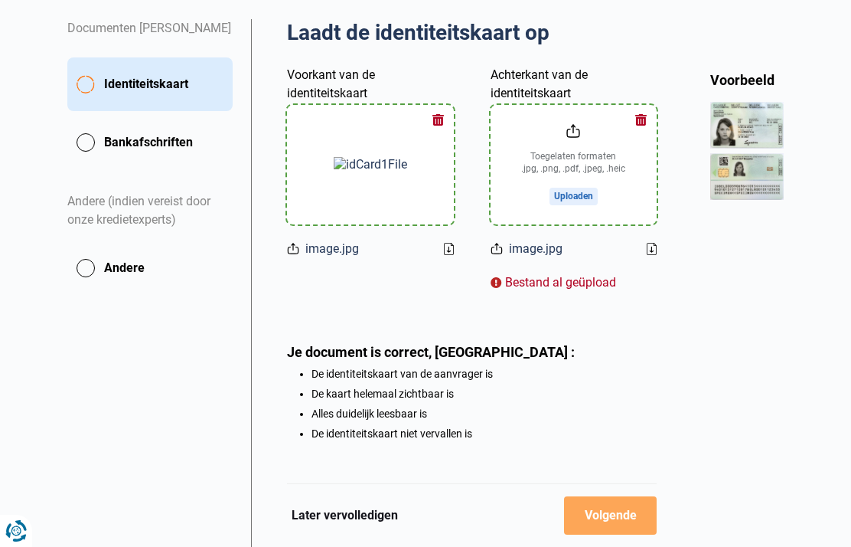
click at [533, 252] on span "image.jpg" at bounding box center [536, 249] width 54 height 18
click at [564, 169] on input "Achterkant van de identiteitskaart" at bounding box center [574, 164] width 166 height 119
click at [648, 243] on icon at bounding box center [652, 249] width 10 height 12
